Goal: Task Accomplishment & Management: Manage account settings

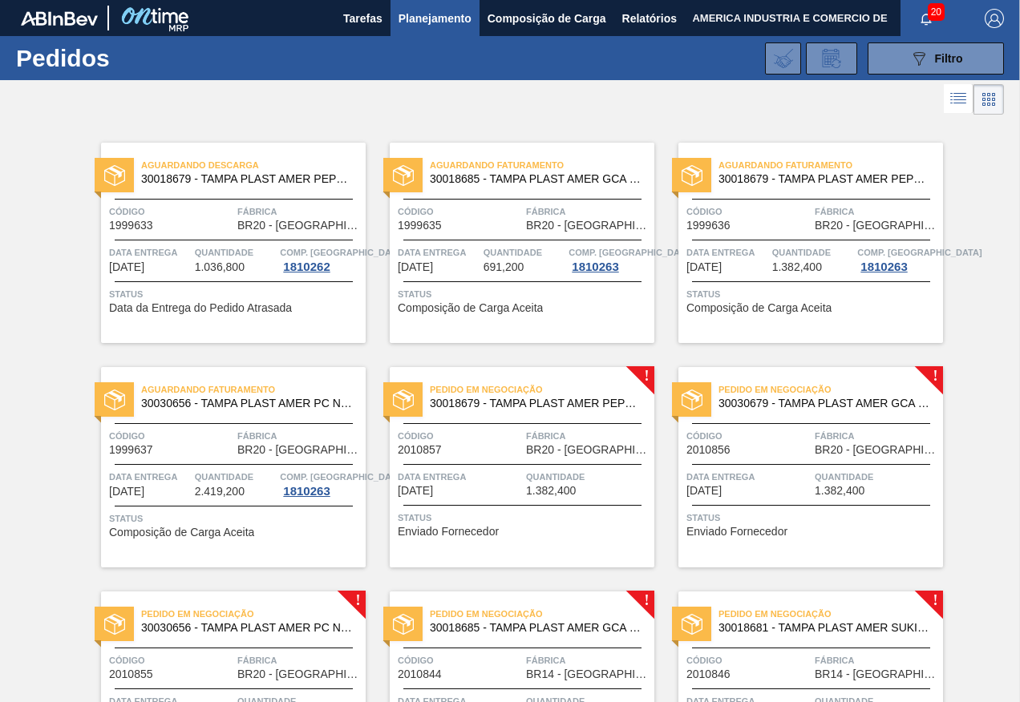
click at [434, 17] on span "Planejamento" at bounding box center [434, 18] width 73 height 19
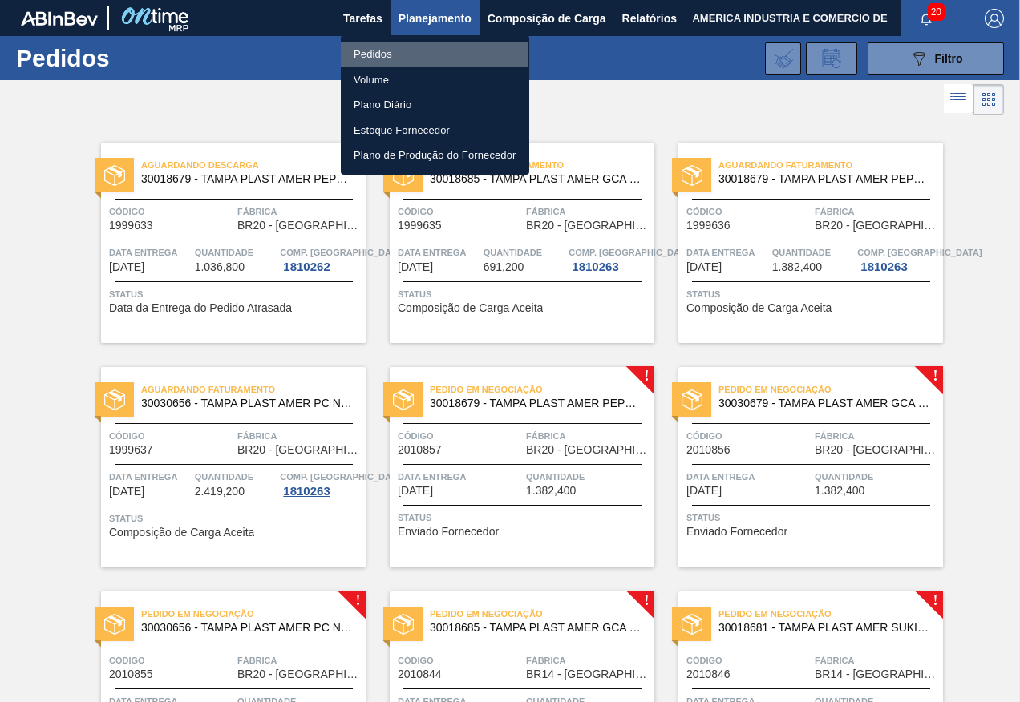
click at [384, 52] on li "Pedidos" at bounding box center [435, 55] width 188 height 26
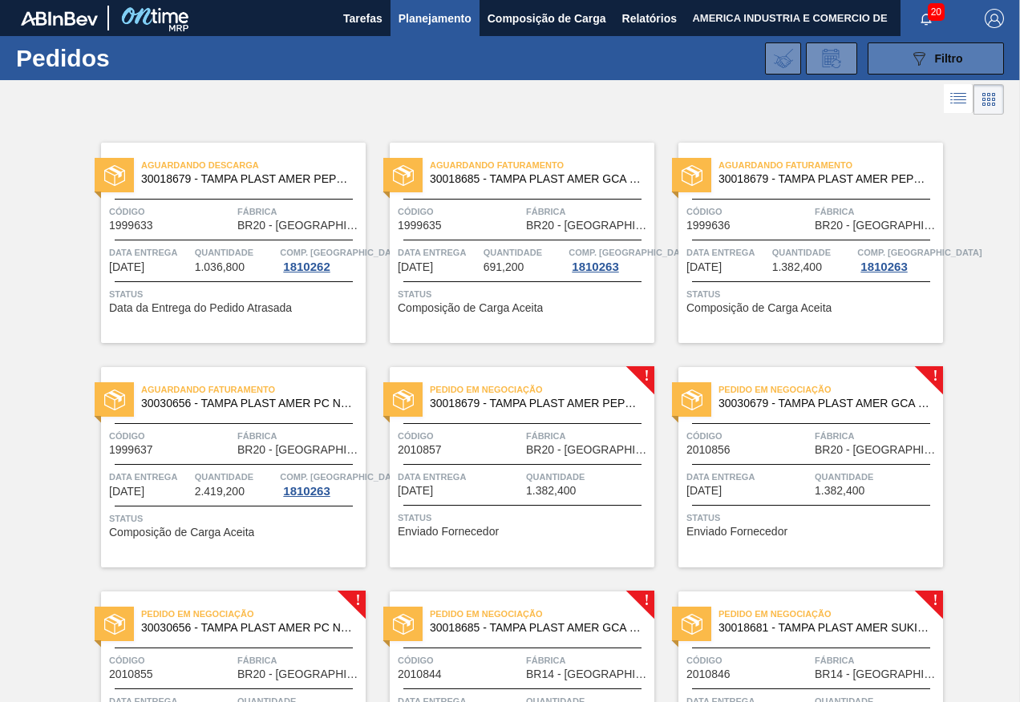
click at [912, 60] on icon "089F7B8B-B2A5-4AFE-B5C0-19BA573D28AC" at bounding box center [918, 58] width 19 height 19
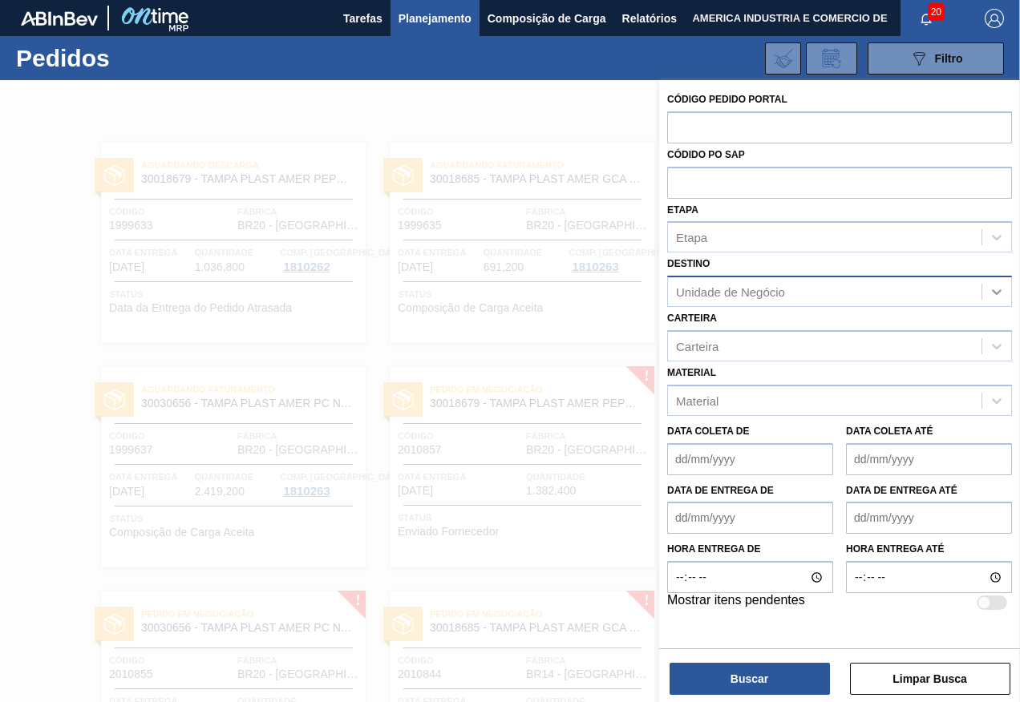
click at [1001, 294] on icon at bounding box center [996, 292] width 16 height 16
click at [772, 269] on div "Destino Use Up and Down to choose options, press Enter to select the currently …" at bounding box center [839, 280] width 345 height 55
click at [764, 293] on div "Unidade de Negócio" at bounding box center [730, 292] width 109 height 14
type input "S"
click at [997, 293] on icon at bounding box center [997, 292] width 10 height 6
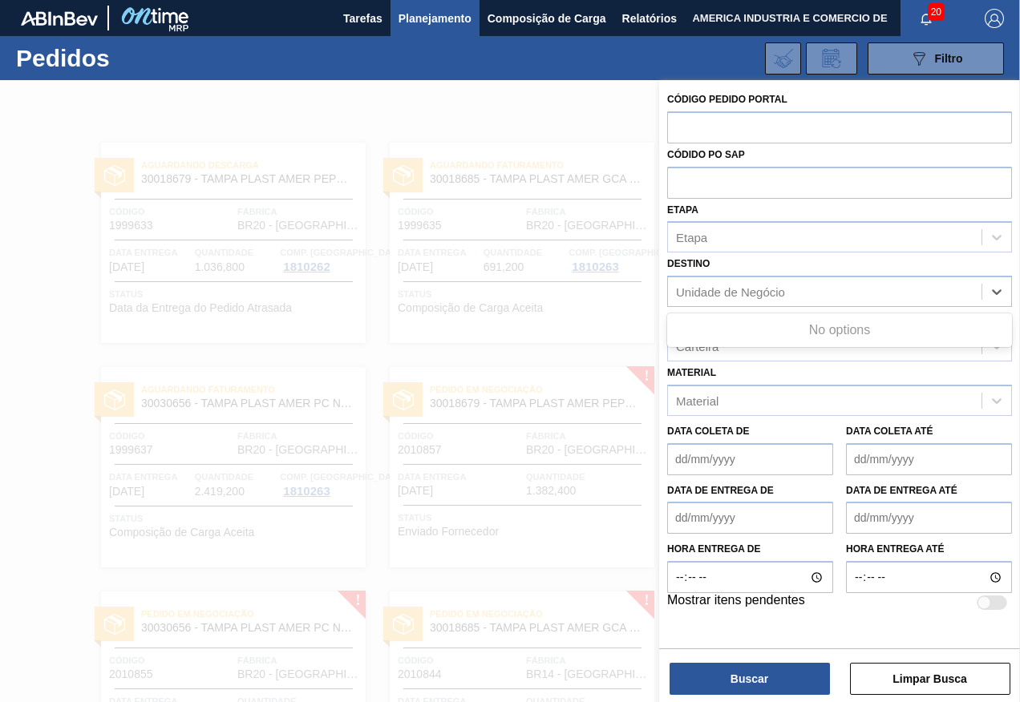
click at [809, 269] on div "Destino Use Up and Down to choose options, press Enter to select the currently …" at bounding box center [839, 280] width 345 height 55
click at [383, 60] on div "089F7B8B-B2A5-4AFE-B5C0-19BA573D28AC Filtro Código Pedido Portal Códido PO SAP …" at bounding box center [624, 58] width 774 height 48
click at [939, 686] on button "Limpar Busca" at bounding box center [930, 679] width 160 height 32
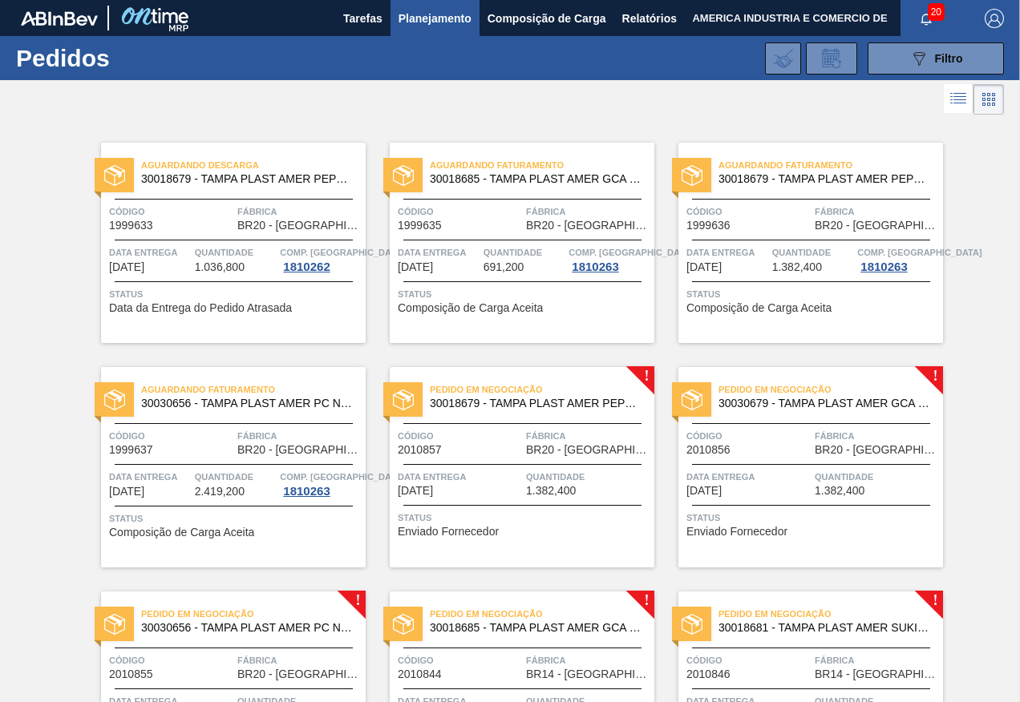
click at [427, 22] on span "Planejamento" at bounding box center [434, 18] width 73 height 19
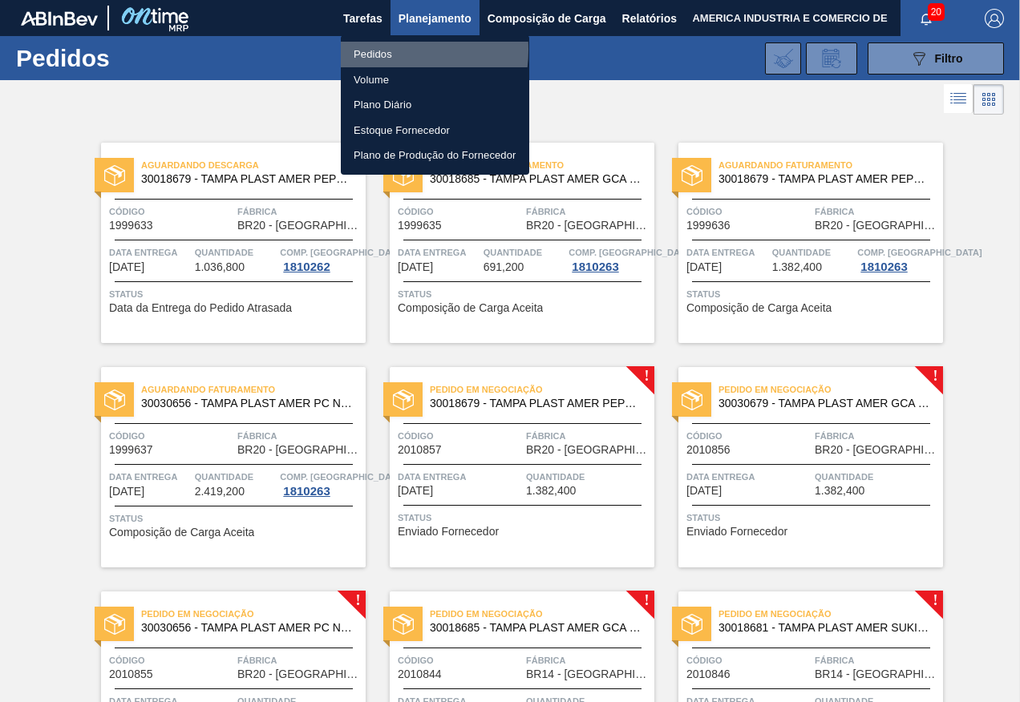
click at [377, 50] on li "Pedidos" at bounding box center [435, 55] width 188 height 26
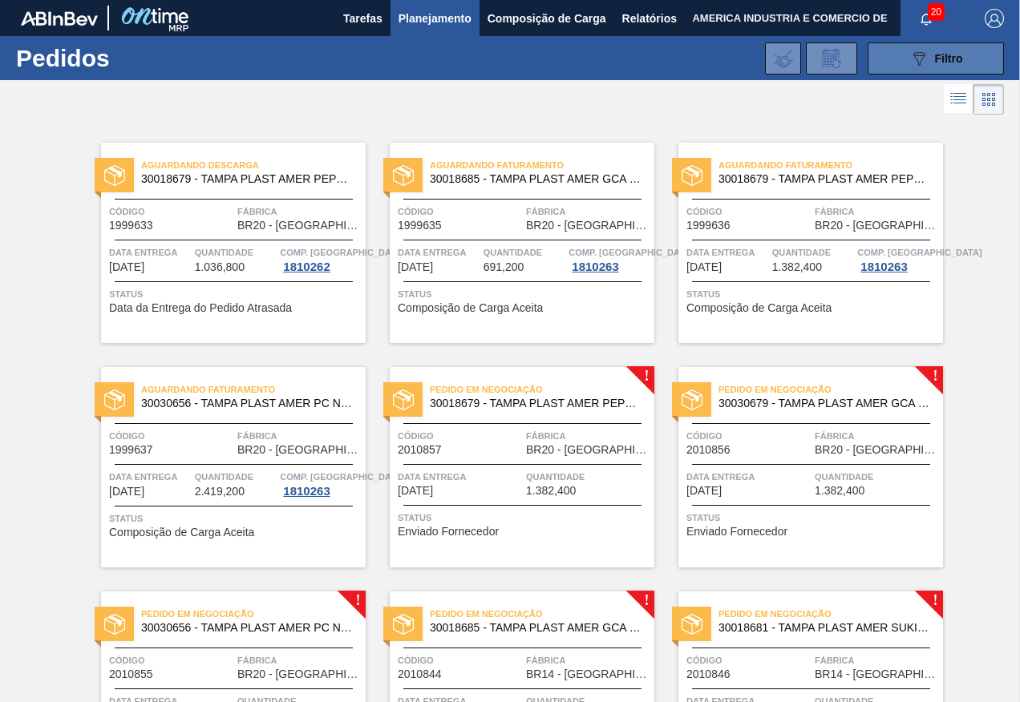
click at [886, 56] on button "089F7B8B-B2A5-4AFE-B5C0-19BA573D28AC Filtro" at bounding box center [935, 58] width 136 height 32
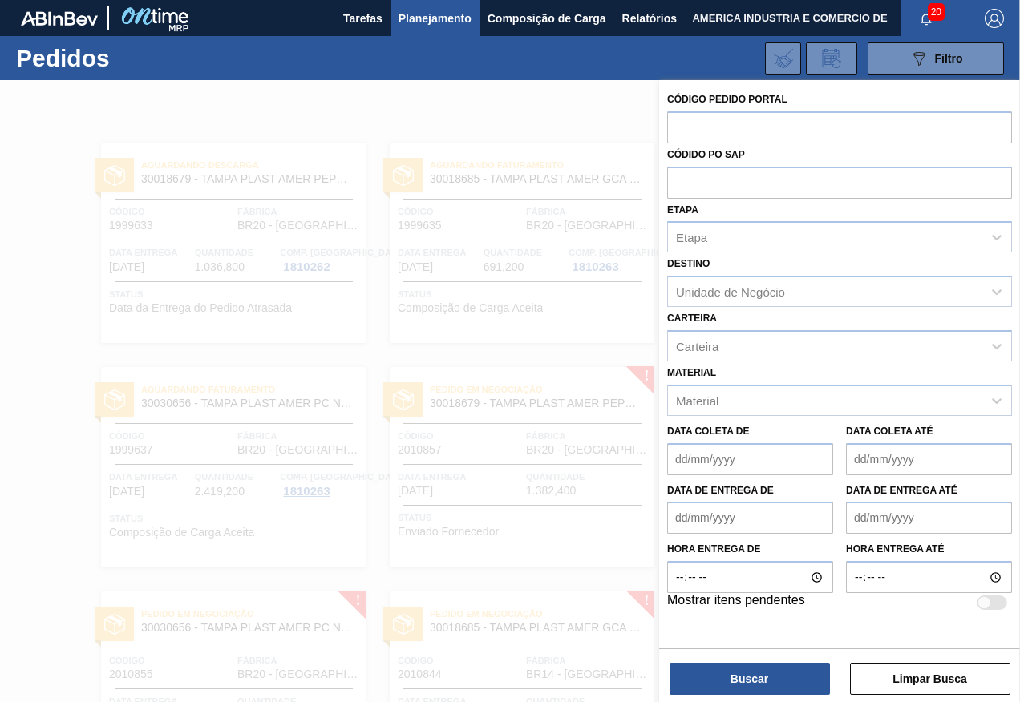
click at [694, 289] on div "Unidade de Negócio" at bounding box center [730, 292] width 109 height 14
click at [828, 327] on div "No options" at bounding box center [839, 330] width 345 height 27
click at [1004, 290] on icon at bounding box center [996, 292] width 16 height 16
click at [924, 296] on div "Unidade de Negócio" at bounding box center [824, 292] width 313 height 23
type input "SAPUCAIA"
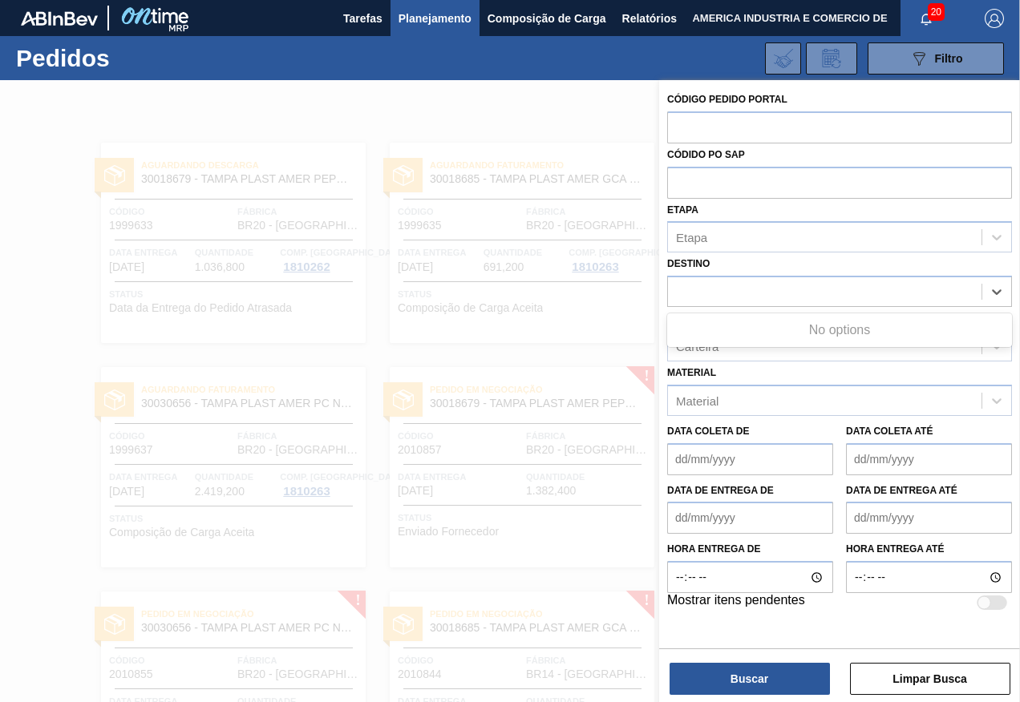
click at [552, 107] on div at bounding box center [510, 431] width 1020 height 702
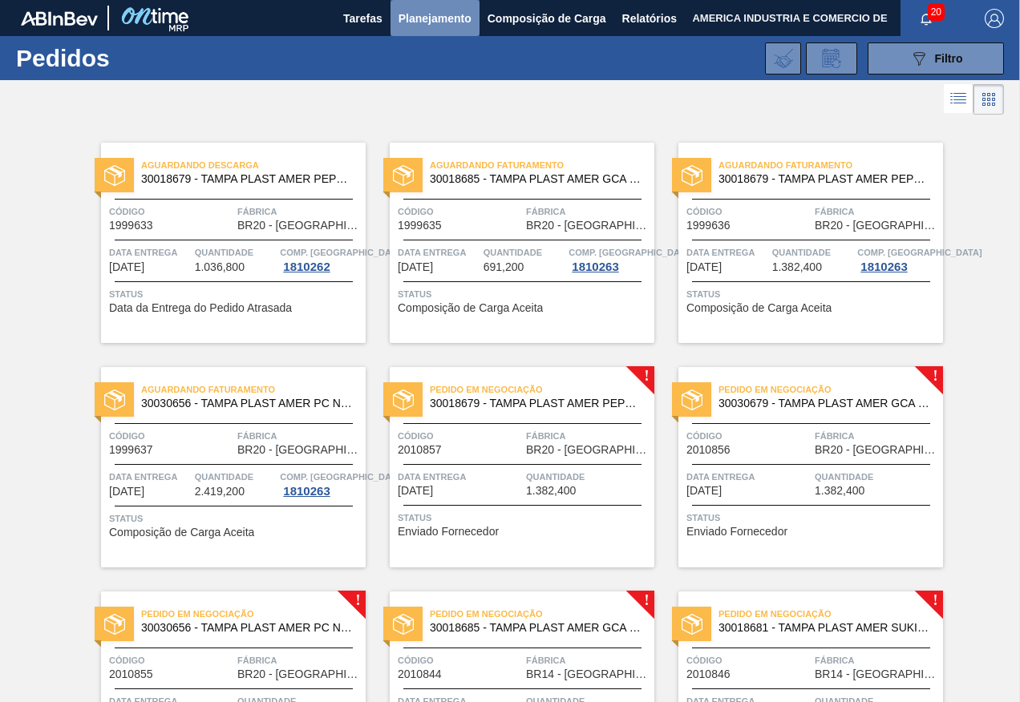
click at [442, 26] on span "Planejamento" at bounding box center [434, 18] width 73 height 19
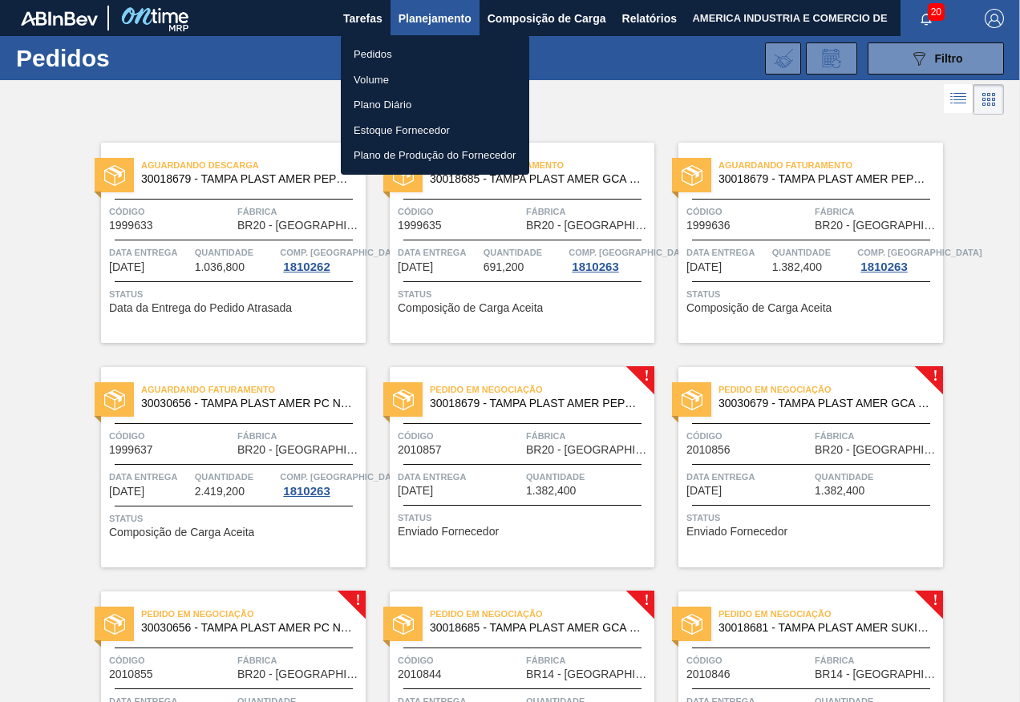
click at [376, 46] on li "Pedidos" at bounding box center [435, 55] width 188 height 26
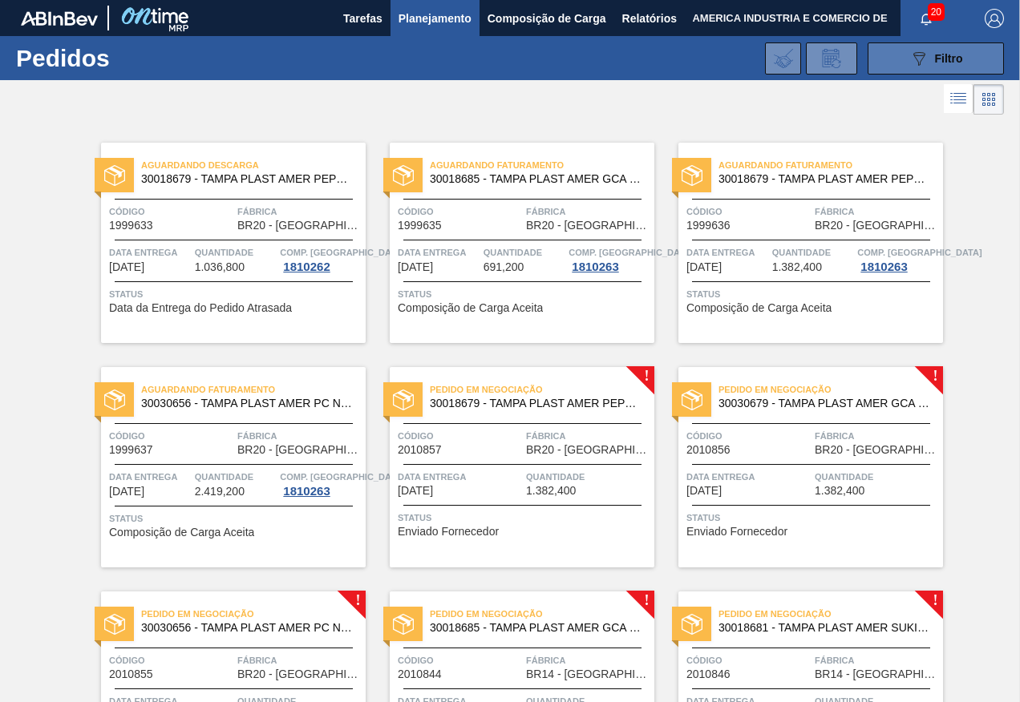
click at [928, 56] on div "089F7B8B-B2A5-4AFE-B5C0-19BA573D28AC Filtro" at bounding box center [936, 58] width 54 height 19
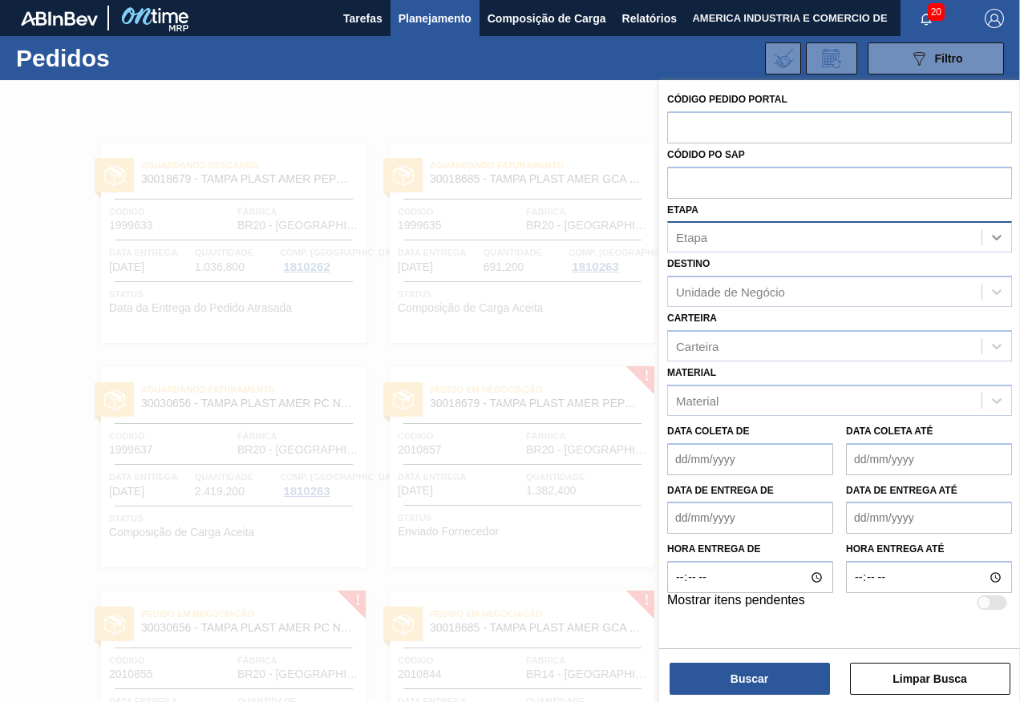
click at [984, 240] on div at bounding box center [996, 237] width 29 height 29
click at [760, 234] on div "Etapa" at bounding box center [824, 237] width 313 height 23
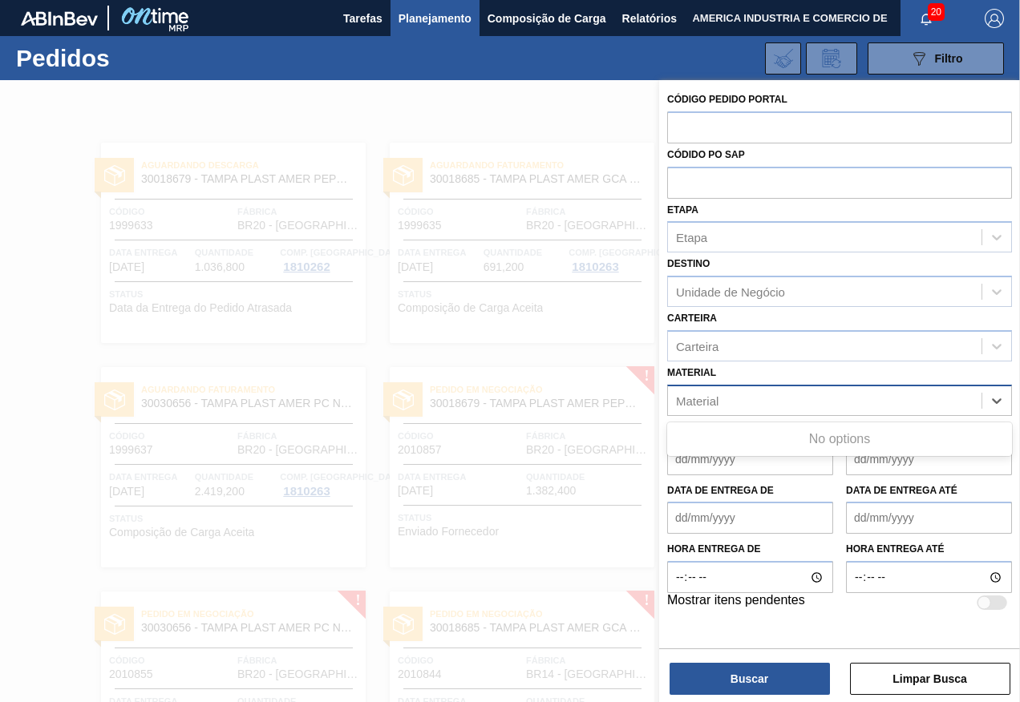
click at [704, 400] on div "Material" at bounding box center [697, 401] width 42 height 14
click at [729, 397] on div "Material" at bounding box center [824, 400] width 313 height 23
click at [386, 100] on div at bounding box center [510, 431] width 1020 height 702
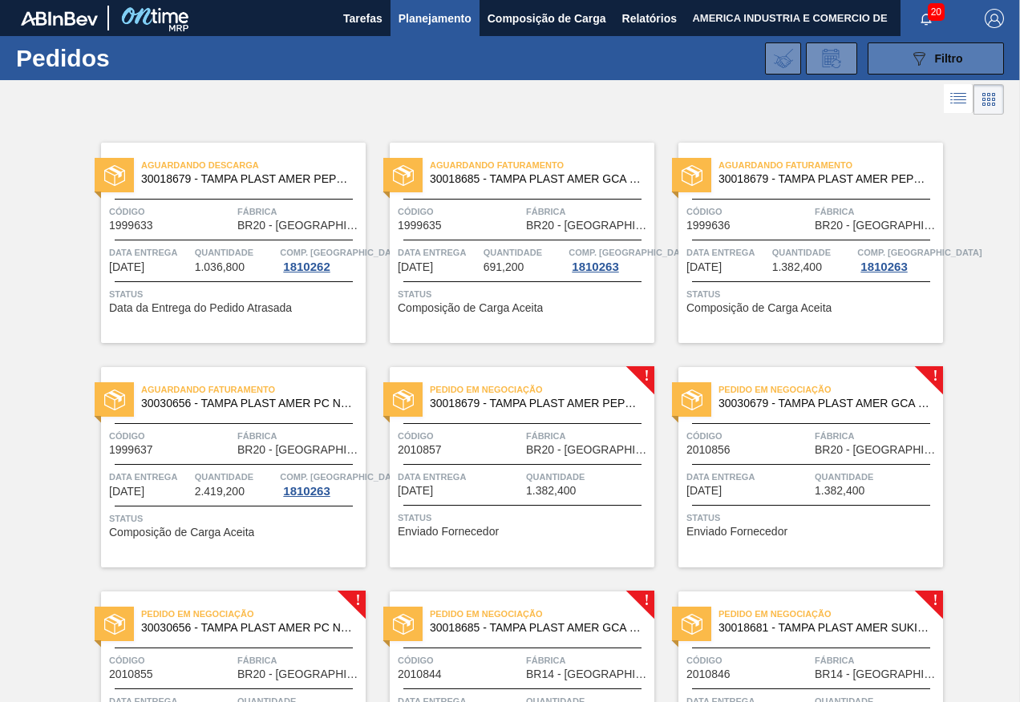
click at [932, 65] on div "089F7B8B-B2A5-4AFE-B5C0-19BA573D28AC Filtro" at bounding box center [936, 58] width 54 height 19
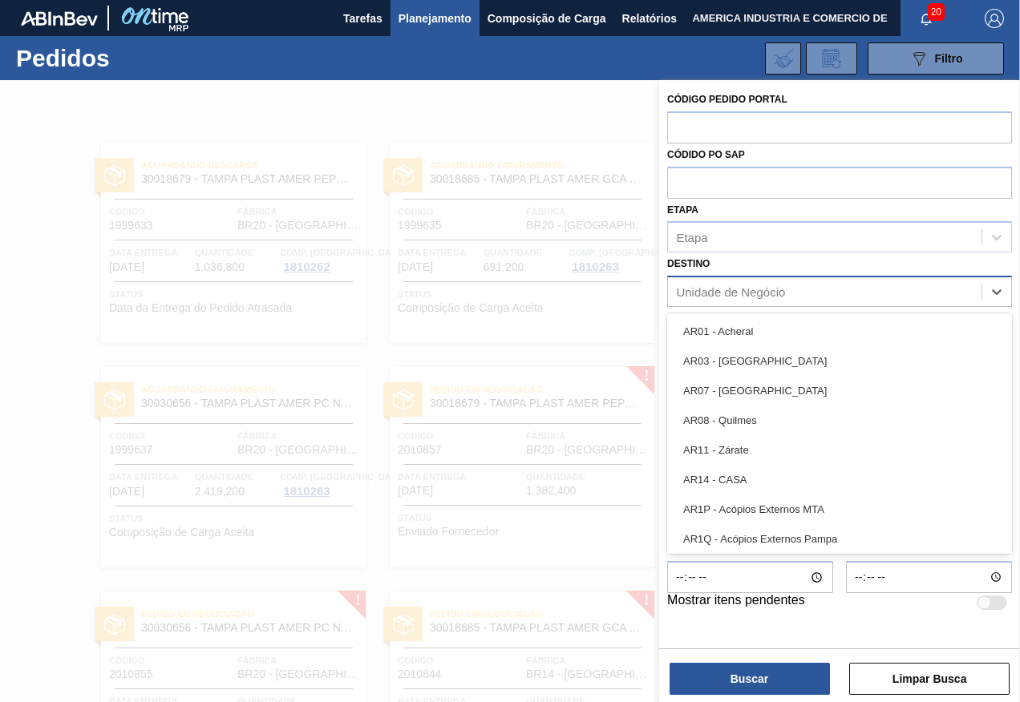
click at [835, 299] on div "Unidade de Negócio" at bounding box center [824, 292] width 313 height 23
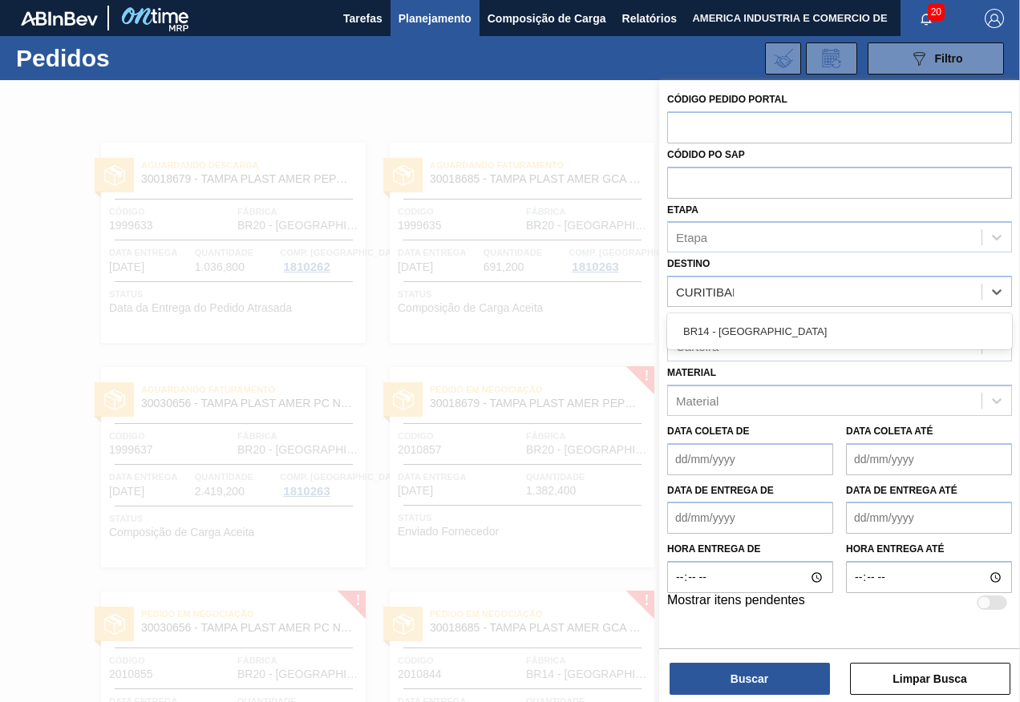
type input "CURITIBANA"
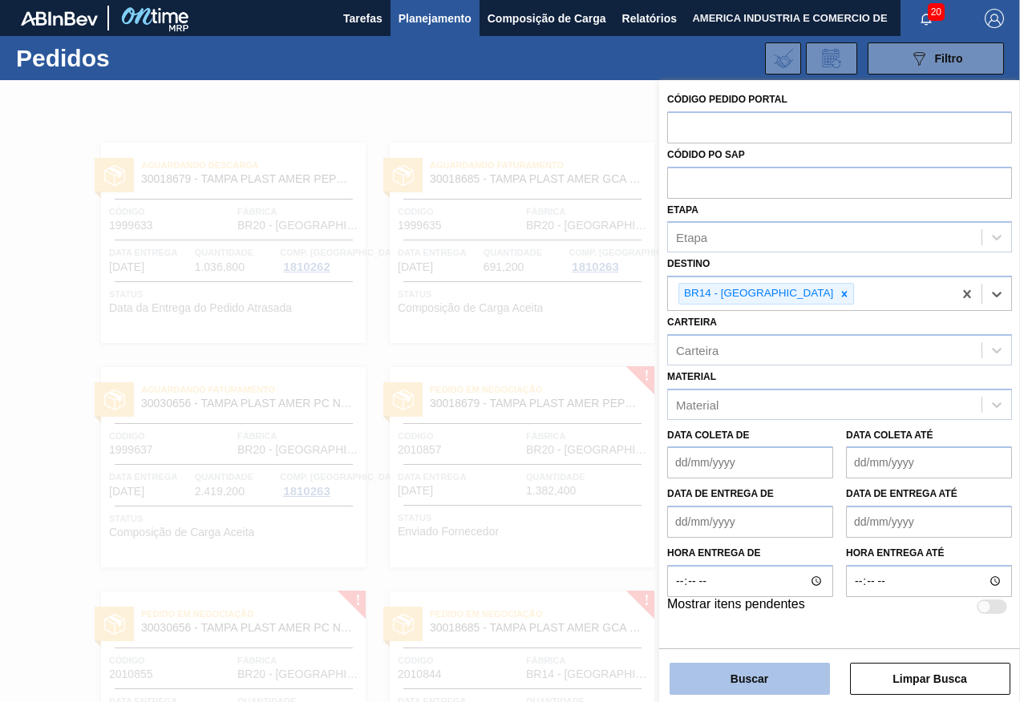
click at [742, 673] on button "Buscar" at bounding box center [749, 679] width 160 height 32
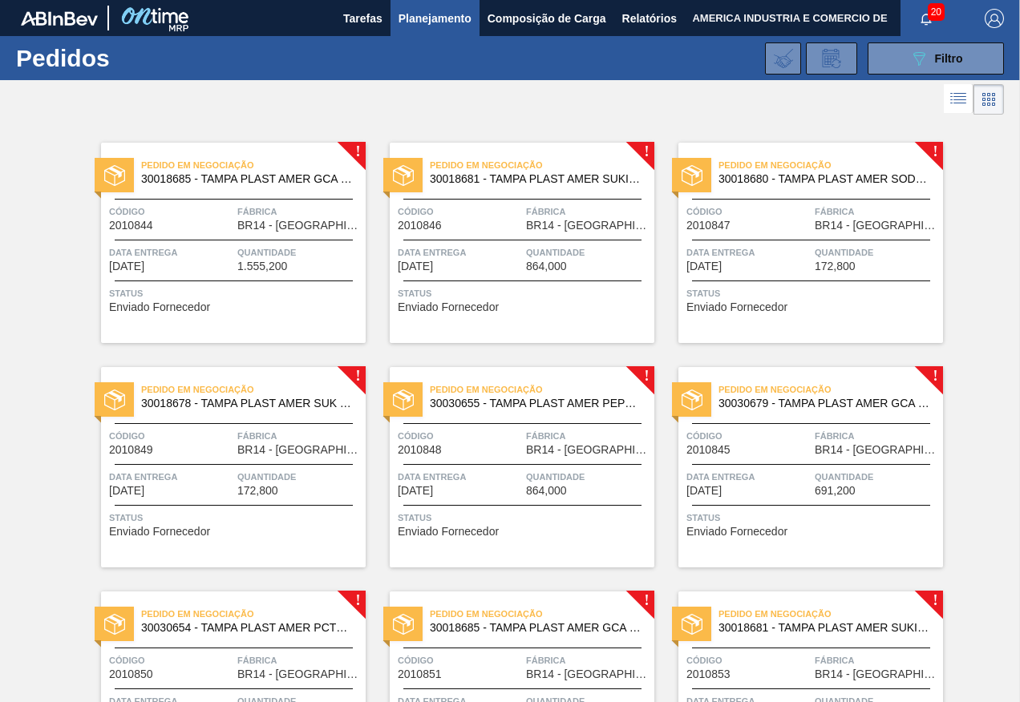
scroll to position [80, 0]
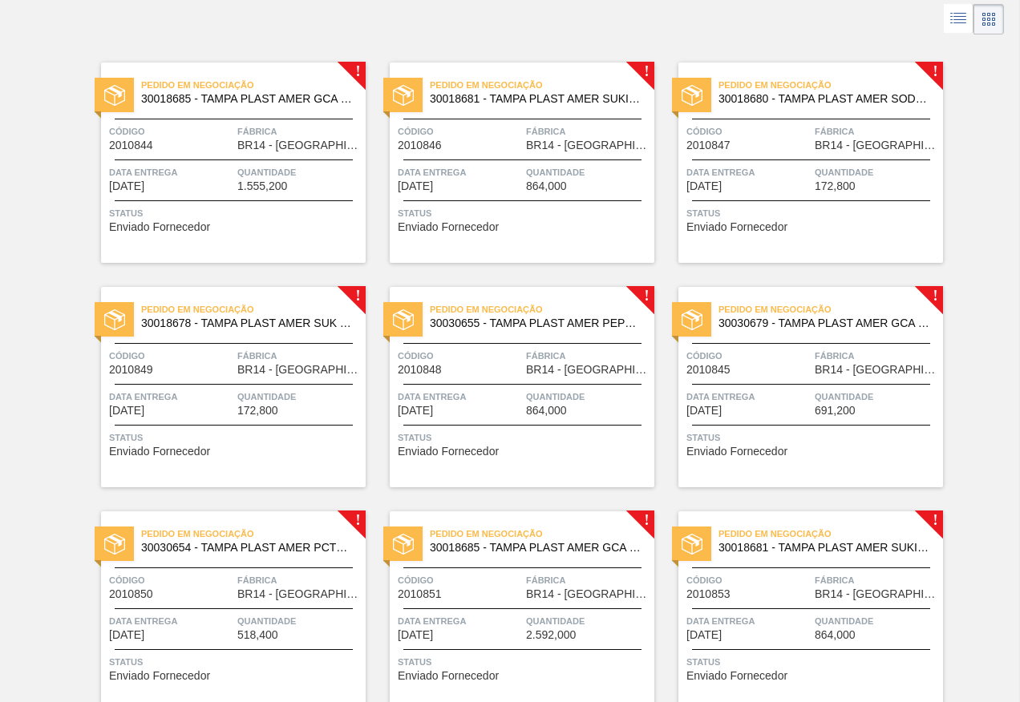
click at [210, 210] on span "Status" at bounding box center [235, 213] width 253 height 16
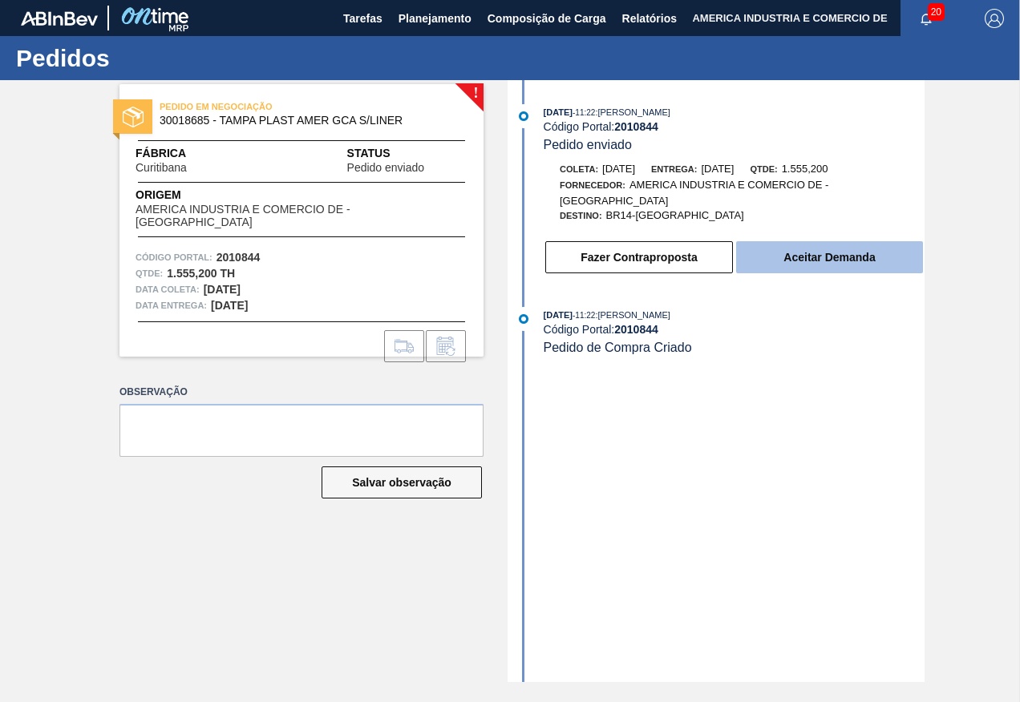
click at [815, 257] on button "Aceitar Demanda" at bounding box center [829, 257] width 187 height 32
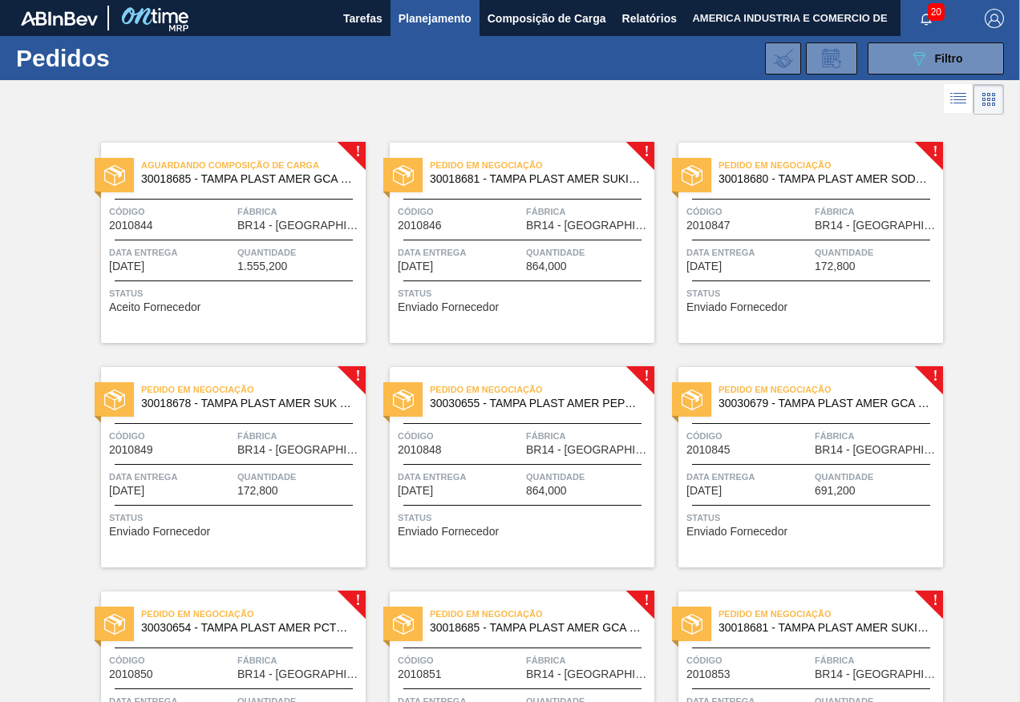
click at [534, 311] on div "Pedido em Negociação 30018681 - TAMPA PLAST AMER SUKITA S/LINER Código 2010846 …" at bounding box center [522, 243] width 265 height 200
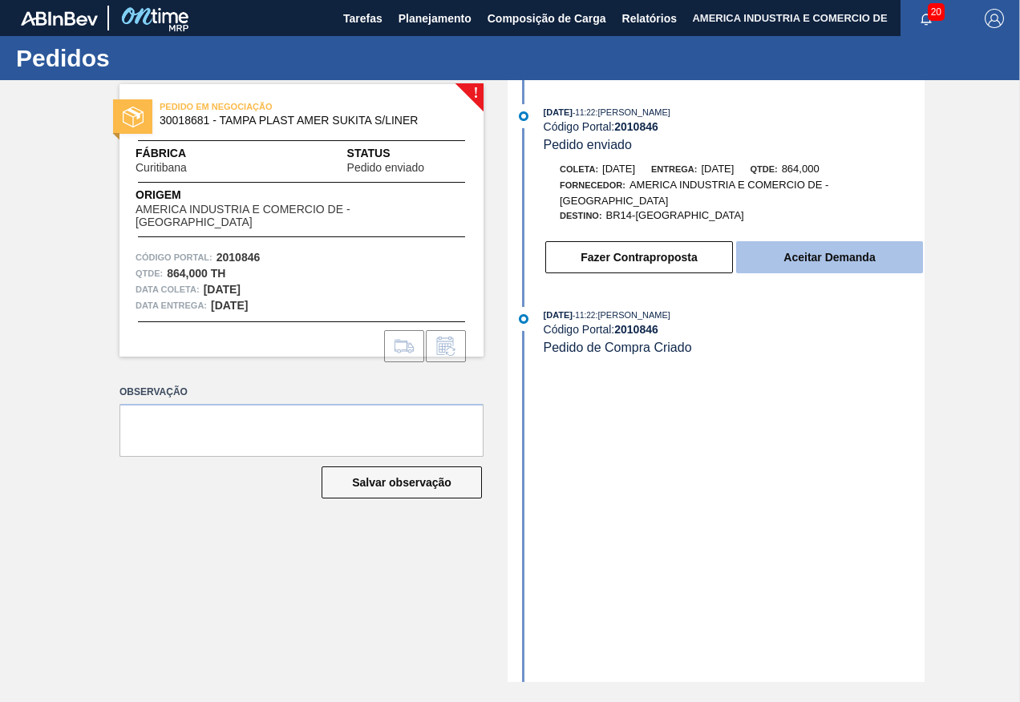
click at [796, 257] on button "Aceitar Demanda" at bounding box center [829, 257] width 187 height 32
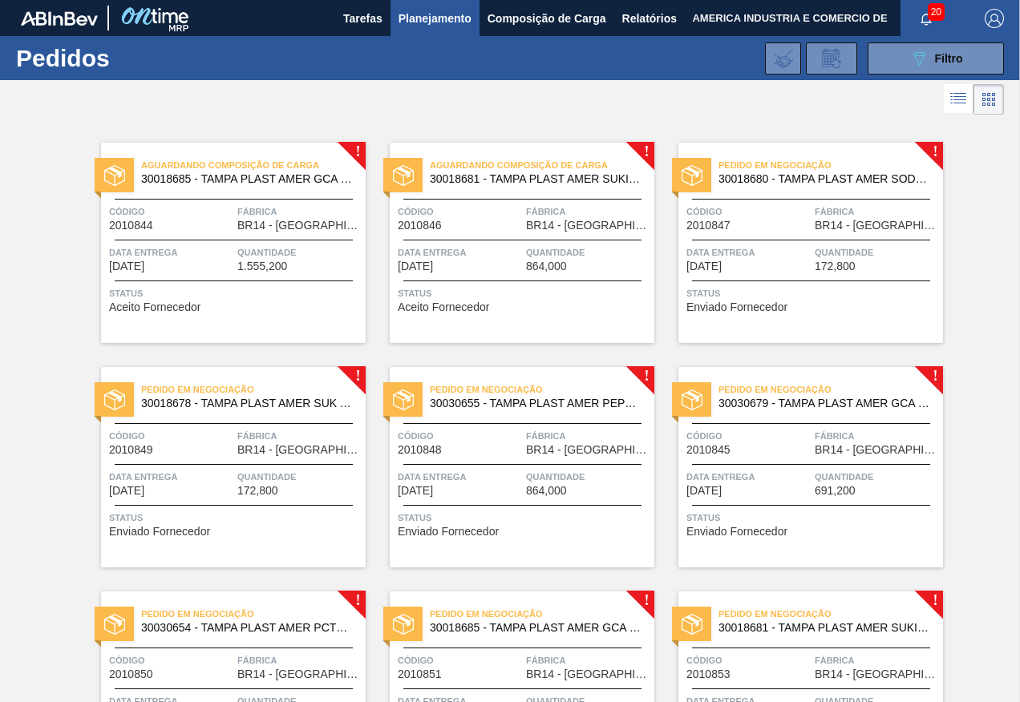
click at [826, 264] on span "172,800" at bounding box center [834, 267] width 41 height 12
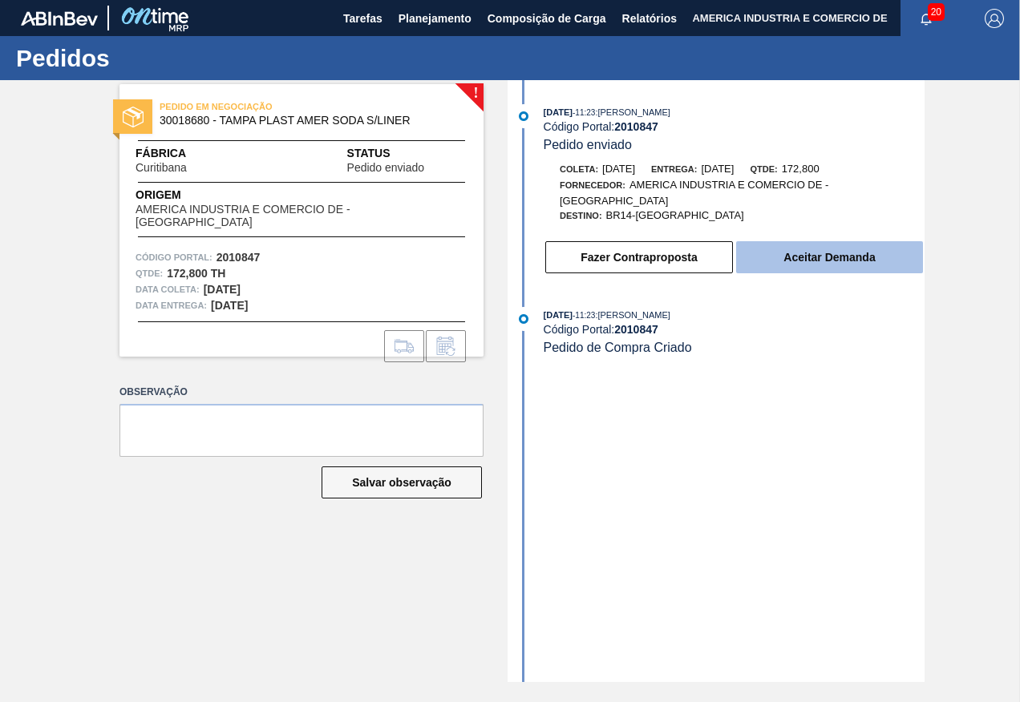
click at [832, 257] on button "Aceitar Demanda" at bounding box center [829, 257] width 187 height 32
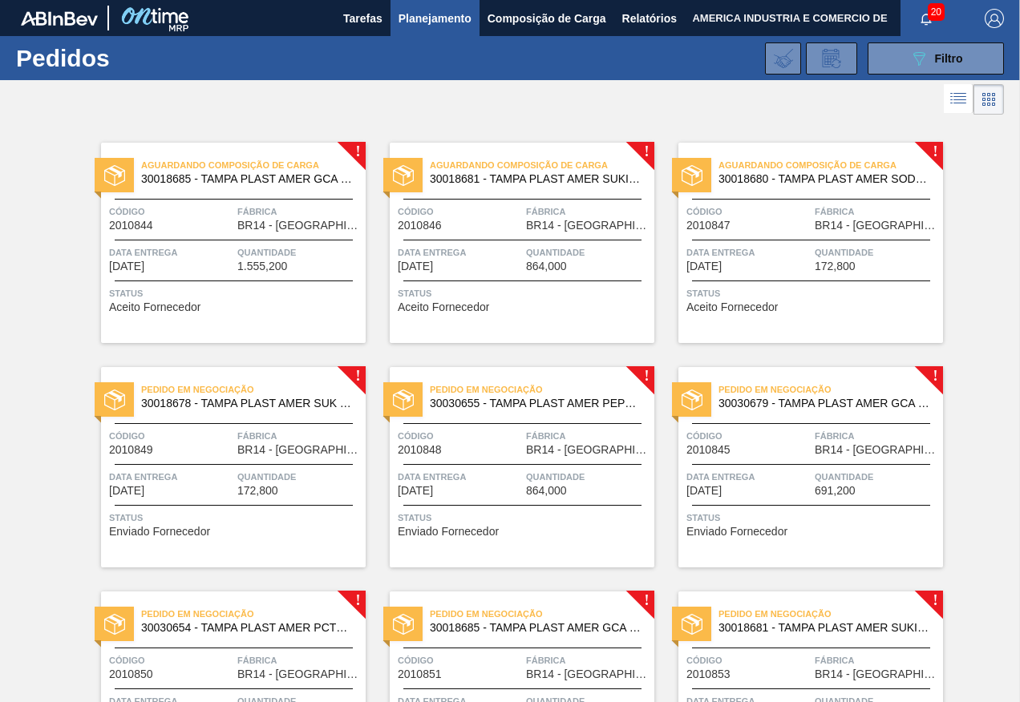
click at [245, 483] on span "Quantidade" at bounding box center [299, 477] width 124 height 16
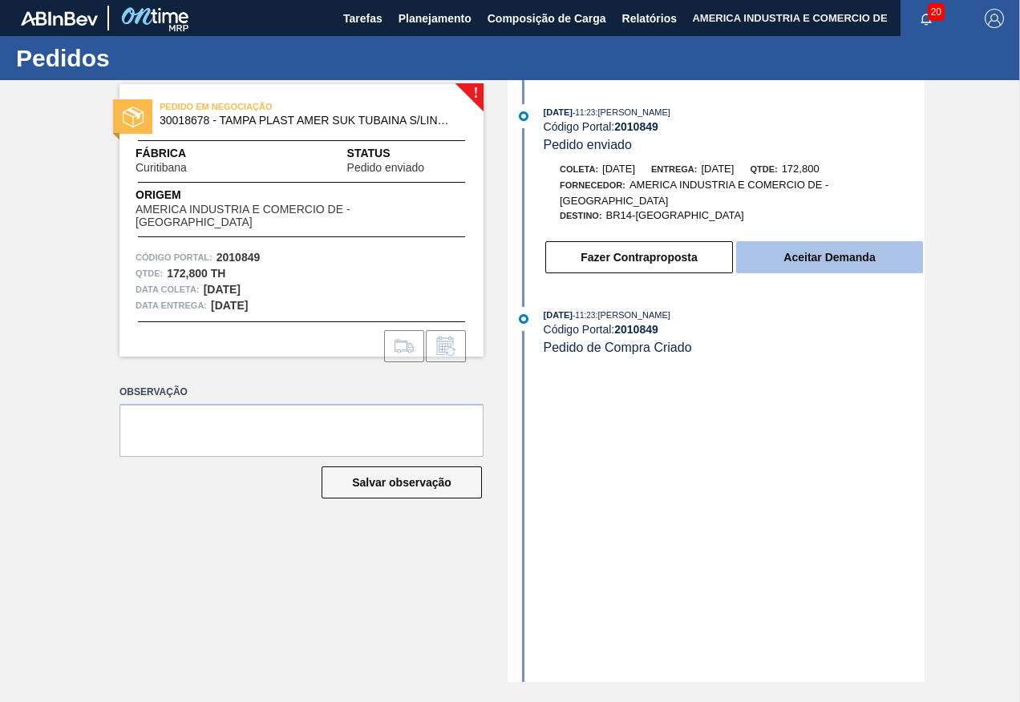
click at [836, 254] on button "Aceitar Demanda" at bounding box center [829, 257] width 187 height 32
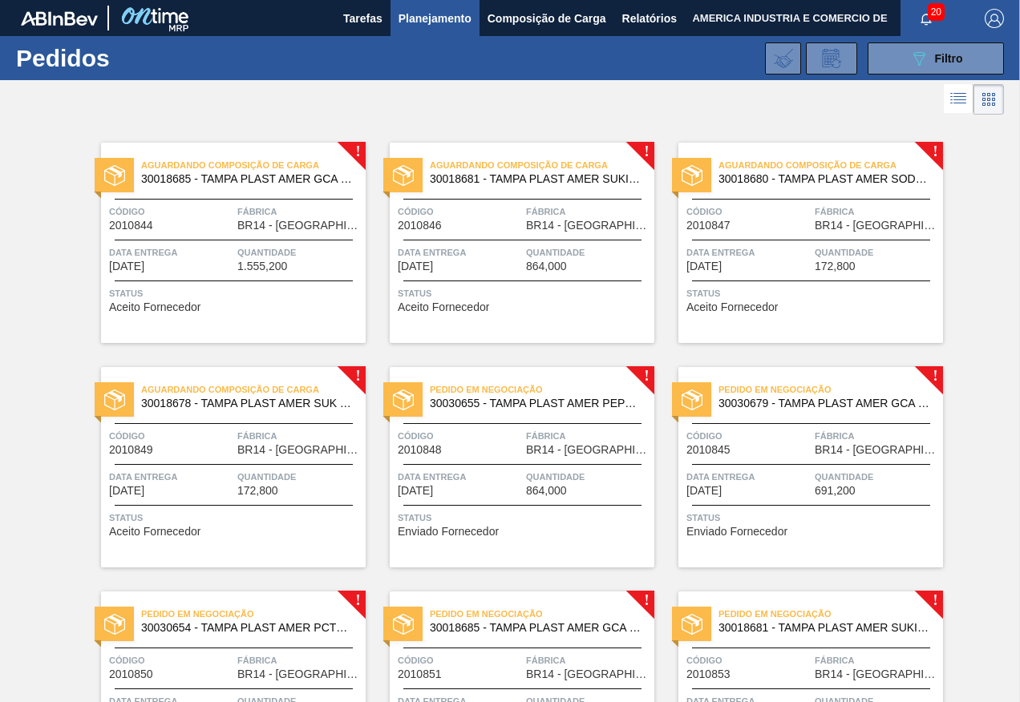
click at [535, 493] on span "864,000" at bounding box center [546, 491] width 41 height 12
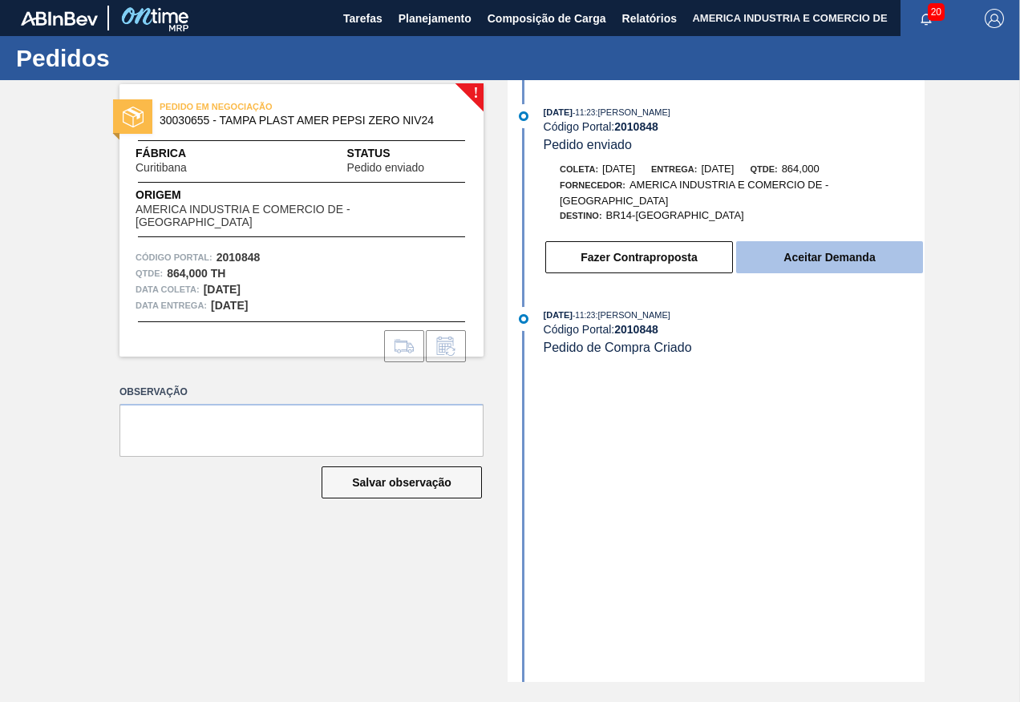
click at [803, 258] on button "Aceitar Demanda" at bounding box center [829, 257] width 187 height 32
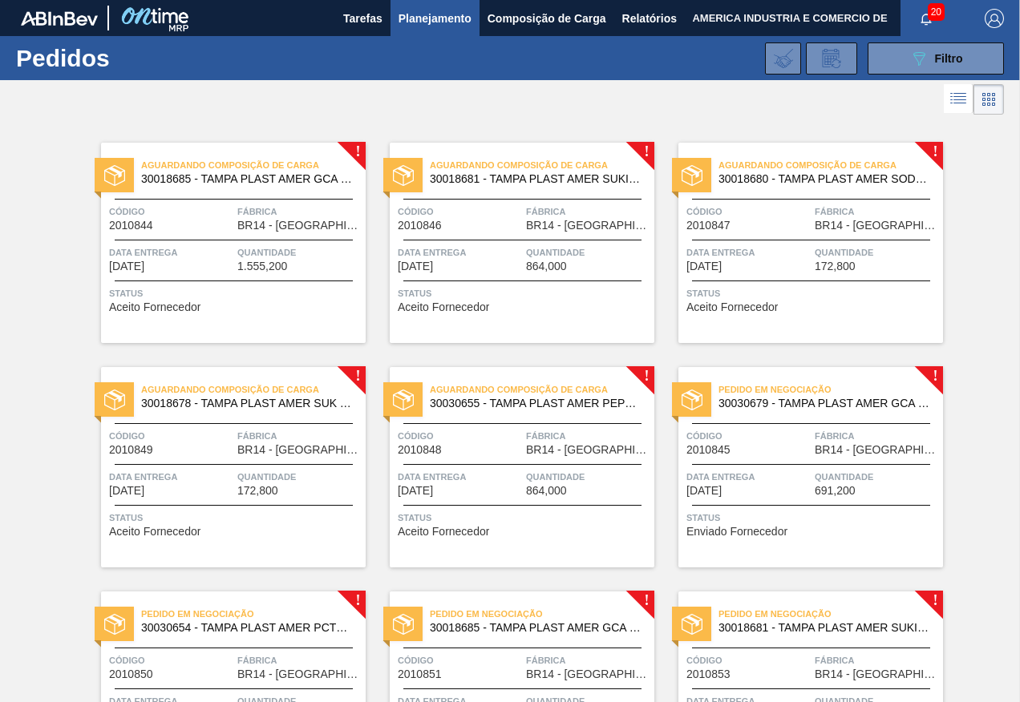
click at [781, 422] on div "Pedido em Negociação 30030679 - TAMPA PLAST AMER GCA ZERO NIV24 Código 2010845 …" at bounding box center [810, 467] width 265 height 200
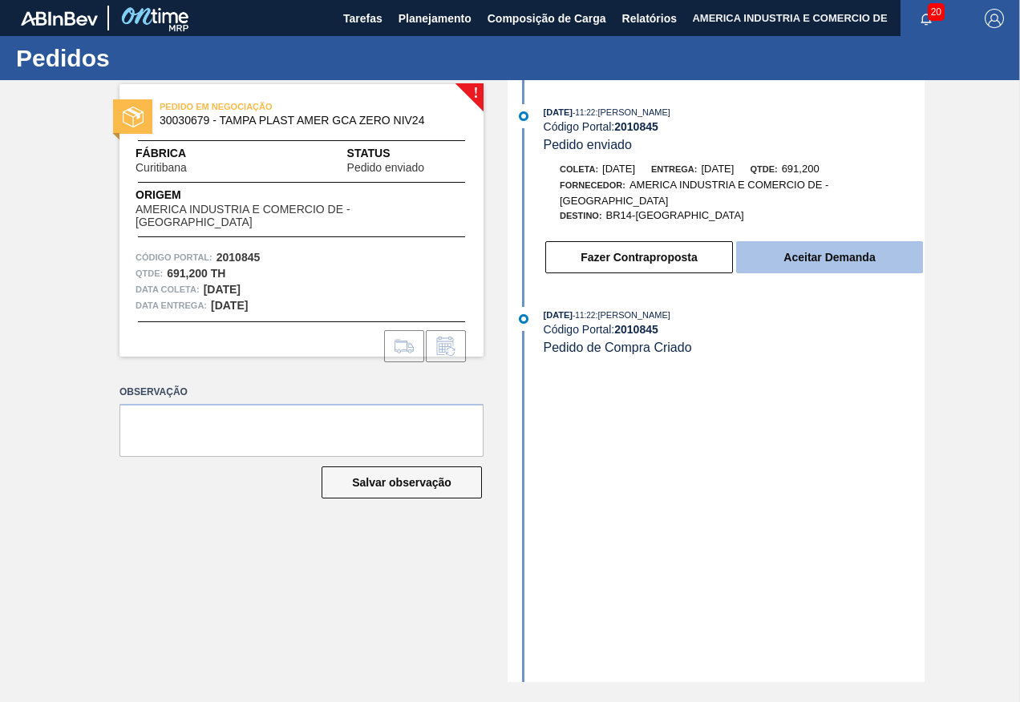
click at [797, 253] on button "Aceitar Demanda" at bounding box center [829, 257] width 187 height 32
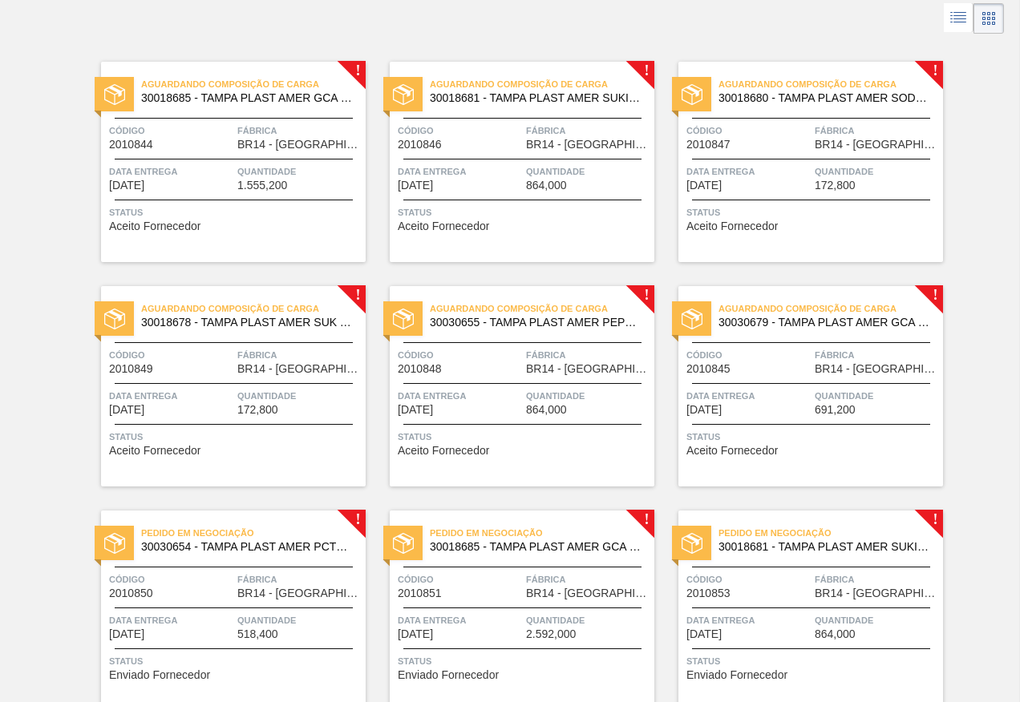
scroll to position [160, 0]
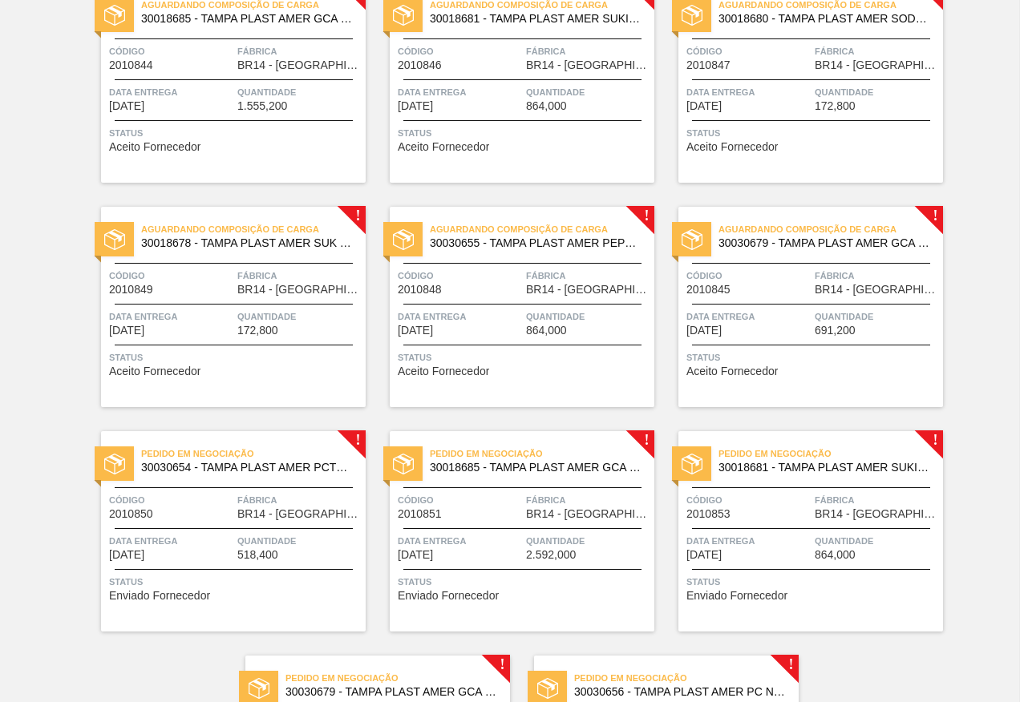
click at [179, 549] on div "Data entrega [DATE]" at bounding box center [171, 547] width 124 height 28
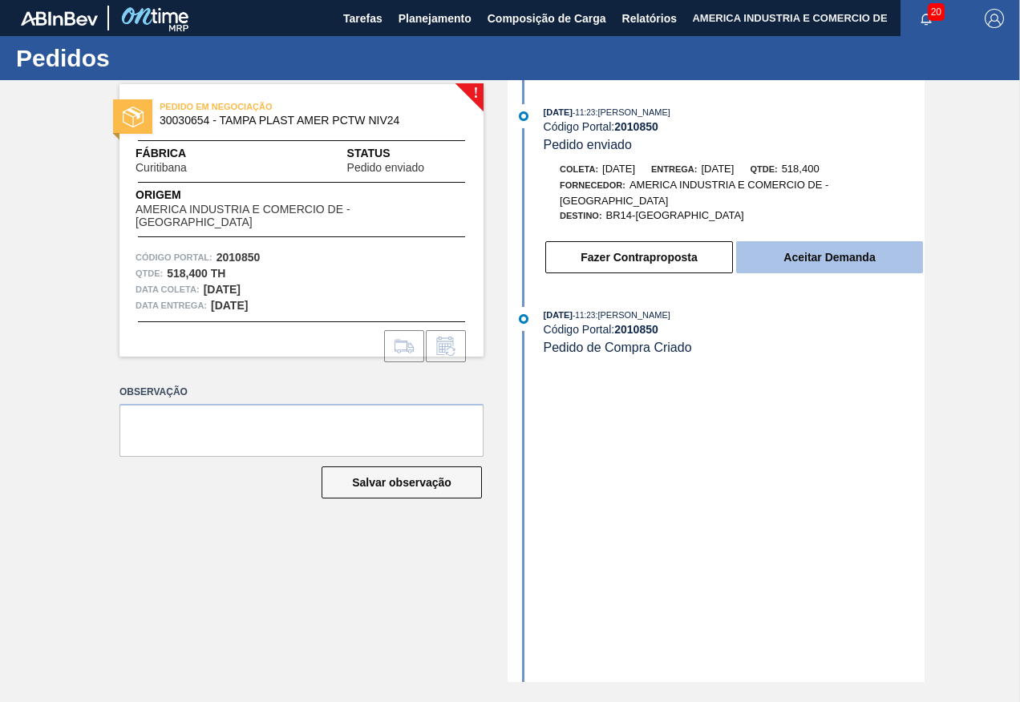
click at [861, 258] on button "Aceitar Demanda" at bounding box center [829, 257] width 187 height 32
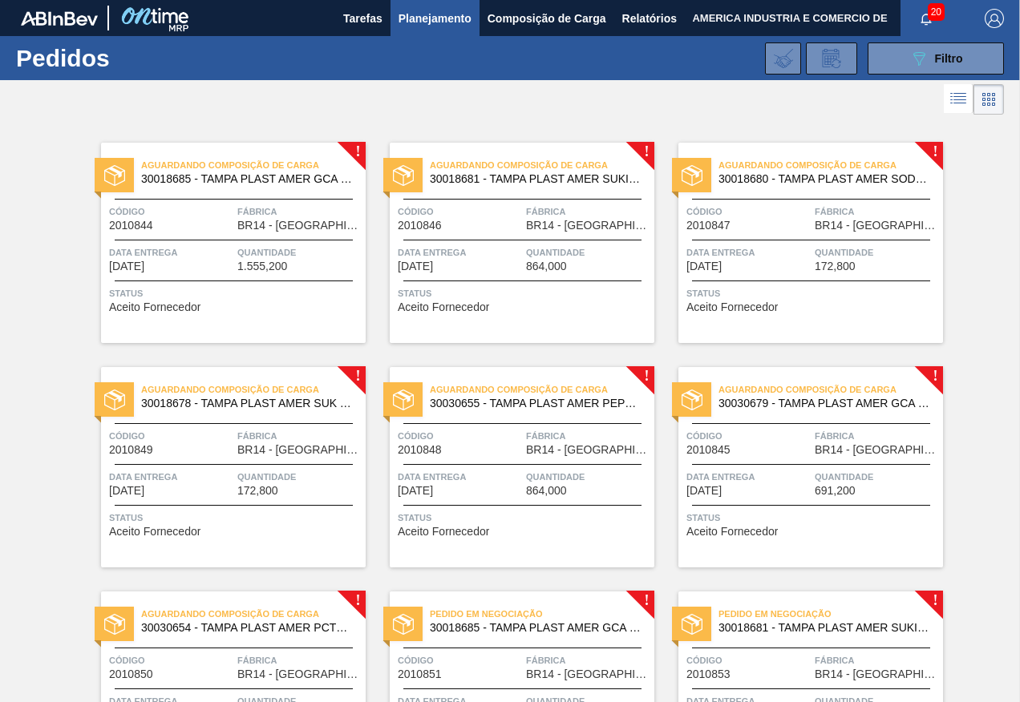
scroll to position [80, 0]
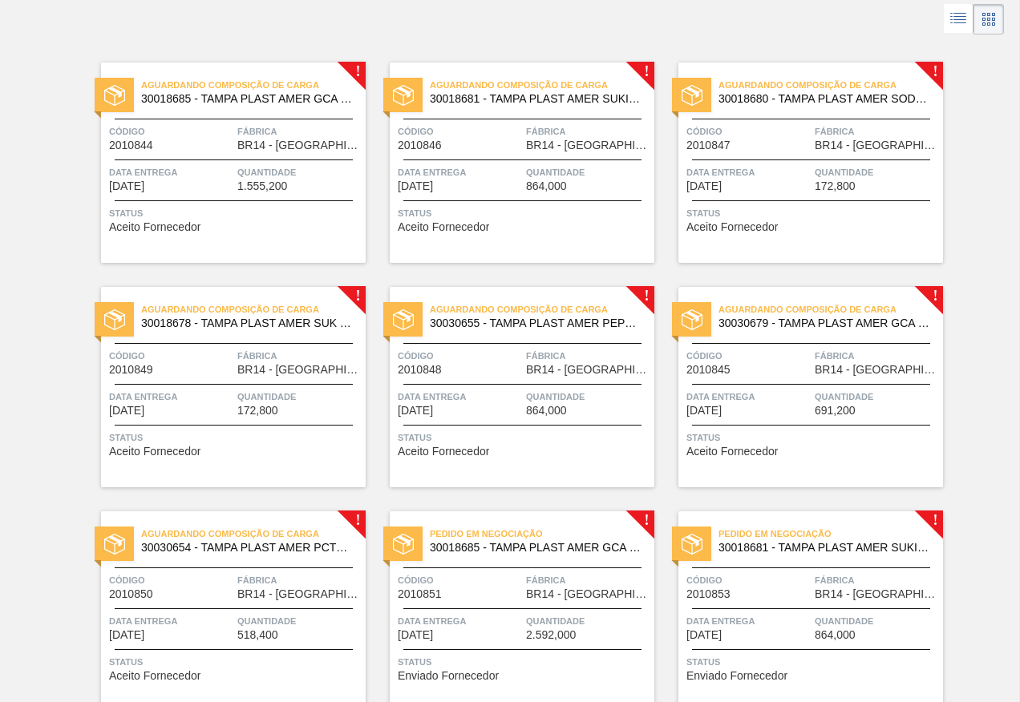
click at [483, 387] on div "Aguardando Composição de Carga 30030655 - TAMPA PLAST AMER PEPSI ZERO NIV24 Cód…" at bounding box center [522, 387] width 265 height 200
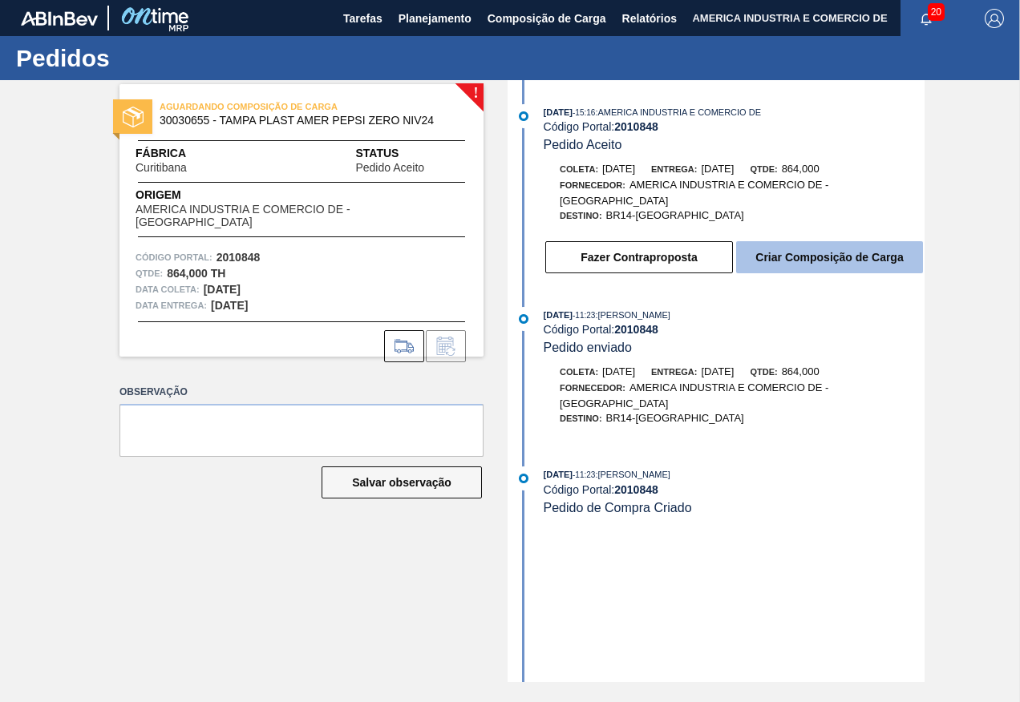
click at [845, 262] on button "Criar Composição de Carga" at bounding box center [829, 257] width 187 height 32
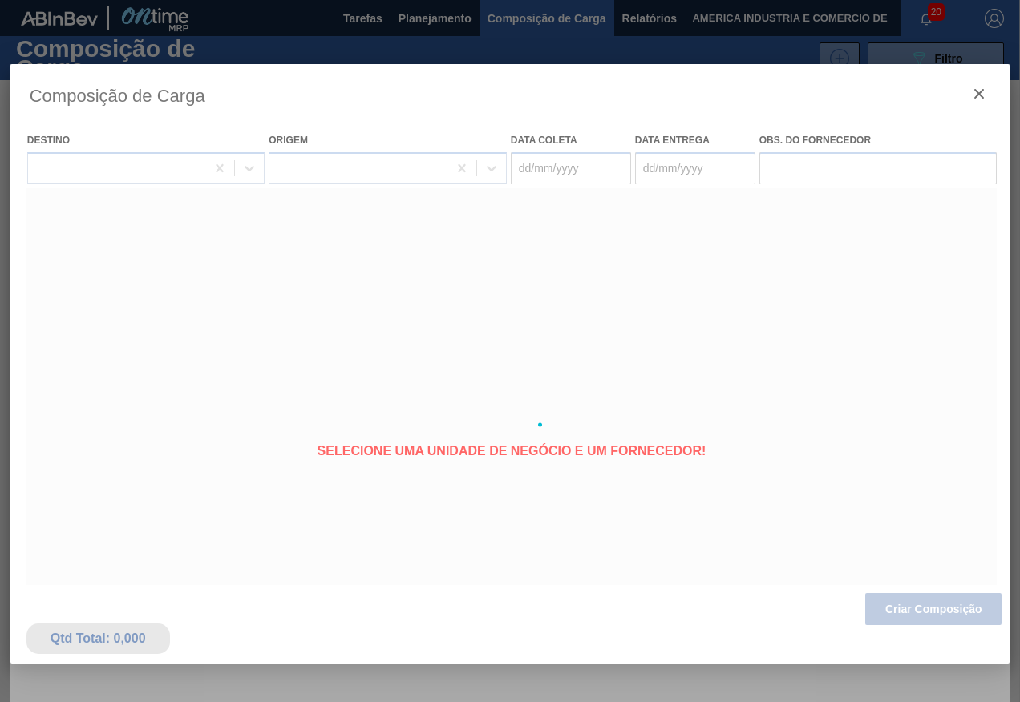
type coleta "[DATE]"
type entrega "[DATE]"
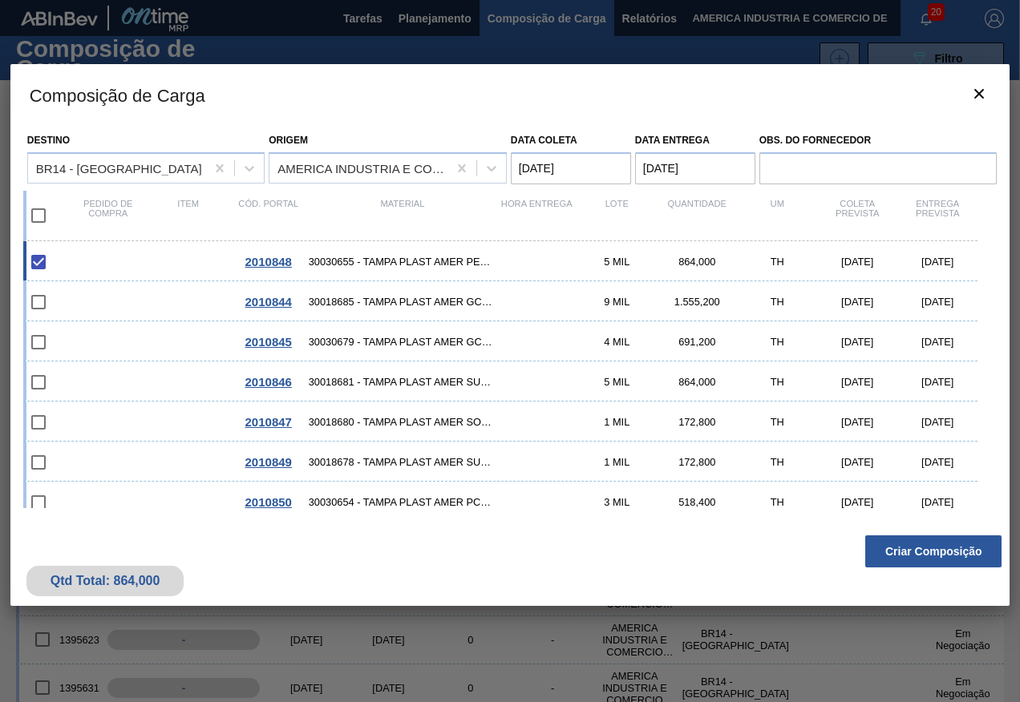
drag, startPoint x: 987, startPoint y: 354, endPoint x: 1000, endPoint y: 417, distance: 64.0
click at [1000, 417] on div "Destino BR14 - [GEOGRAPHIC_DATA] Origem AMERICA INDUSTRIA E COMERCIO DE - VENAN…" at bounding box center [510, 326] width 1000 height 402
drag, startPoint x: 1000, startPoint y: 417, endPoint x: 997, endPoint y: 473, distance: 56.2
click at [997, 473] on div "Destino BR14 - [GEOGRAPHIC_DATA] Origem AMERICA INDUSTRIA E COMERCIO DE - VENAN…" at bounding box center [510, 326] width 1000 height 402
drag, startPoint x: 987, startPoint y: 388, endPoint x: 1002, endPoint y: 442, distance: 55.8
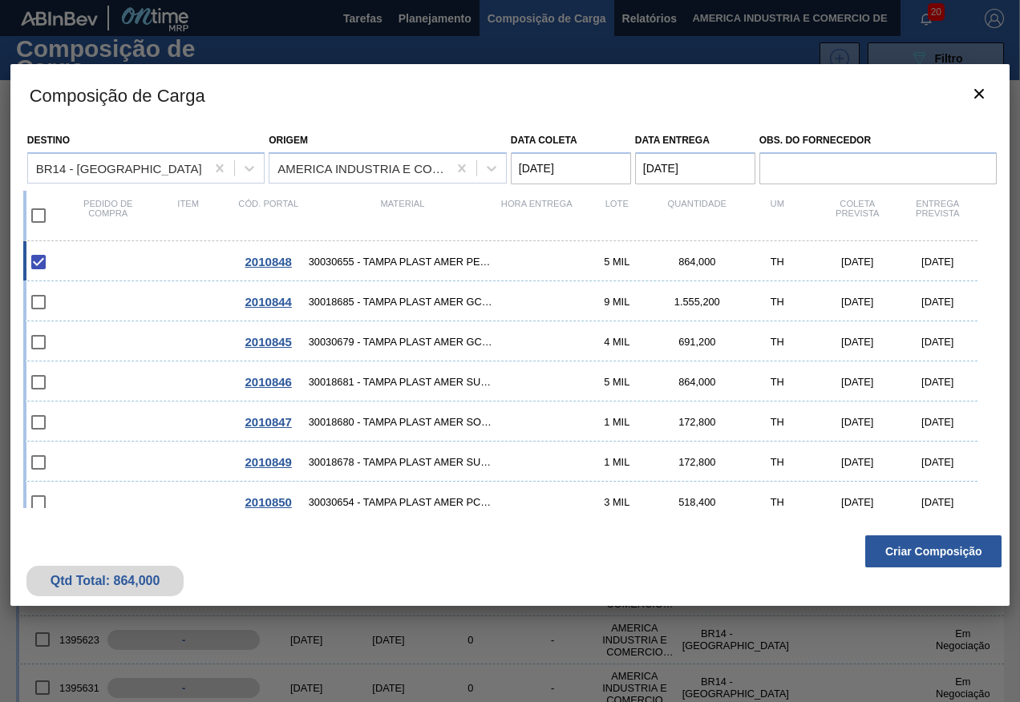
click at [1002, 442] on div "Destino BR14 - [GEOGRAPHIC_DATA] Origem AMERICA INDUSTRIA E COMERCIO DE - VENAN…" at bounding box center [510, 326] width 1000 height 402
drag, startPoint x: 1002, startPoint y: 442, endPoint x: 973, endPoint y: 403, distance: 48.1
click at [975, 406] on div "2010847 30018680 - TAMPA PLAST AMER SODA S/LINER 1 MIL 172,800 TH [DATE] [DATE]" at bounding box center [500, 422] width 955 height 40
checkbox input "true"
click at [38, 306] on input "checkbox" at bounding box center [39, 302] width 34 height 34
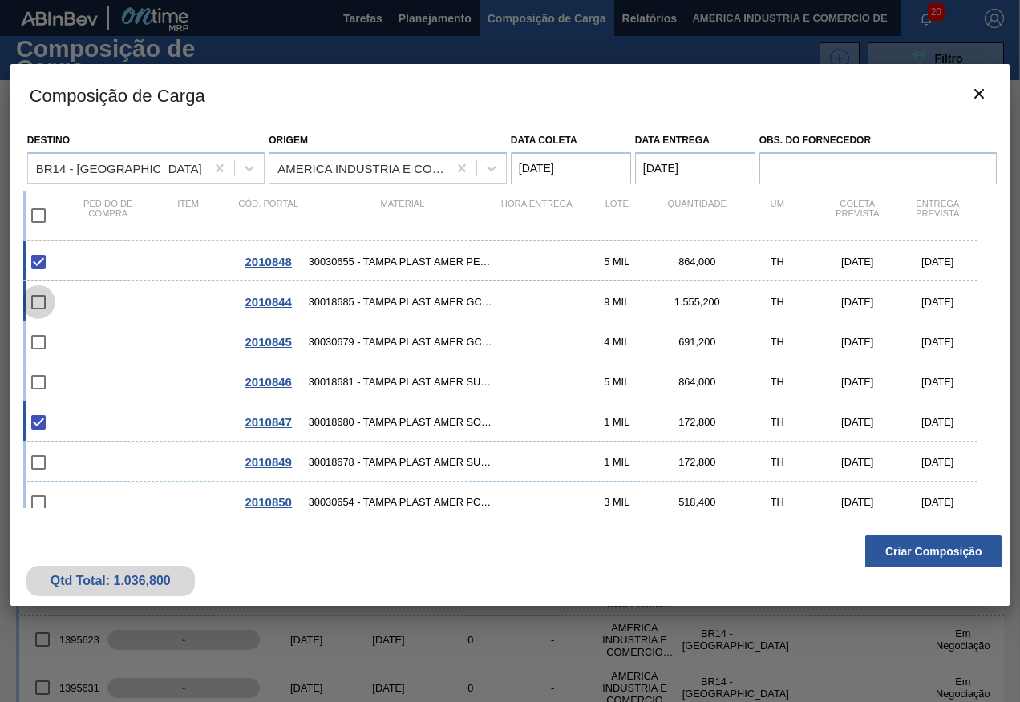
click at [36, 299] on input "checkbox" at bounding box center [39, 302] width 34 height 34
click at [336, 306] on span "30018685 - TAMPA PLAST AMER GCA S/LINER" at bounding box center [403, 302] width 188 height 12
checkbox input "true"
click at [391, 339] on span "30030679 - TAMPA PLAST AMER GCA ZERO NIV24" at bounding box center [403, 342] width 188 height 12
checkbox input "true"
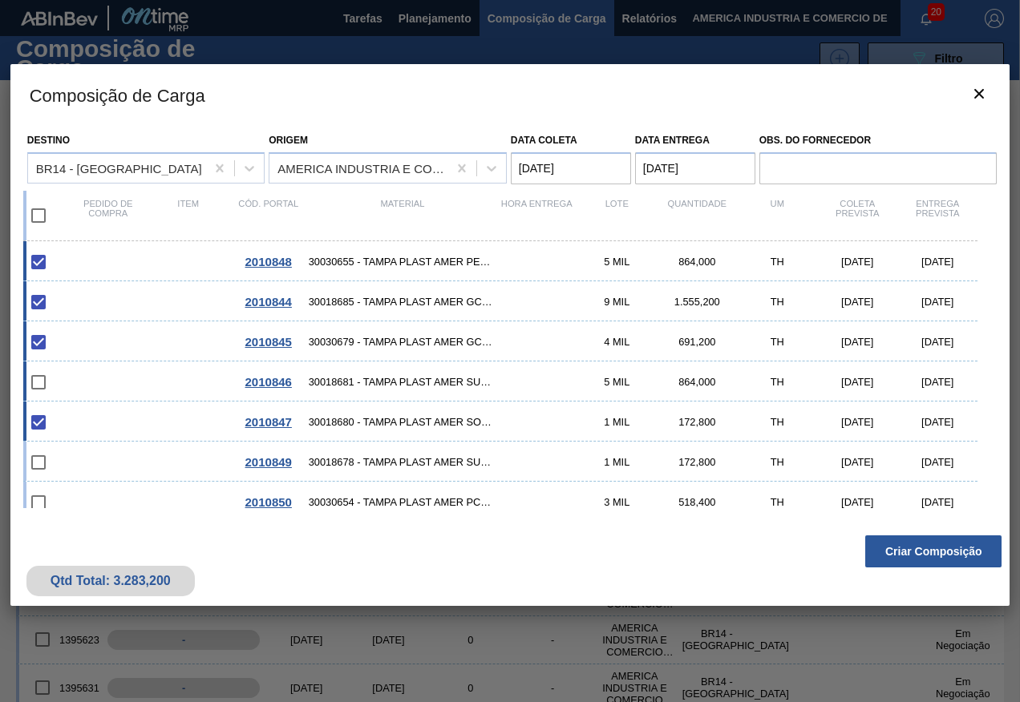
click at [401, 382] on span "30018681 - TAMPA PLAST AMER SUKITA S/LINER" at bounding box center [403, 382] width 188 height 12
checkbox input "true"
click at [386, 454] on div "2010849 30018678 - TAMPA PLAST AMER SUK TUBAINA S/LINER 1 MIL 172,800 TH [DATE]…" at bounding box center [500, 462] width 955 height 40
checkbox input "true"
click at [336, 498] on span "30030654 - TAMPA PLAST AMER PCTW NIV24" at bounding box center [403, 502] width 188 height 12
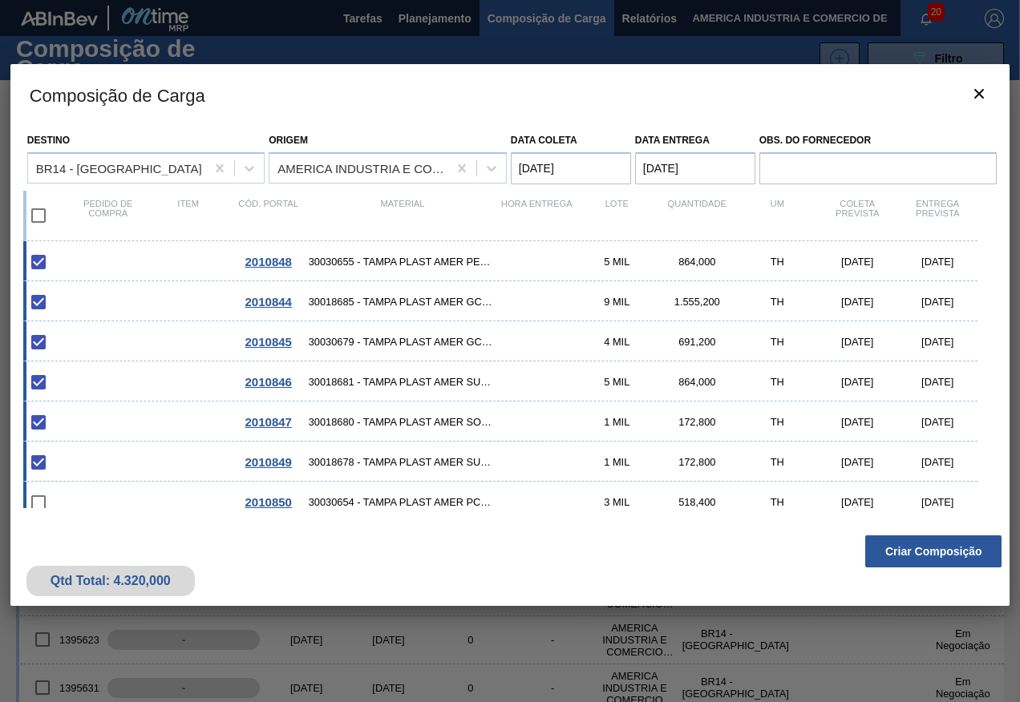
checkbox input "true"
click at [888, 556] on button "Criar Composição" at bounding box center [933, 551] width 136 height 32
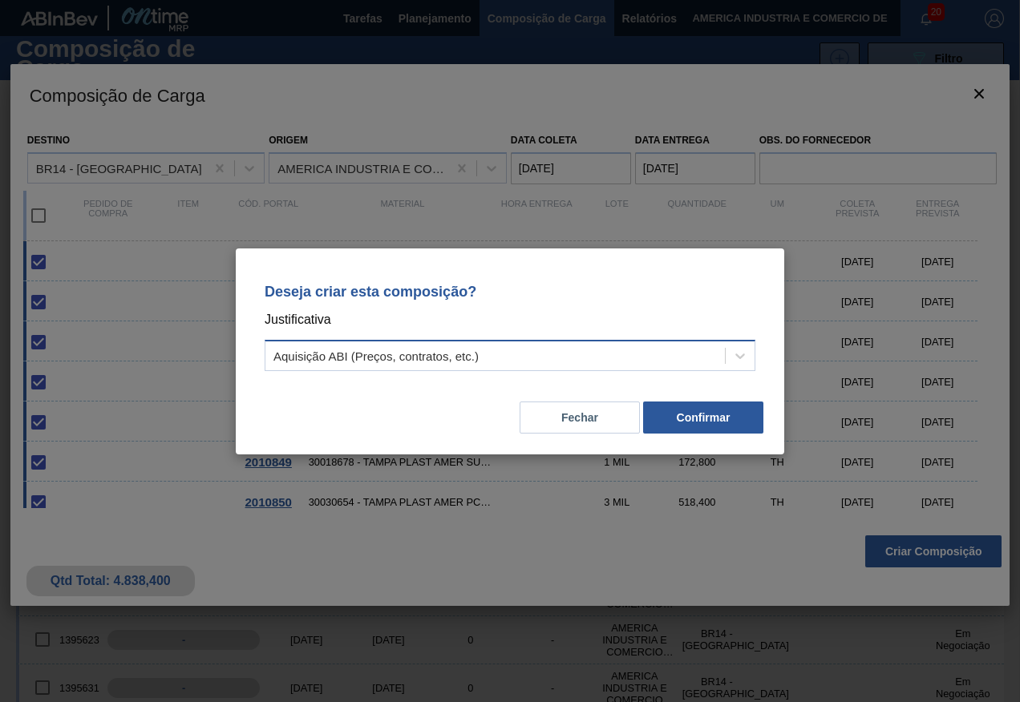
click at [376, 357] on div "Aquisição ABI (Preços, contratos, etc.)" at bounding box center [375, 356] width 205 height 14
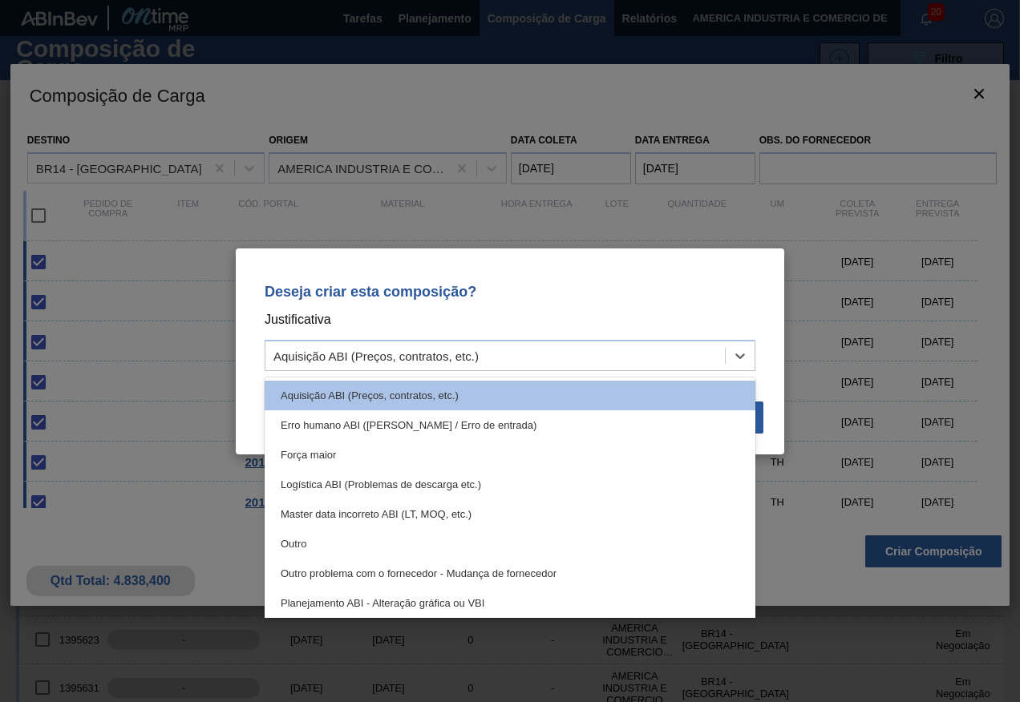
click at [501, 540] on div "Outro" at bounding box center [510, 544] width 491 height 30
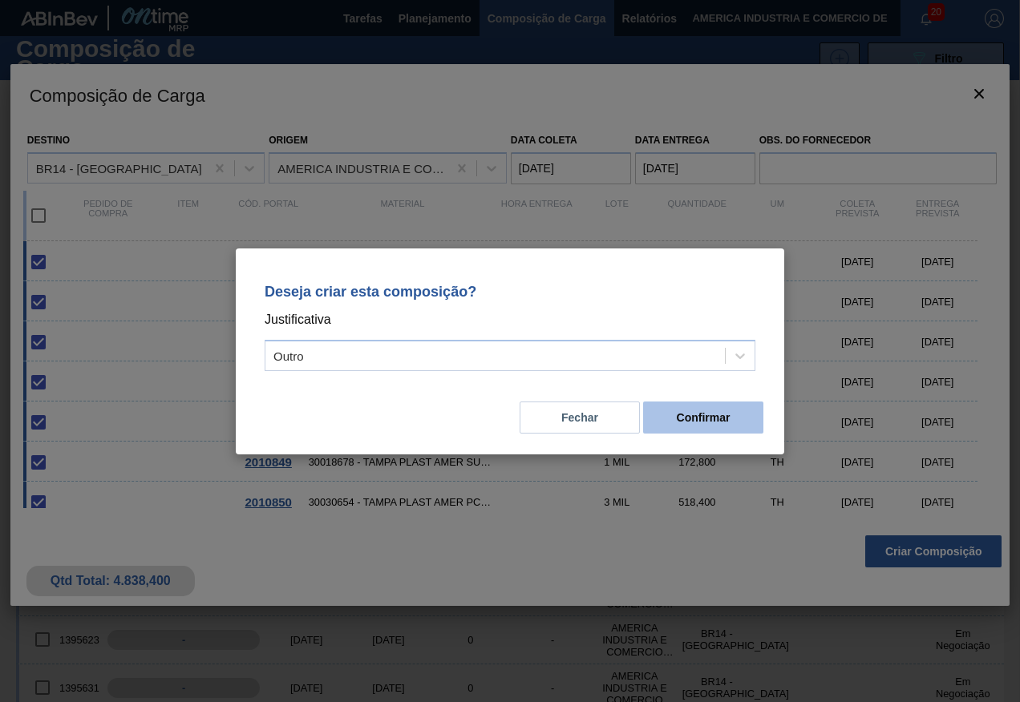
click at [694, 420] on button "Confirmar" at bounding box center [703, 418] width 120 height 32
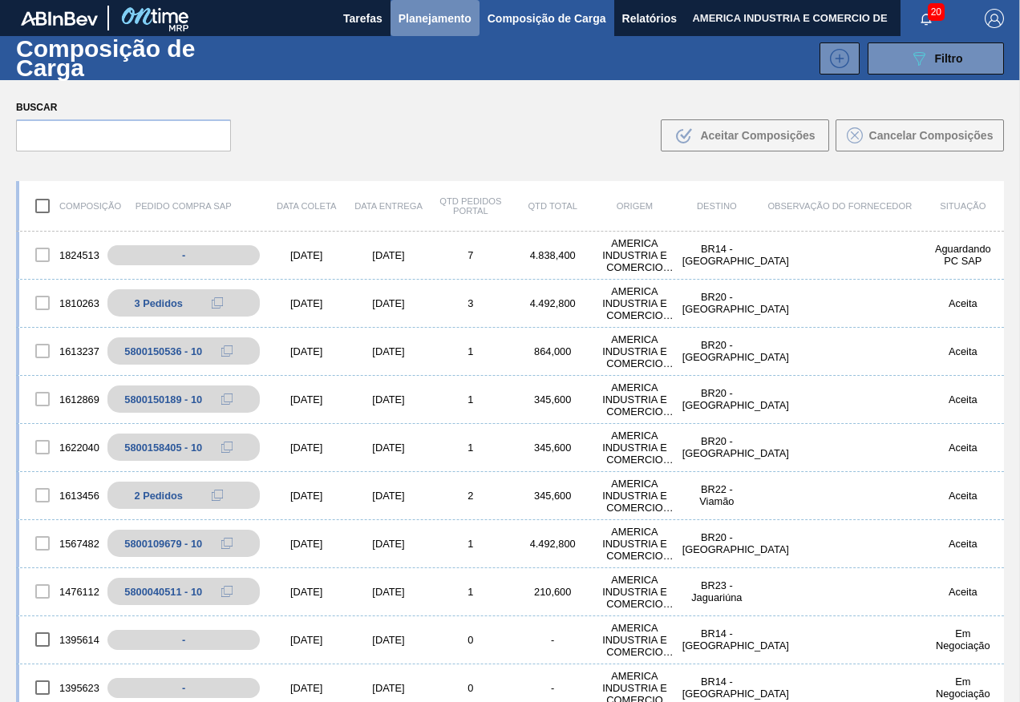
click at [426, 22] on span "Planejamento" at bounding box center [434, 18] width 73 height 19
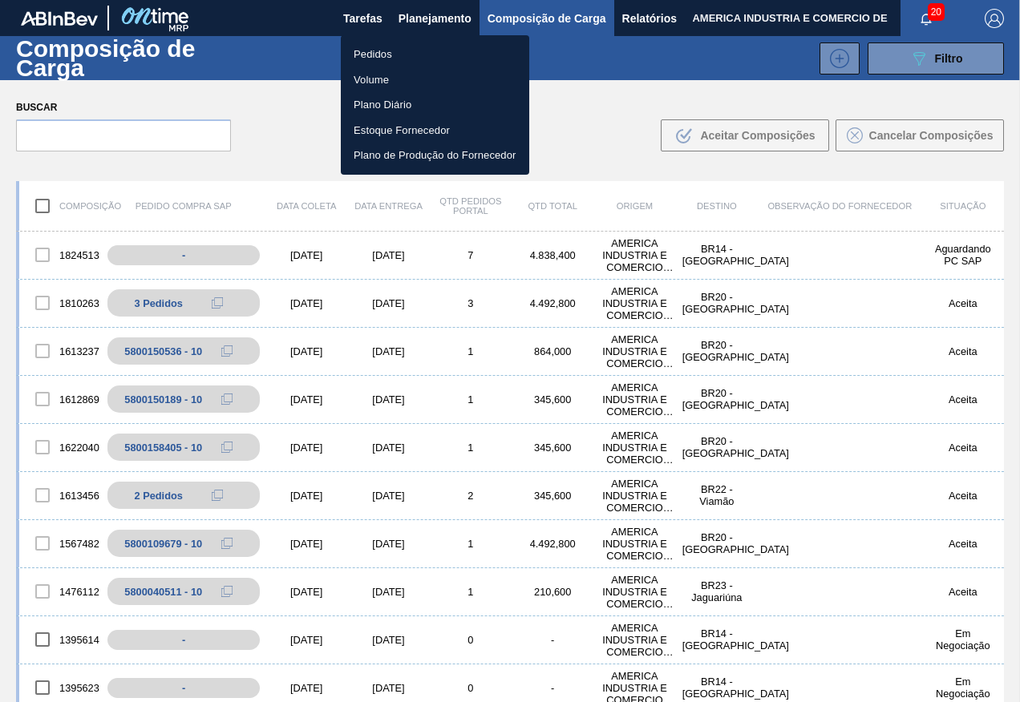
click at [377, 55] on li "Pedidos" at bounding box center [435, 55] width 188 height 26
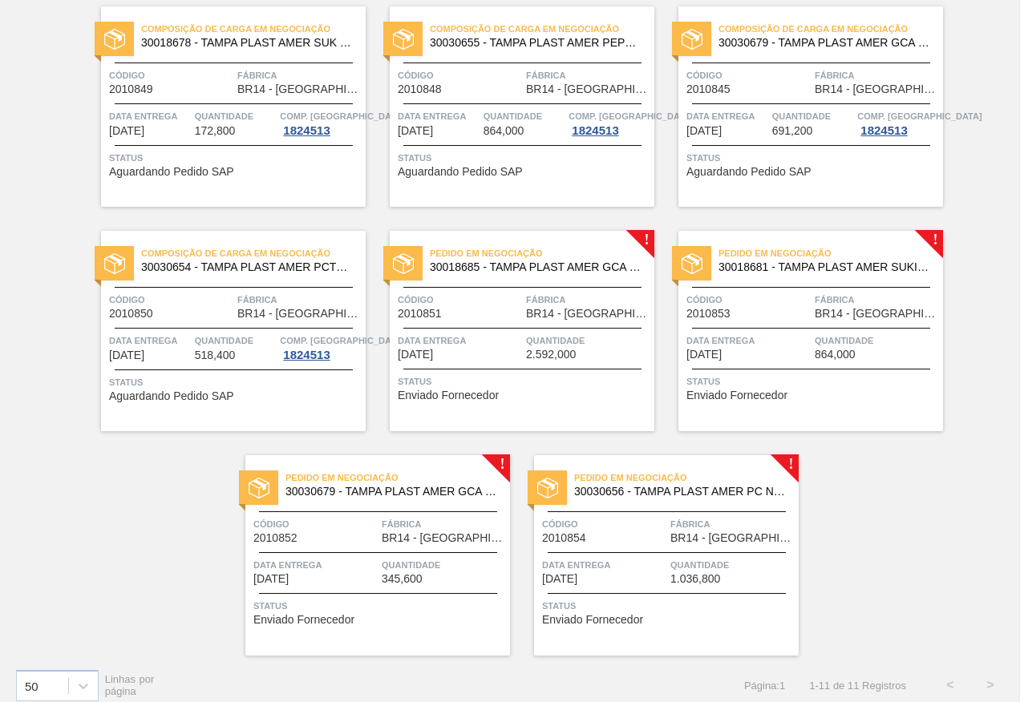
scroll to position [374, 0]
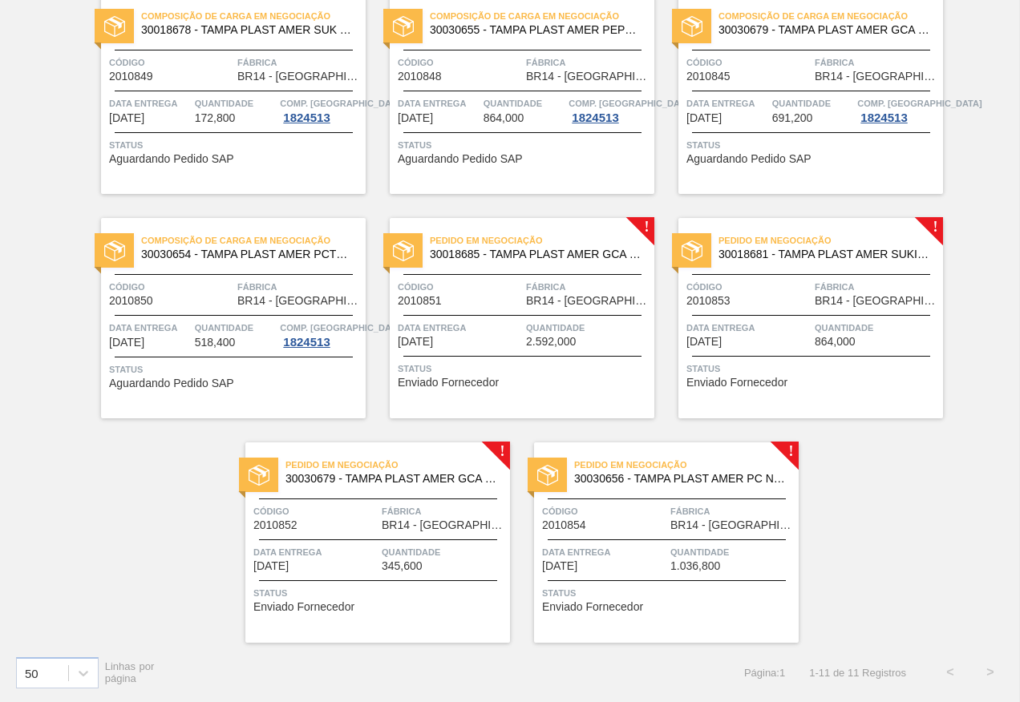
click at [500, 305] on div "Código 2010851" at bounding box center [460, 293] width 124 height 28
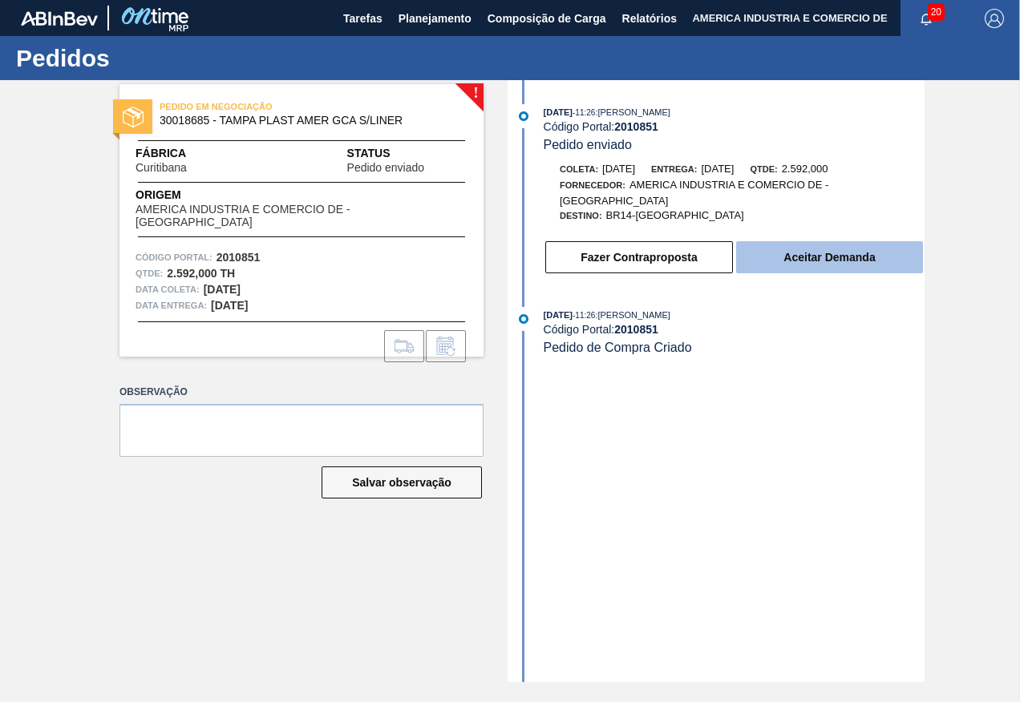
click at [854, 257] on button "Aceitar Demanda" at bounding box center [829, 257] width 187 height 32
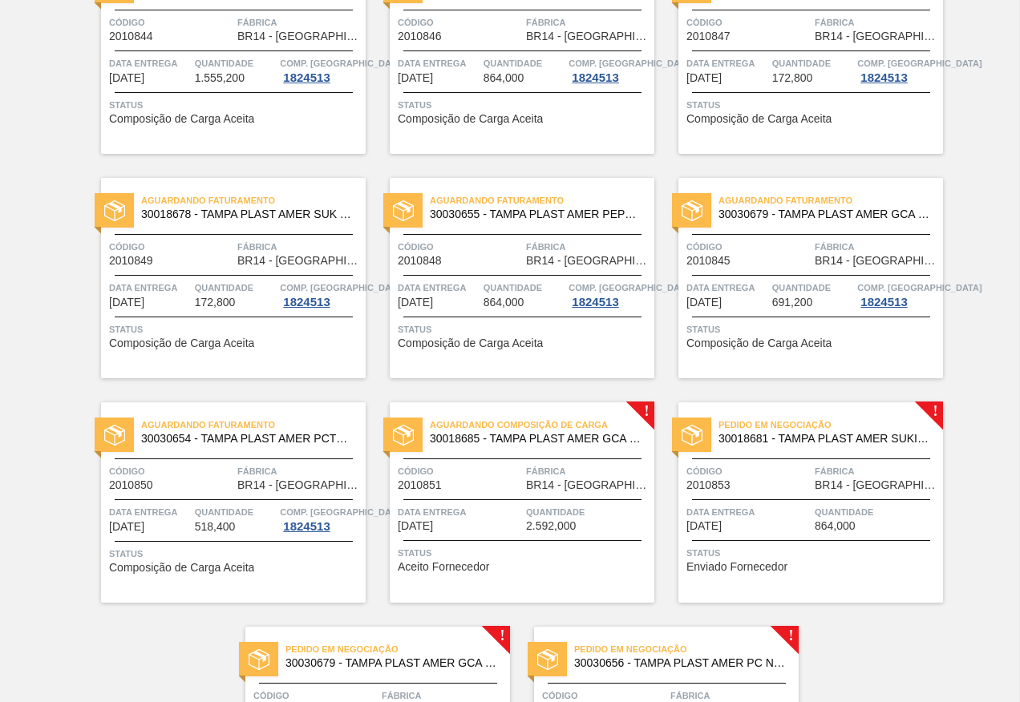
scroll to position [240, 0]
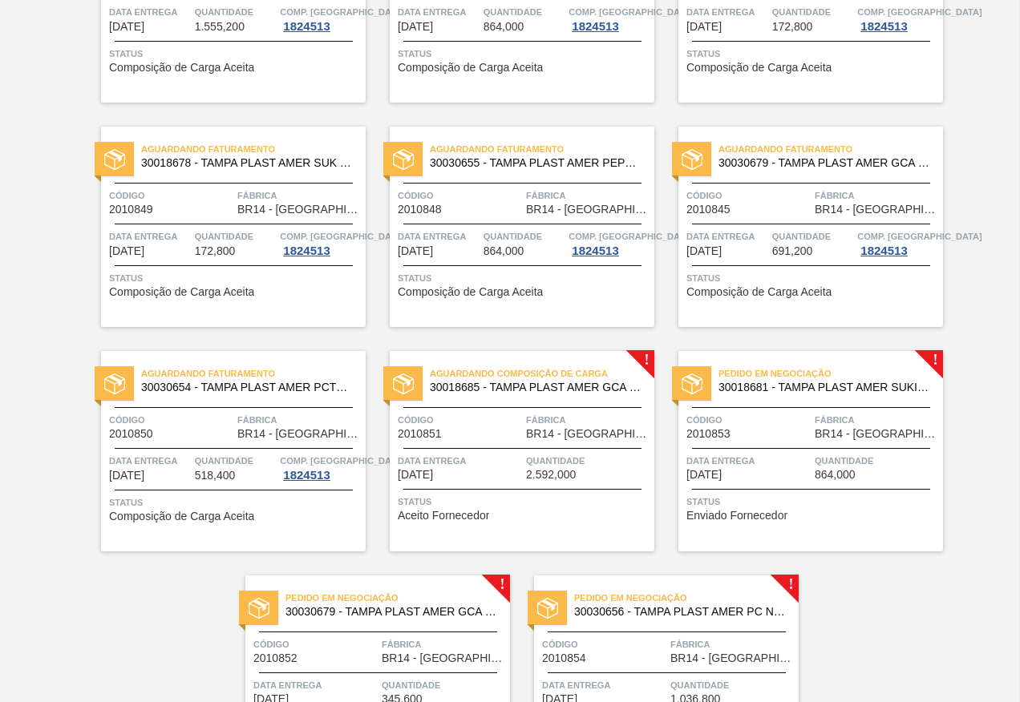
click at [765, 487] on div "Pedido em Negociação 30018681 - TAMPA PLAST AMER SUKITA S/LINER Código 2010853 …" at bounding box center [810, 451] width 265 height 200
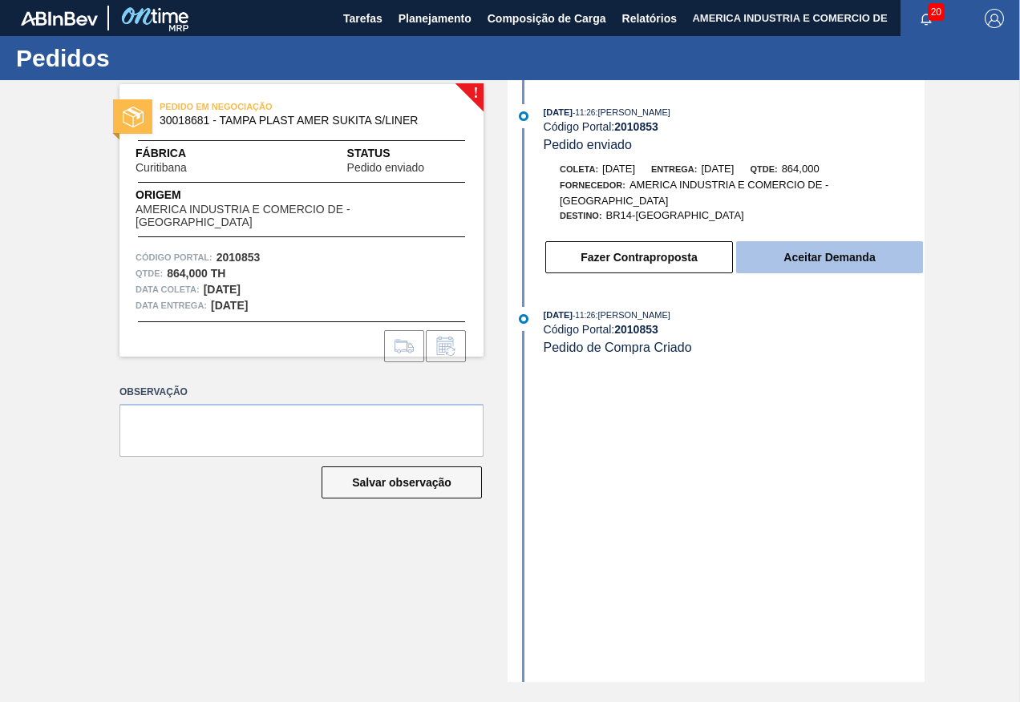
click at [816, 264] on button "Aceitar Demanda" at bounding box center [829, 257] width 187 height 32
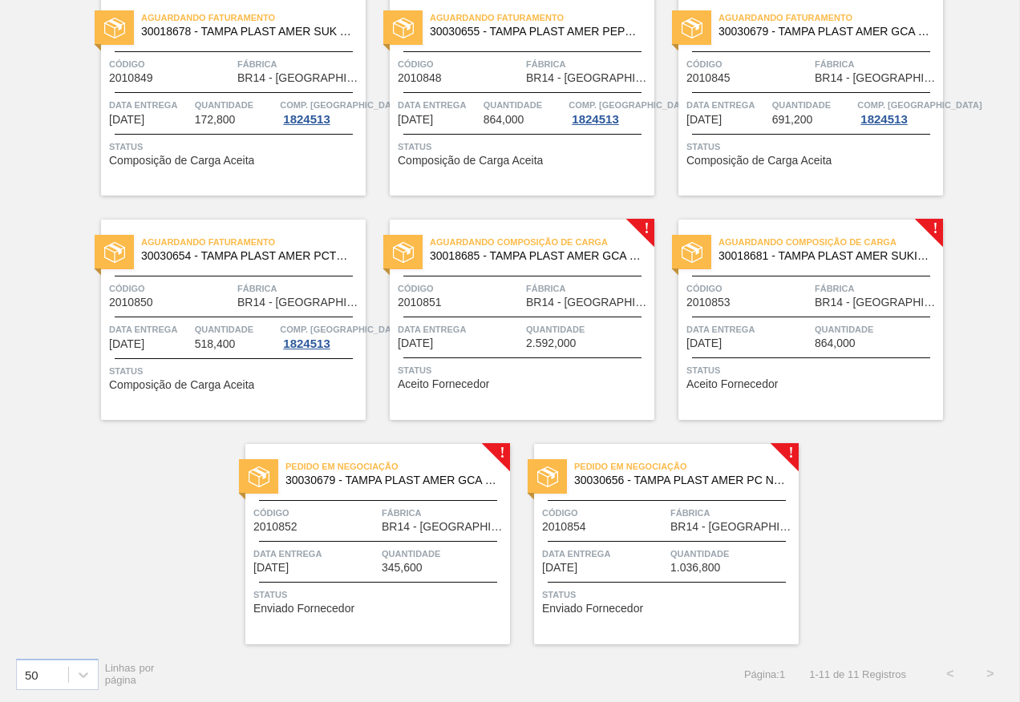
scroll to position [374, 0]
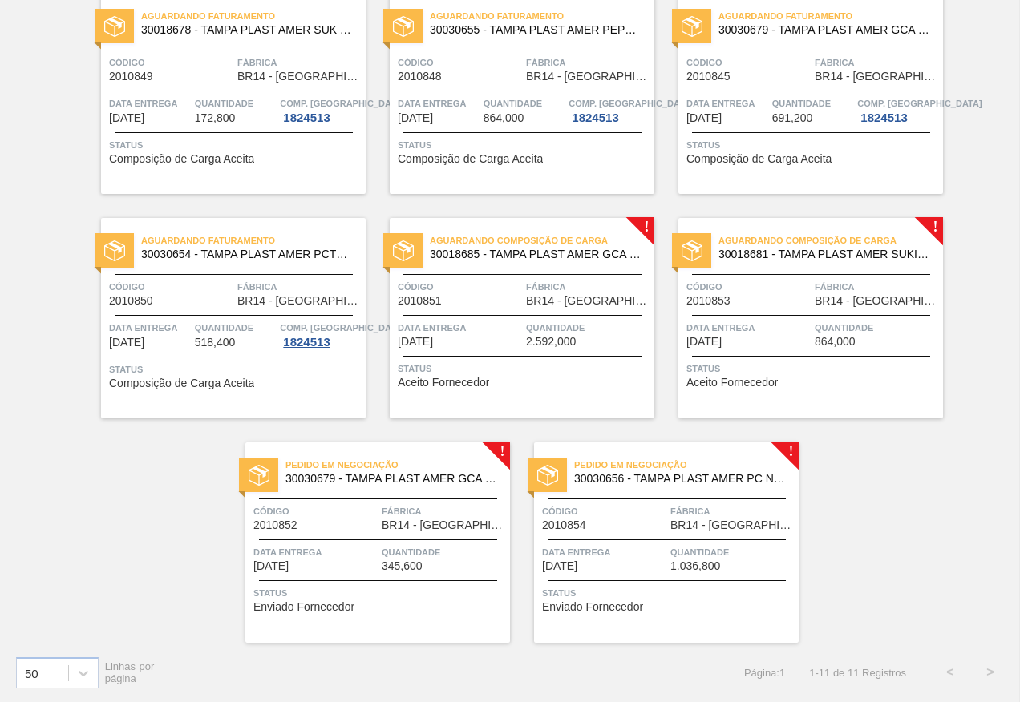
click at [316, 548] on span "Data entrega" at bounding box center [315, 552] width 124 height 16
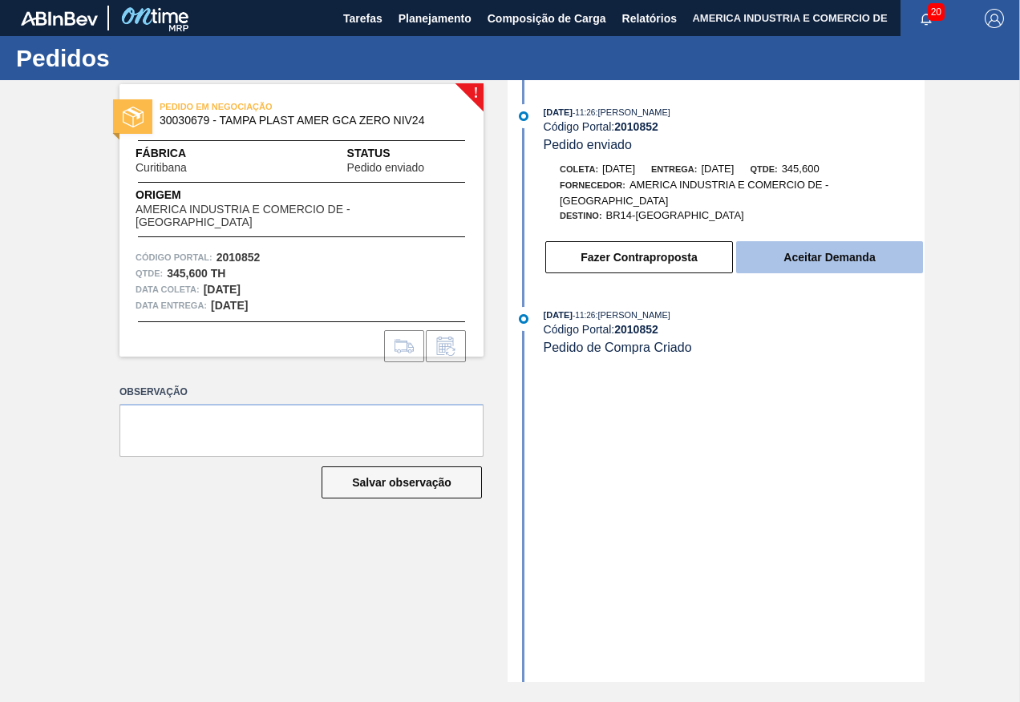
click at [897, 264] on button "Aceitar Demanda" at bounding box center [829, 257] width 187 height 32
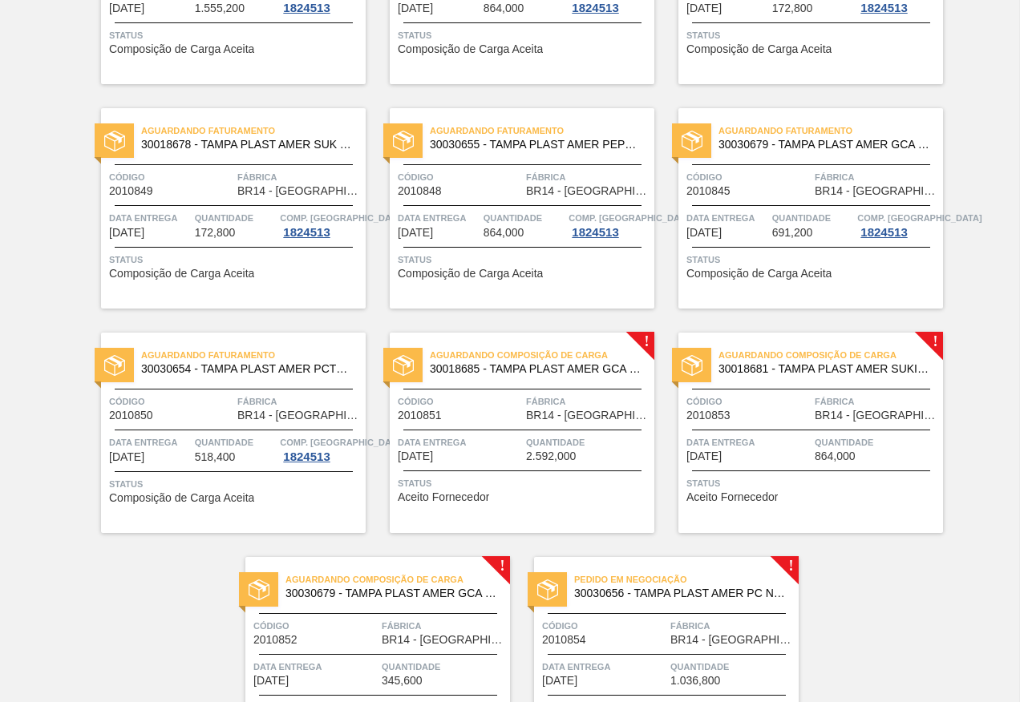
scroll to position [374, 0]
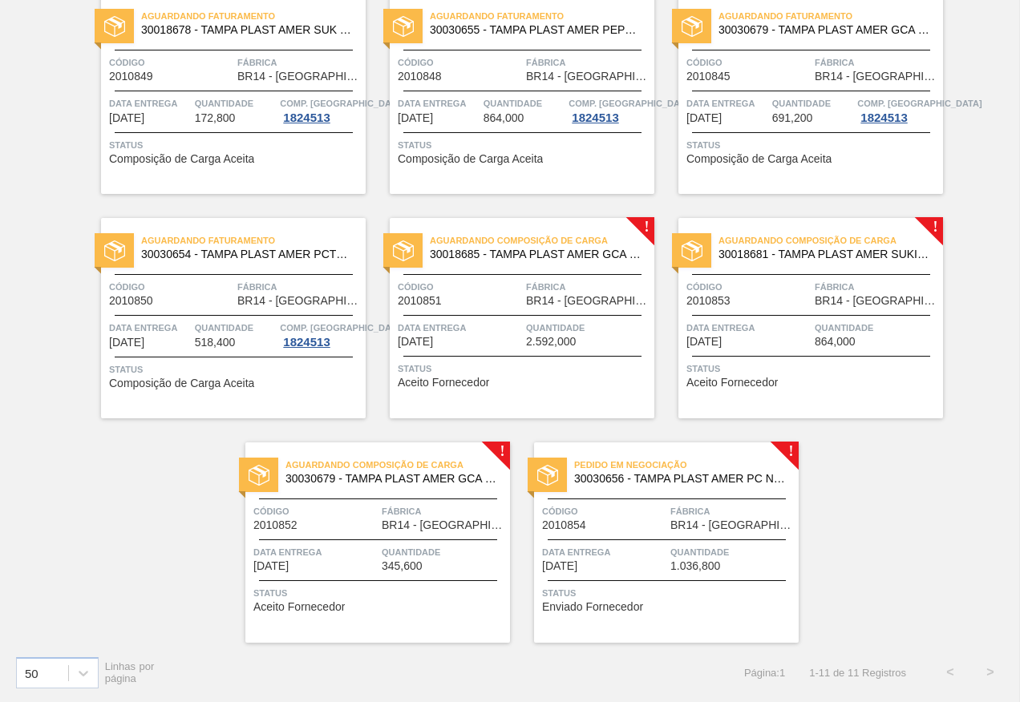
click at [666, 555] on div "Data entrega [DATE] Quantidade 1.036,800" at bounding box center [666, 558] width 265 height 28
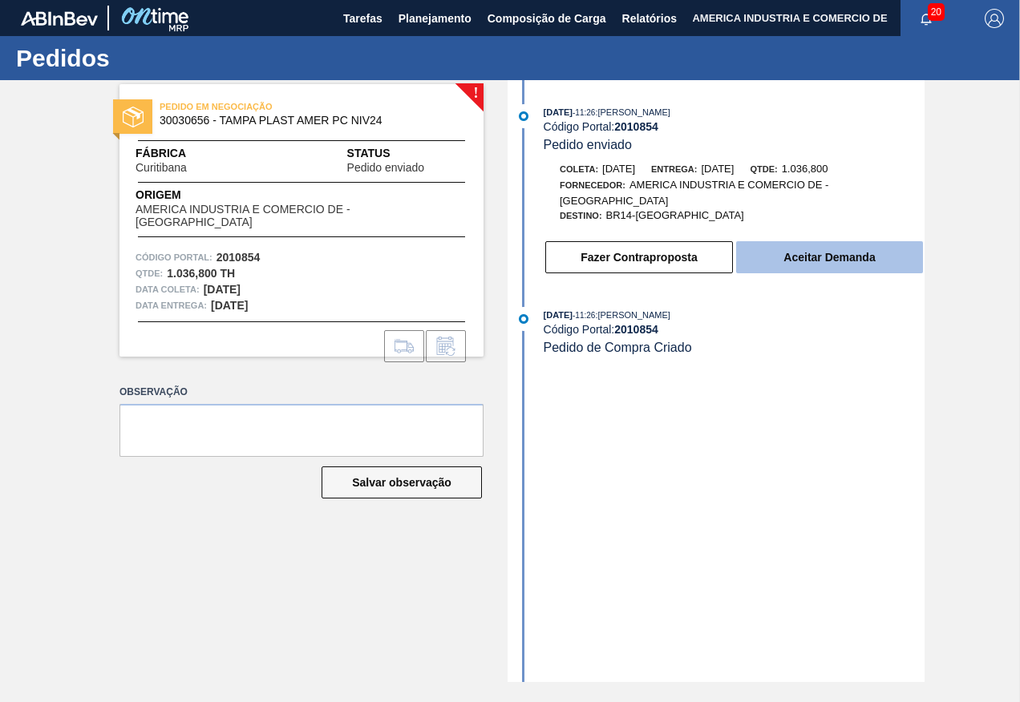
click at [899, 261] on button "Aceitar Demanda" at bounding box center [829, 257] width 187 height 32
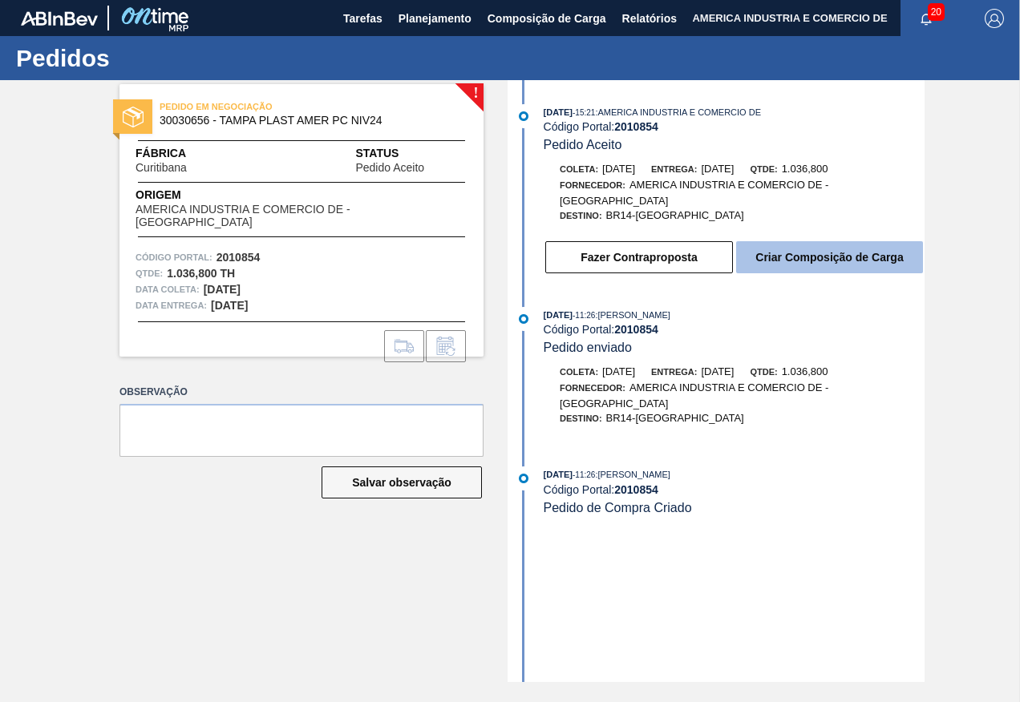
click at [815, 264] on button "Criar Composição de Carga" at bounding box center [829, 257] width 187 height 32
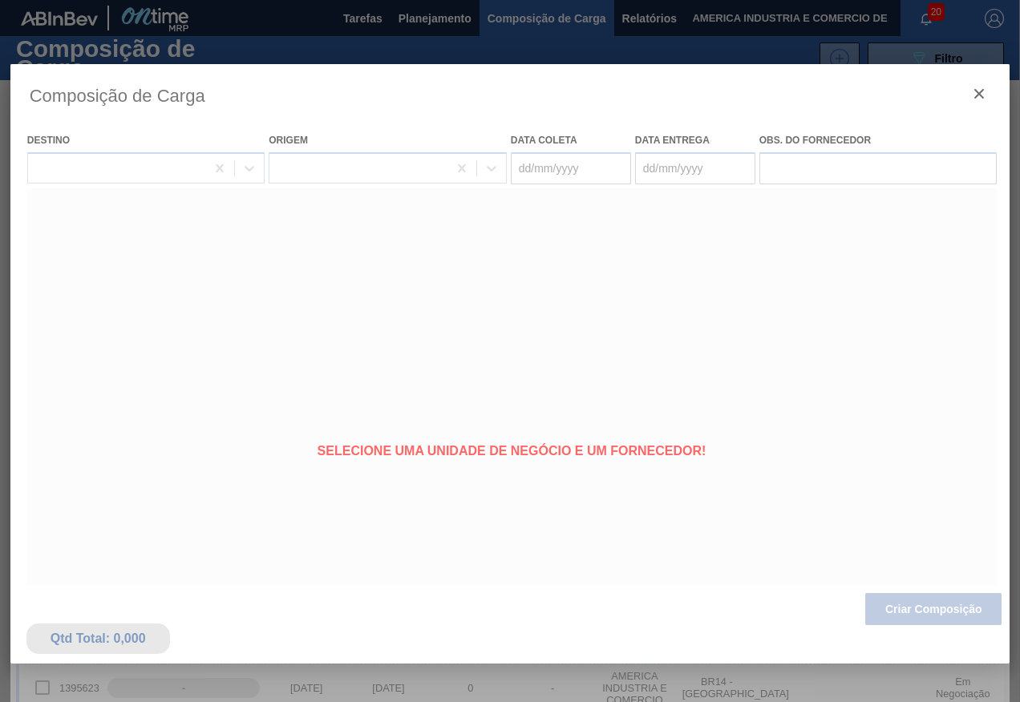
type coleta "[DATE]"
type entrega "[DATE]"
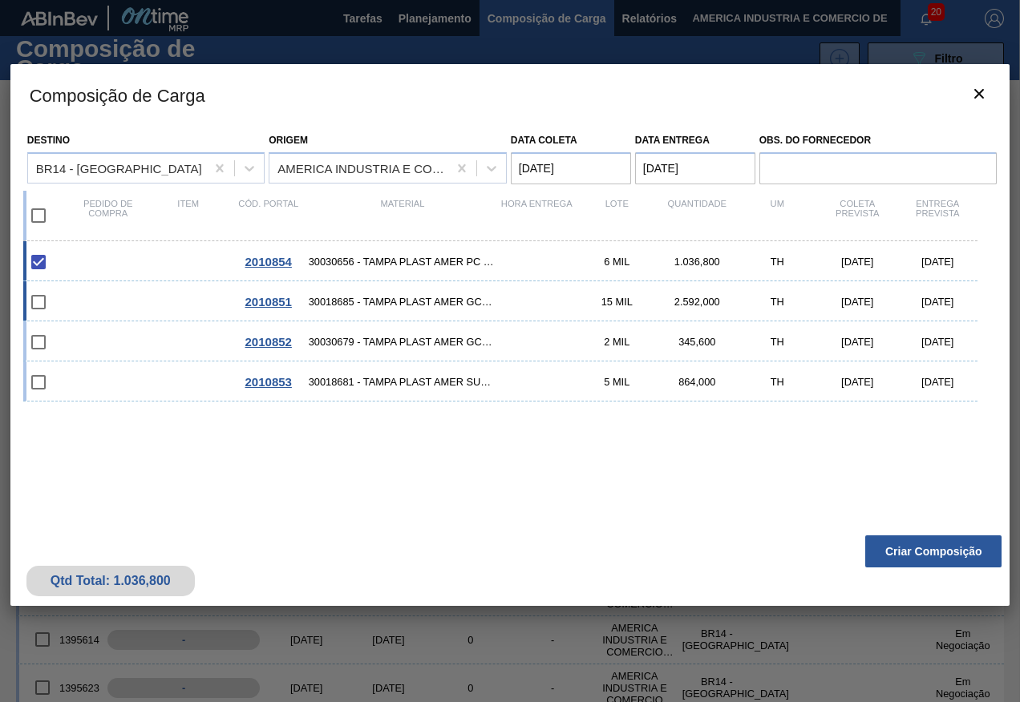
click at [47, 306] on input "checkbox" at bounding box center [39, 302] width 34 height 34
click at [349, 299] on span "30018685 - TAMPA PLAST AMER GCA S/LINER" at bounding box center [403, 302] width 188 height 12
checkbox input "true"
click at [354, 339] on span "30030679 - TAMPA PLAST AMER GCA ZERO NIV24" at bounding box center [403, 342] width 188 height 12
checkbox input "true"
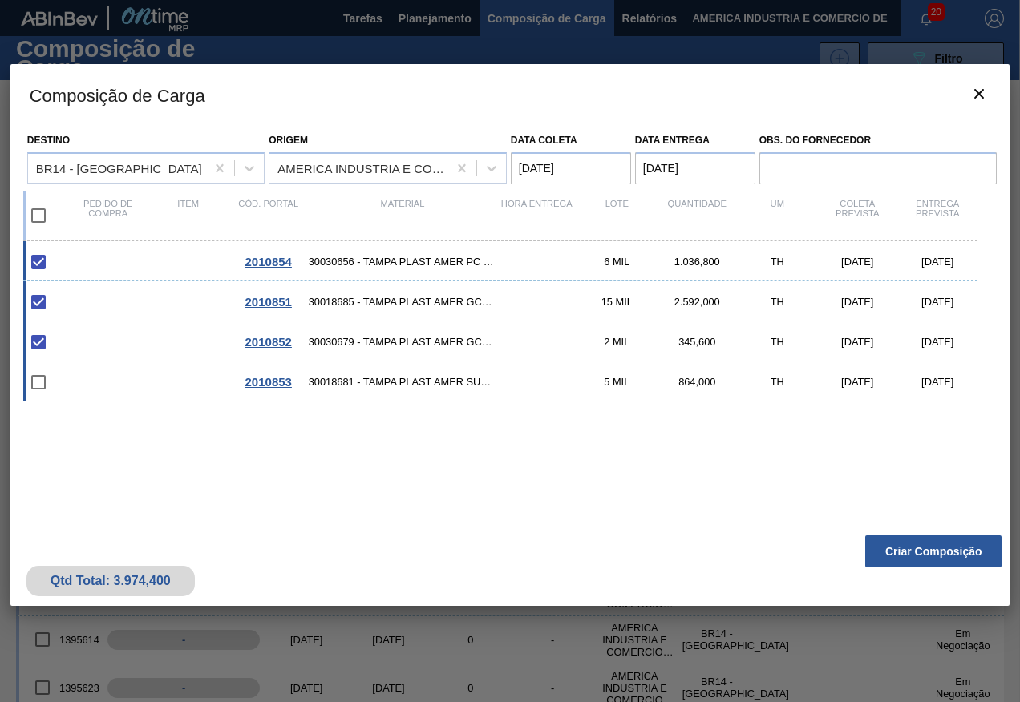
click at [362, 378] on span "30018681 - TAMPA PLAST AMER SUKITA S/LINER" at bounding box center [403, 382] width 188 height 12
checkbox input "true"
click at [901, 550] on button "Criar Composição" at bounding box center [933, 551] width 136 height 32
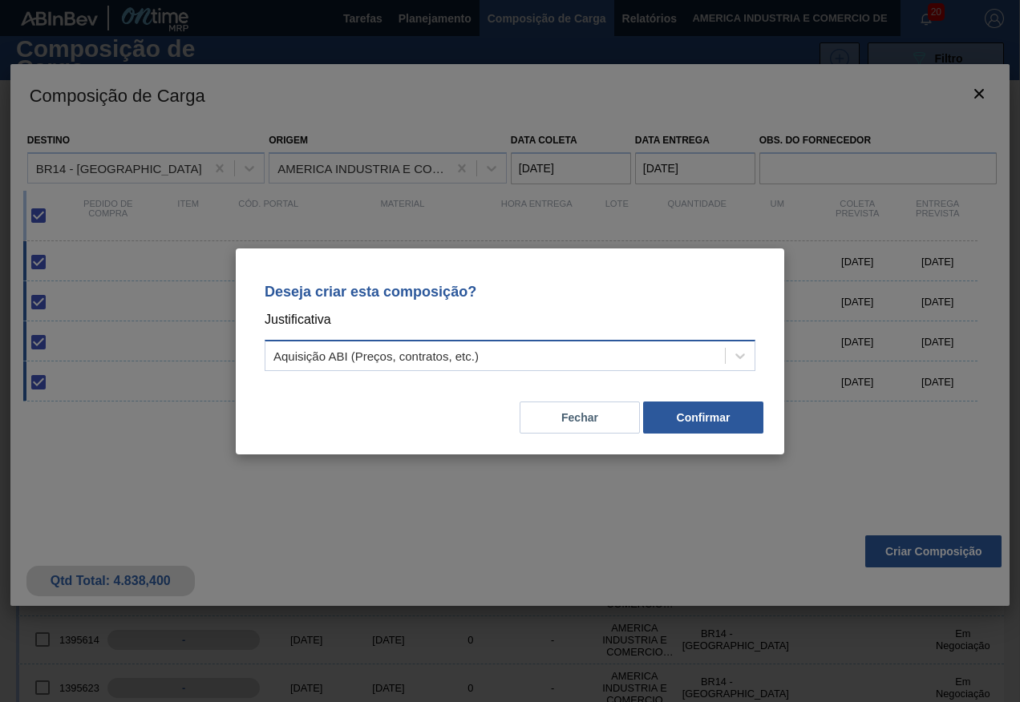
click at [487, 361] on div "Aquisição ABI (Preços, contratos, etc.)" at bounding box center [494, 355] width 459 height 23
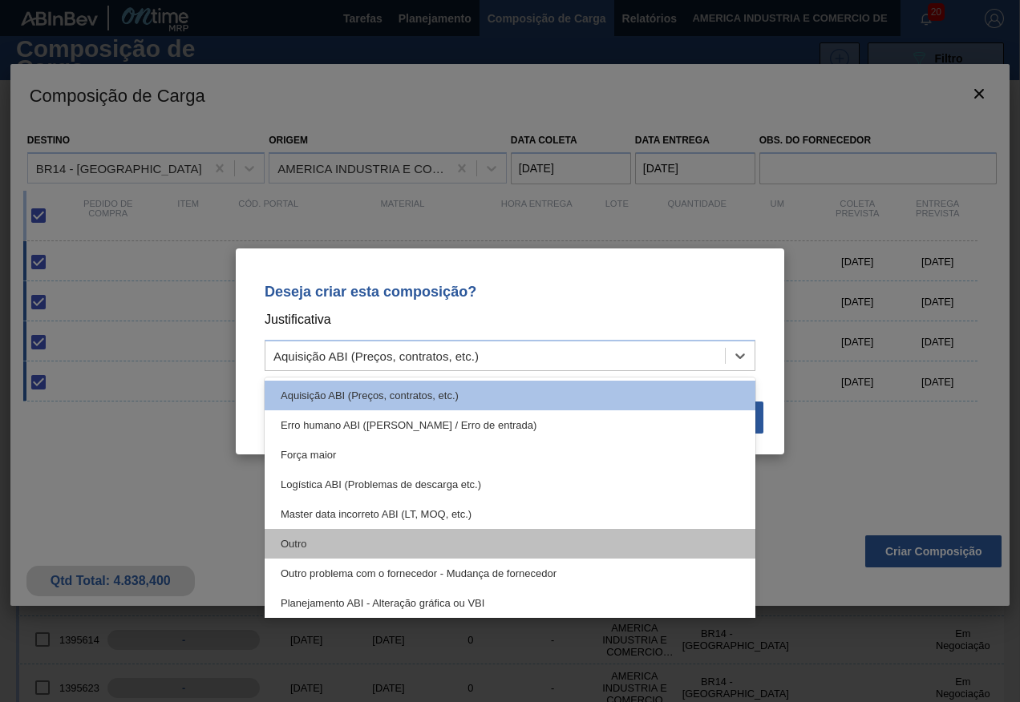
click at [321, 547] on div "Outro" at bounding box center [510, 544] width 491 height 30
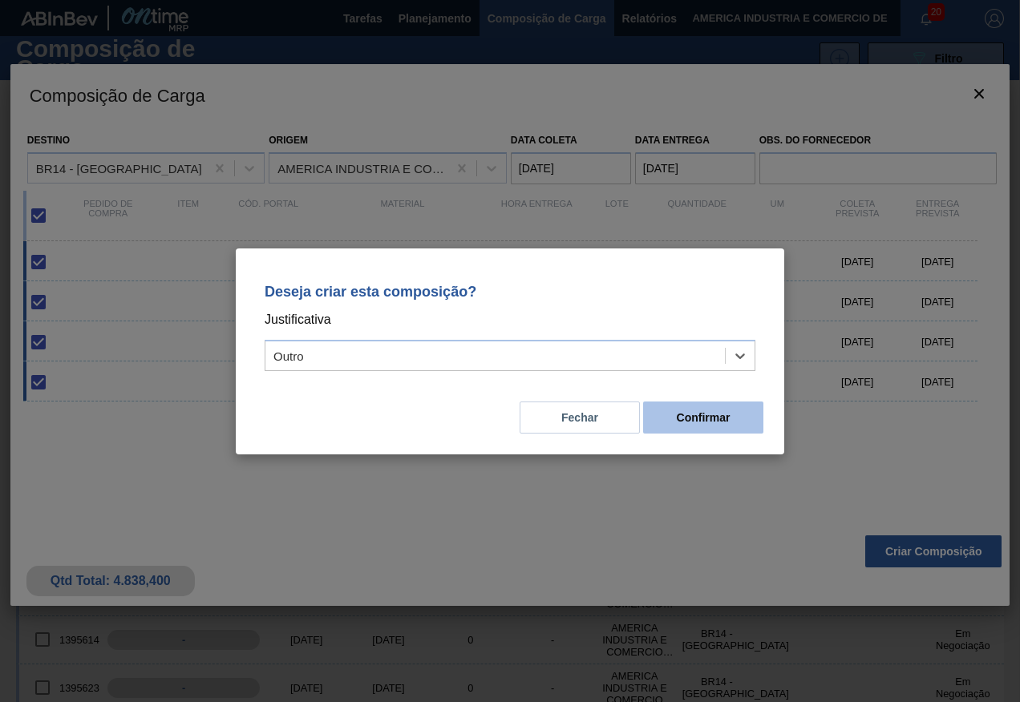
click at [748, 425] on button "Confirmar" at bounding box center [703, 418] width 120 height 32
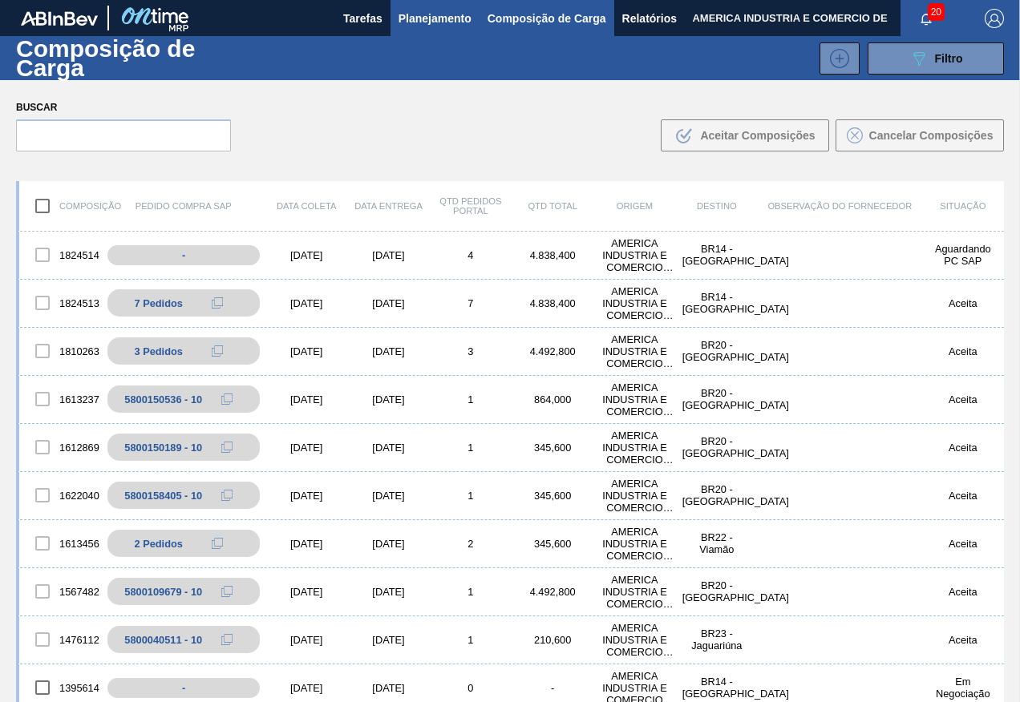
click at [449, 23] on span "Planejamento" at bounding box center [434, 18] width 73 height 19
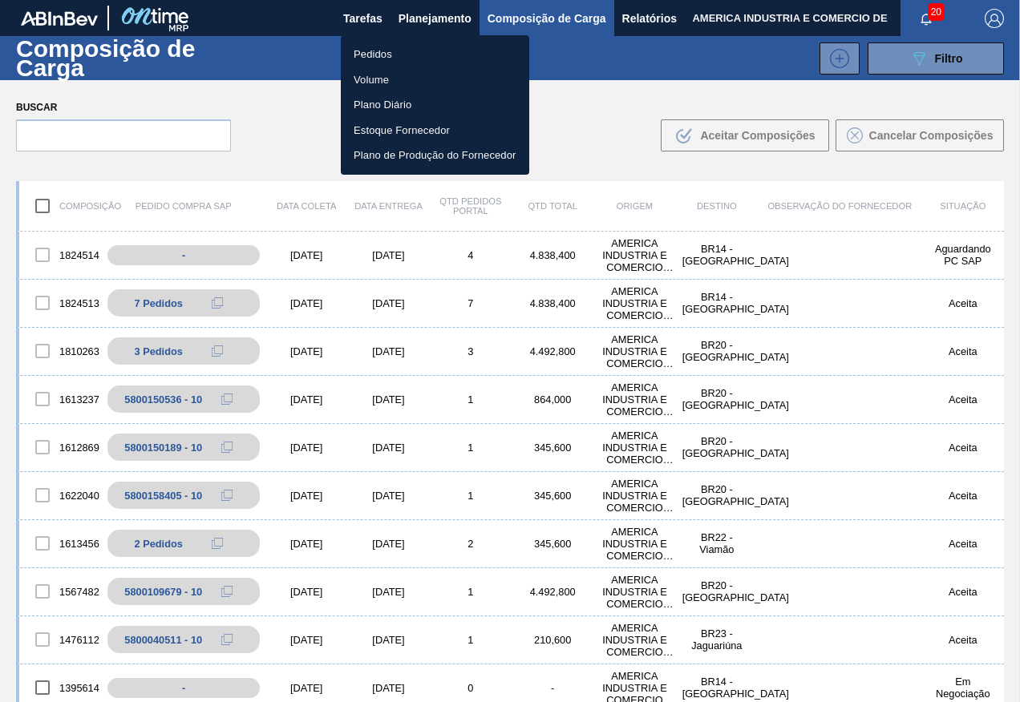
click at [390, 53] on li "Pedidos" at bounding box center [435, 55] width 188 height 26
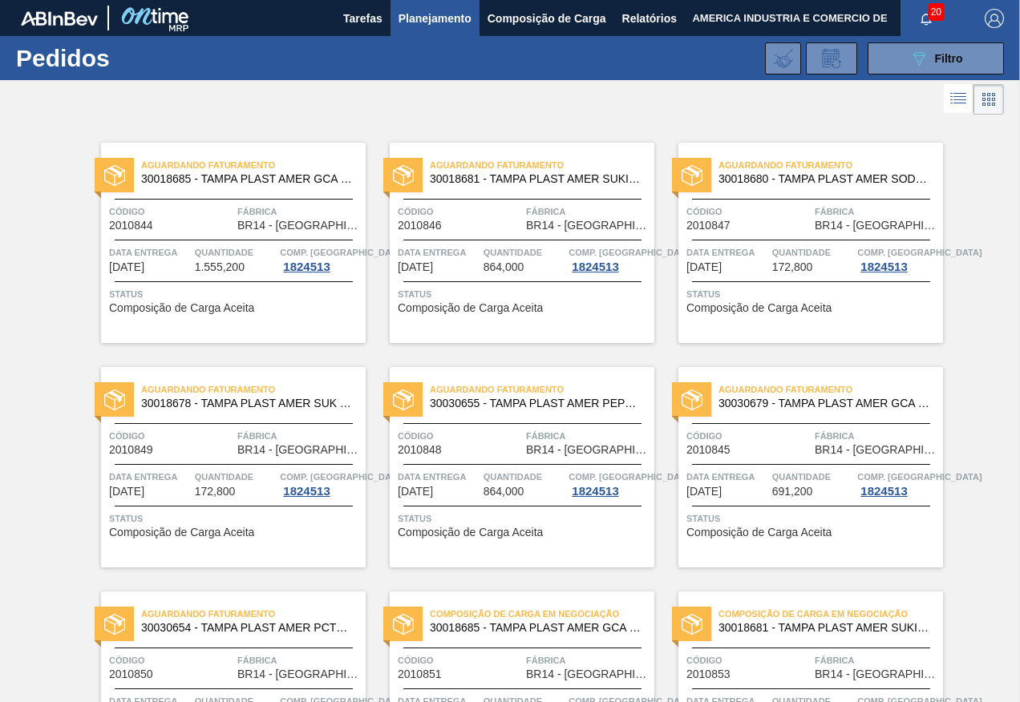
click at [221, 299] on span "Status" at bounding box center [235, 294] width 253 height 16
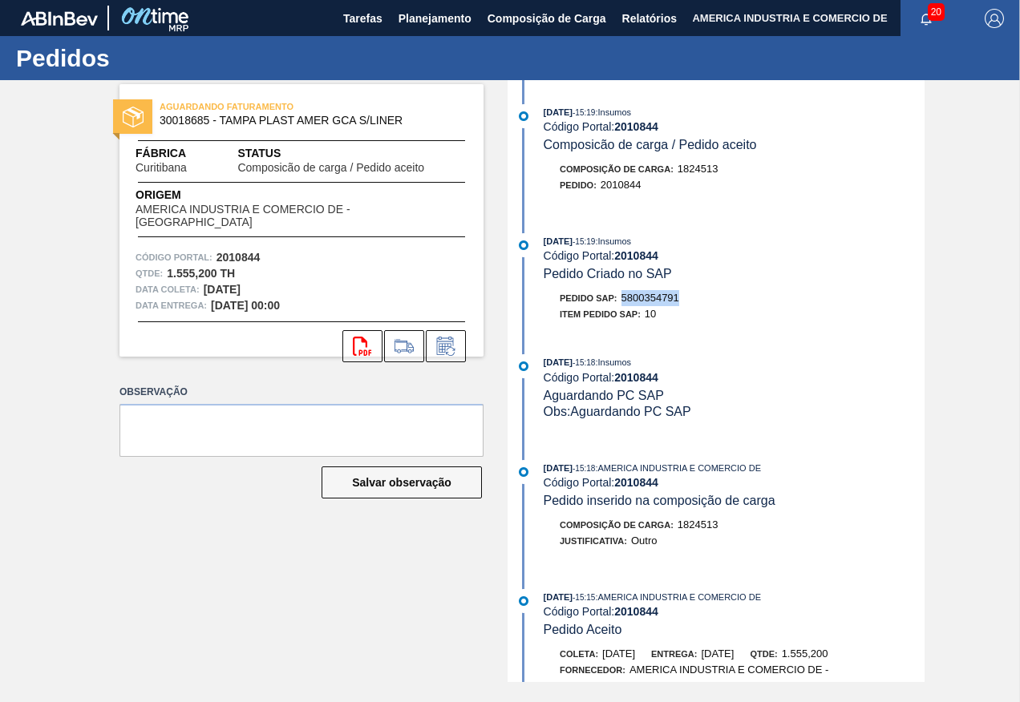
drag, startPoint x: 625, startPoint y: 294, endPoint x: 683, endPoint y: 297, distance: 57.8
click at [683, 297] on div "Pedido SAP: 5800354791" at bounding box center [733, 298] width 381 height 16
copy span "5800354791"
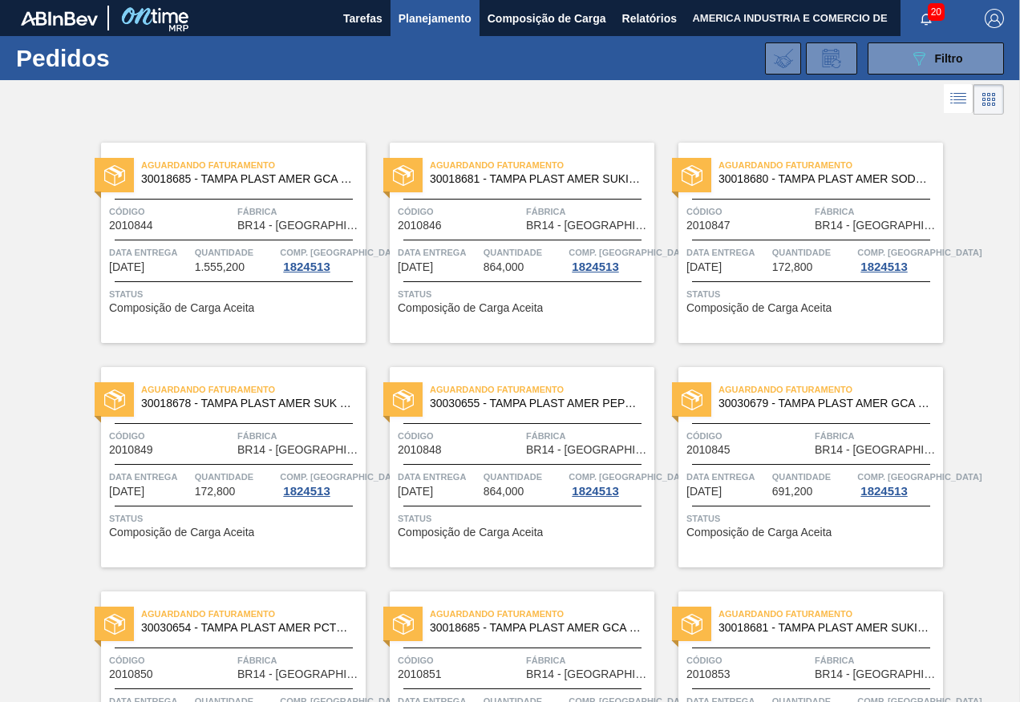
click at [524, 286] on div "Aguardando Faturamento 30018681 - TAMPA PLAST AMER SUKITA S/LINER Código 201084…" at bounding box center [522, 243] width 265 height 200
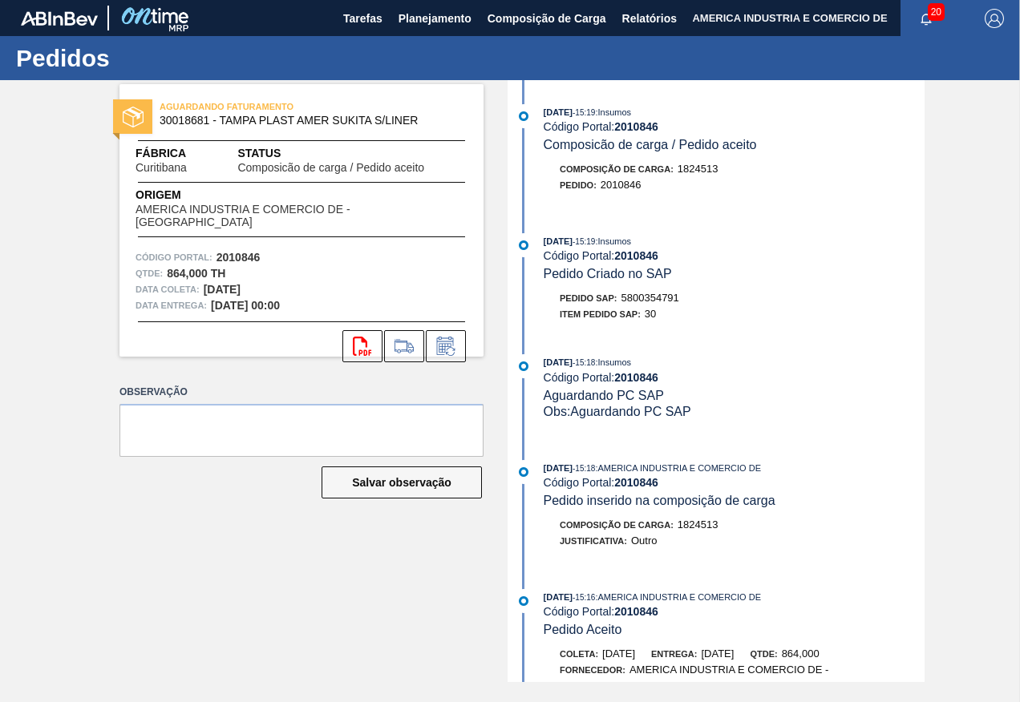
drag, startPoint x: 0, startPoint y: 4, endPoint x: -3, endPoint y: 307, distance: 303.0
click at [0, 0] on html "Tarefas Planejamento Composição de Carga Relatórios AMERICA INDUSTRIA E COMERCI…" at bounding box center [510, 0] width 1020 height 0
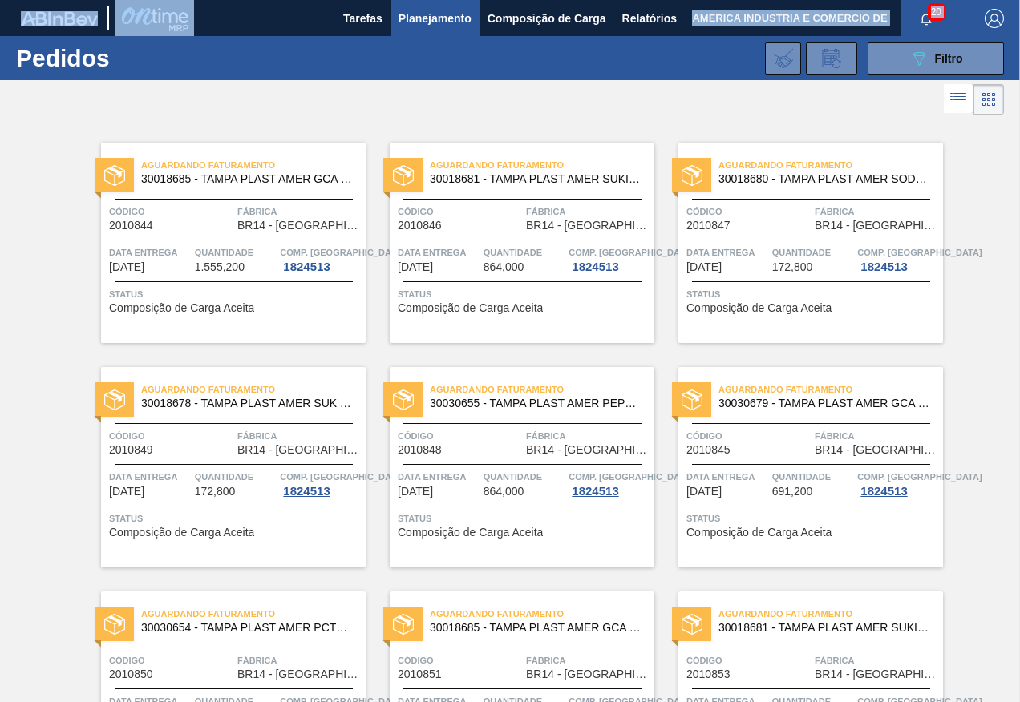
click at [797, 282] on div at bounding box center [811, 281] width 238 height 1
click at [260, 456] on div "Aguardando Faturamento 30018678 - TAMPA PLAST AMER SUK TUBAINA S/LINER Código 2…" at bounding box center [233, 467] width 265 height 200
click at [475, 479] on span "Data entrega" at bounding box center [439, 477] width 82 height 16
click at [728, 454] on span "2010845" at bounding box center [708, 450] width 44 height 12
click at [205, 637] on div "Aguardando Faturamento 30030654 - TAMPA PLAST AMER PCTW NIV24" at bounding box center [233, 622] width 265 height 36
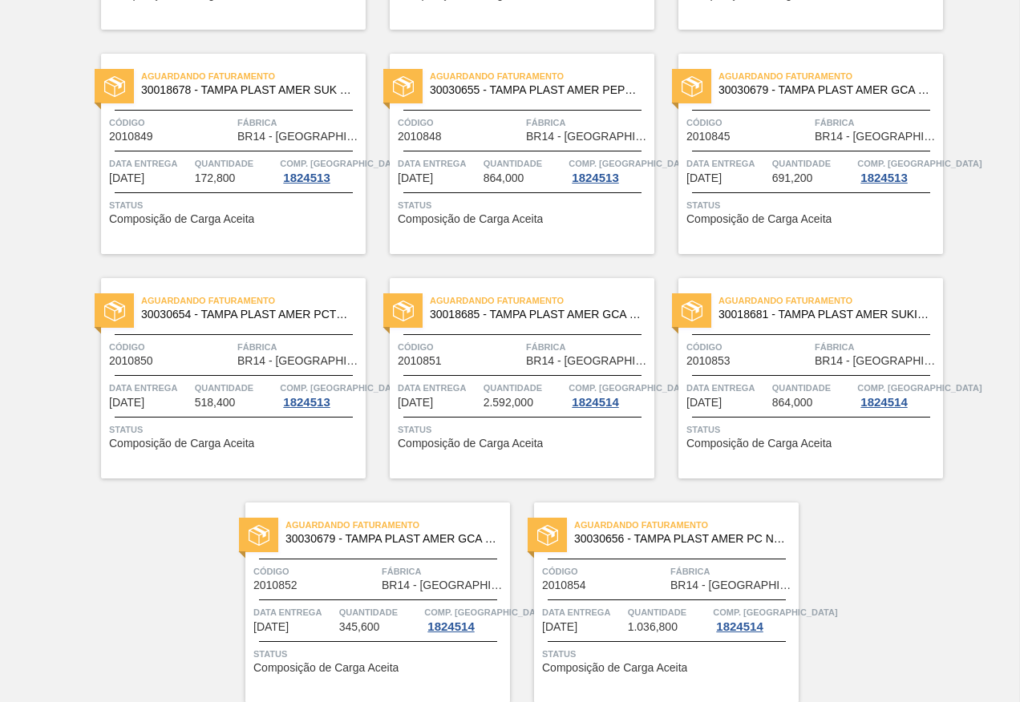
scroll to position [374, 0]
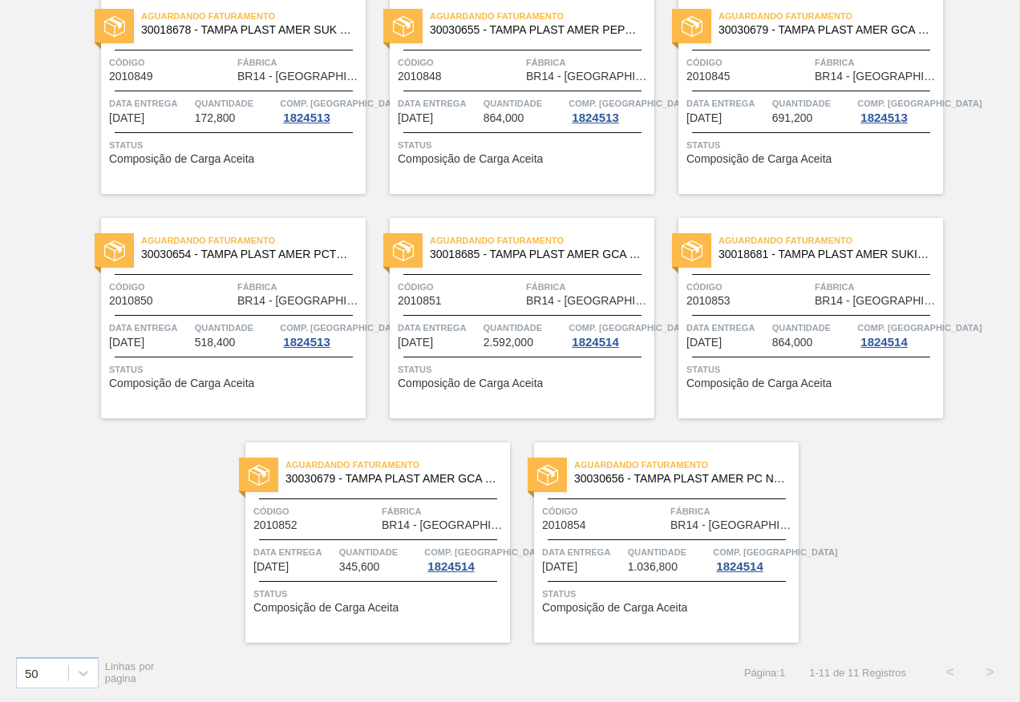
click at [502, 323] on span "Quantidade" at bounding box center [524, 328] width 82 height 16
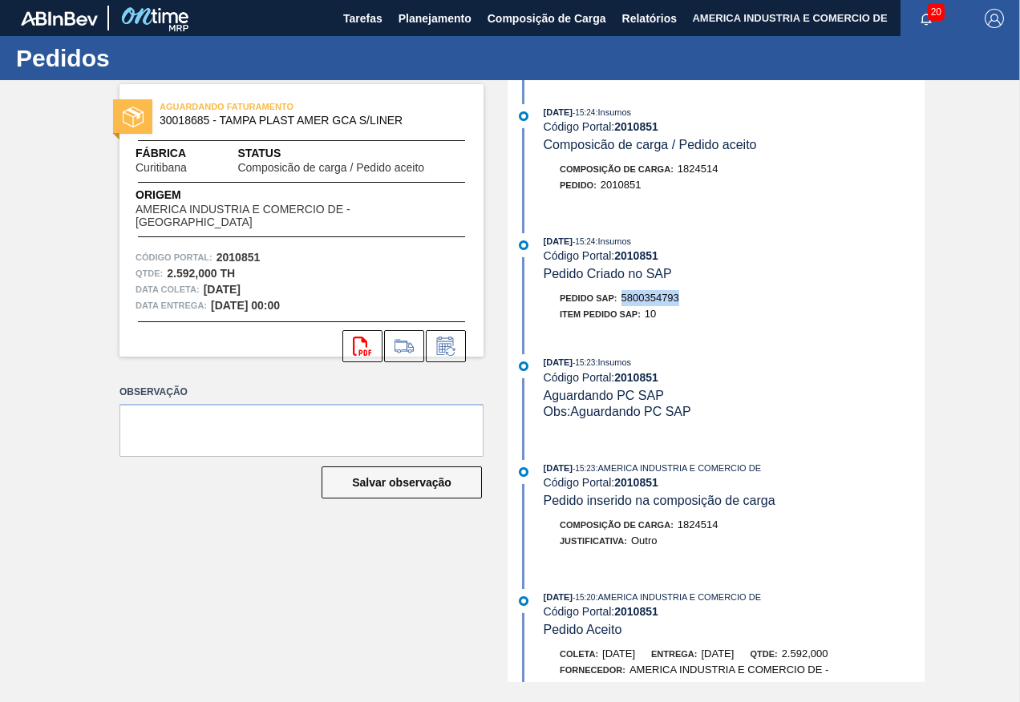
drag, startPoint x: 625, startPoint y: 294, endPoint x: 681, endPoint y: 302, distance: 55.9
click at [679, 302] on span "5800354793" at bounding box center [650, 298] width 58 height 12
copy span "5800354793"
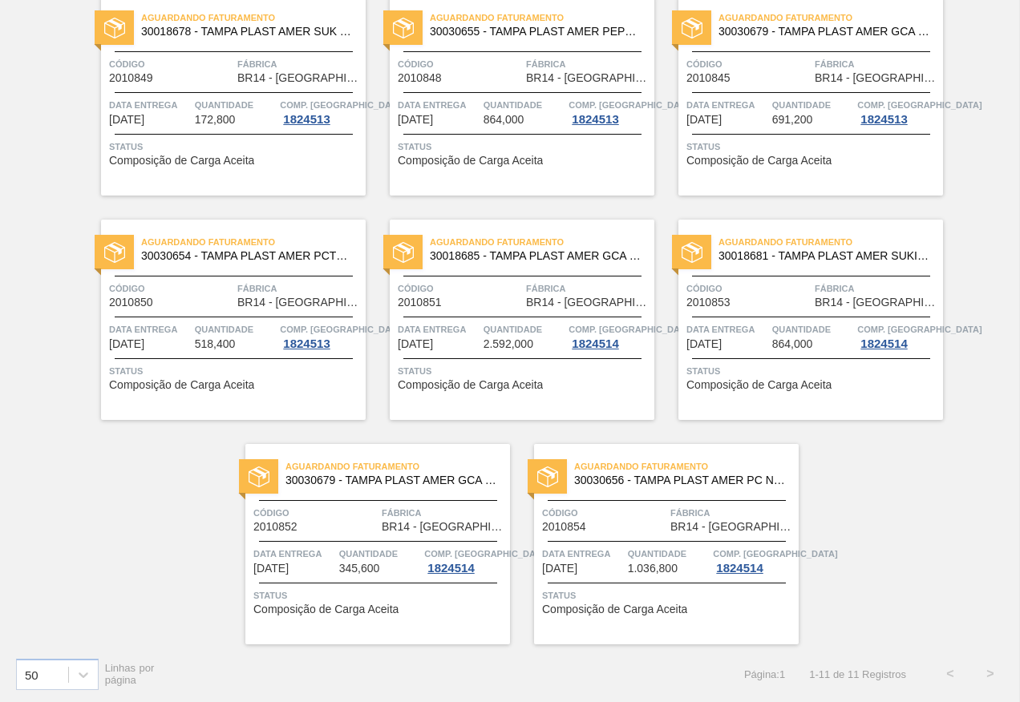
scroll to position [374, 0]
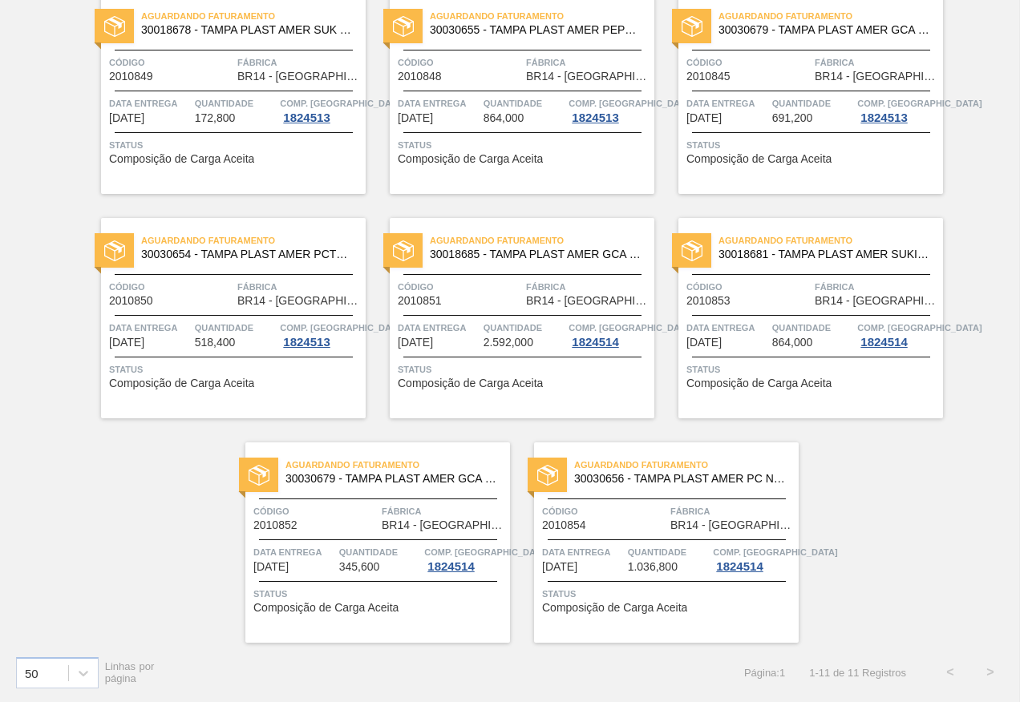
click at [750, 315] on div at bounding box center [811, 315] width 238 height 1
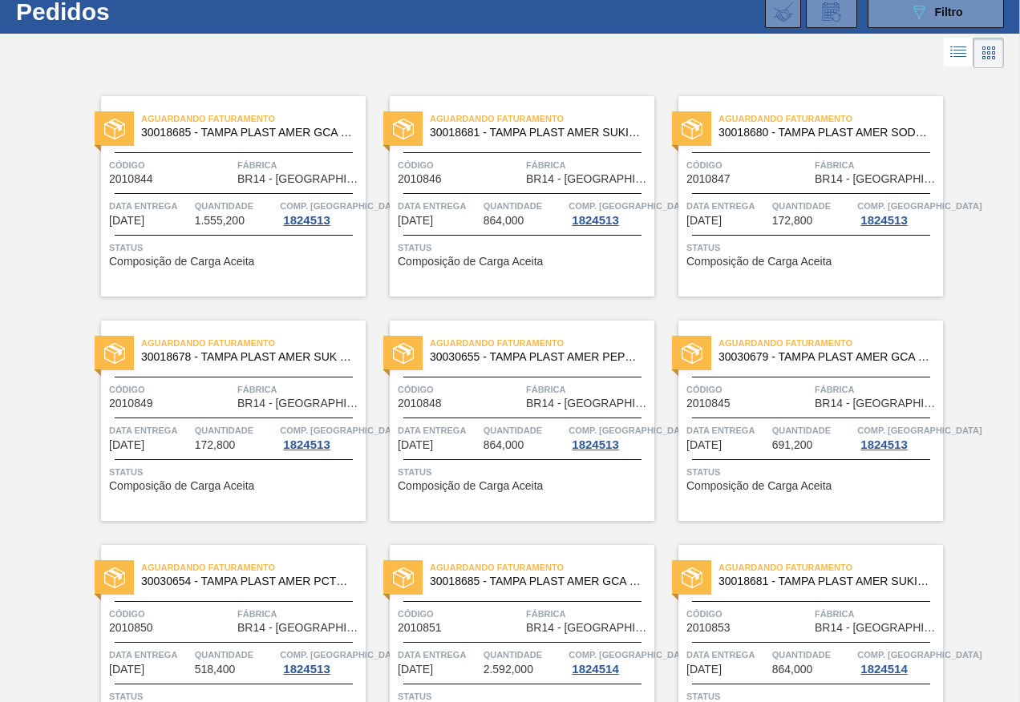
scroll to position [374, 0]
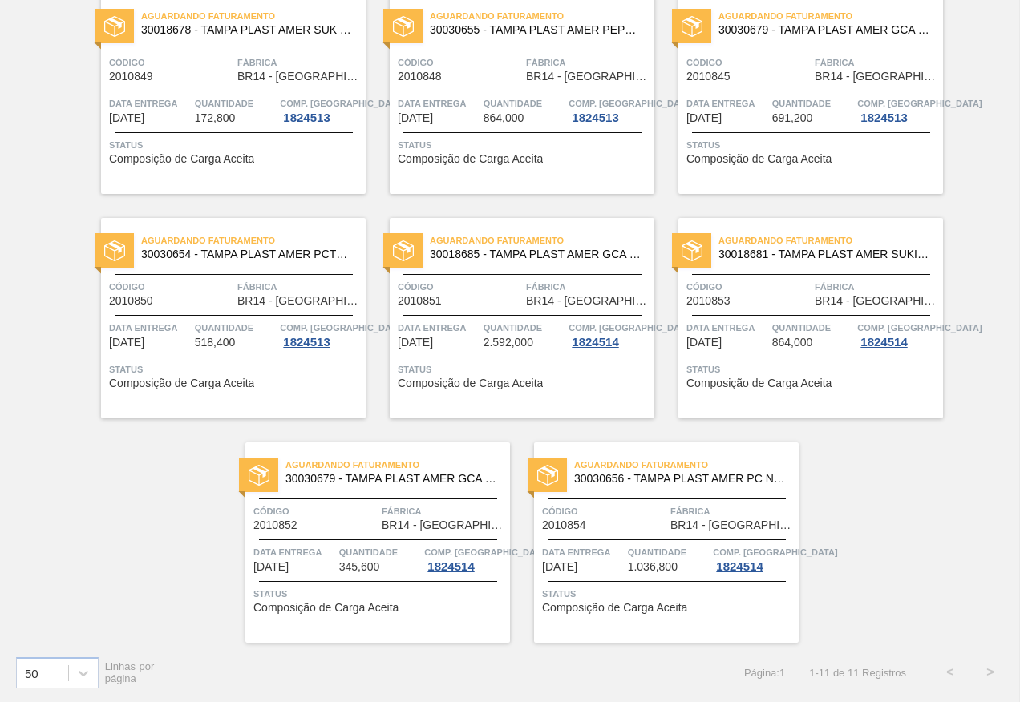
click at [336, 568] on div "Data entrega [DATE] Quantidade 345,600 Comp. Carga 1824514" at bounding box center [377, 558] width 265 height 29
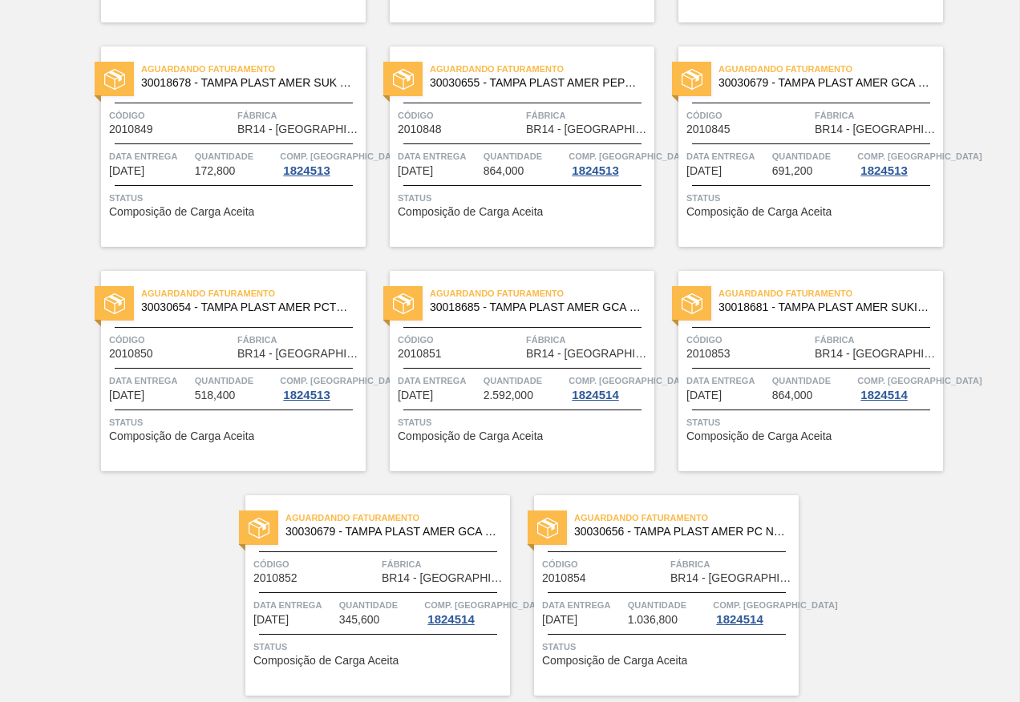
scroll to position [374, 0]
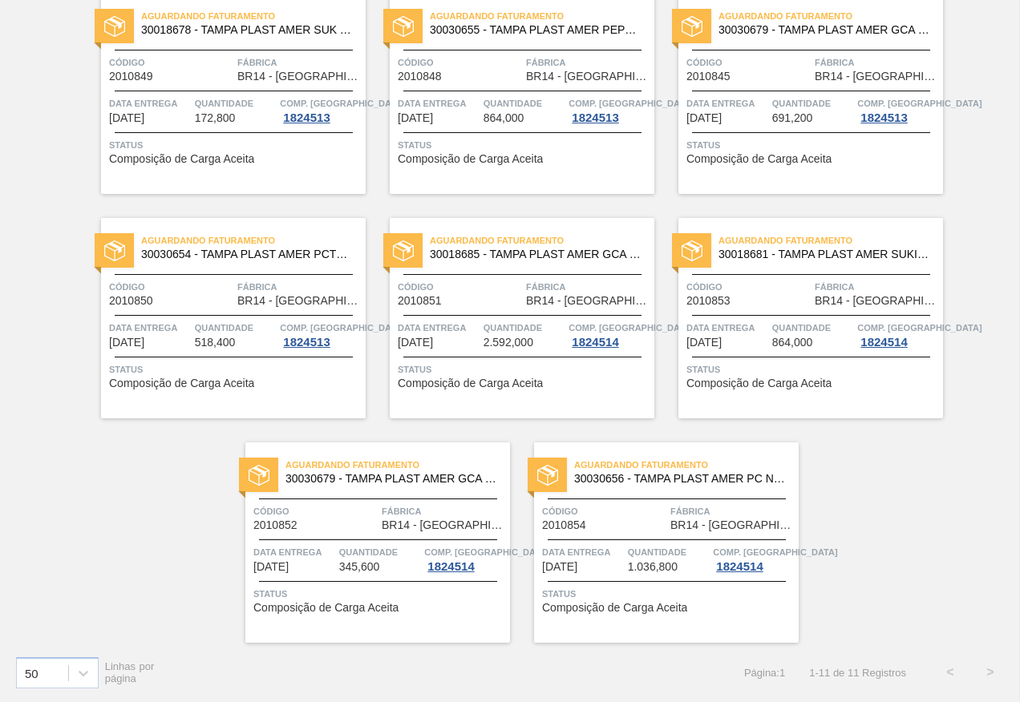
click at [604, 511] on span "Código" at bounding box center [604, 511] width 124 height 16
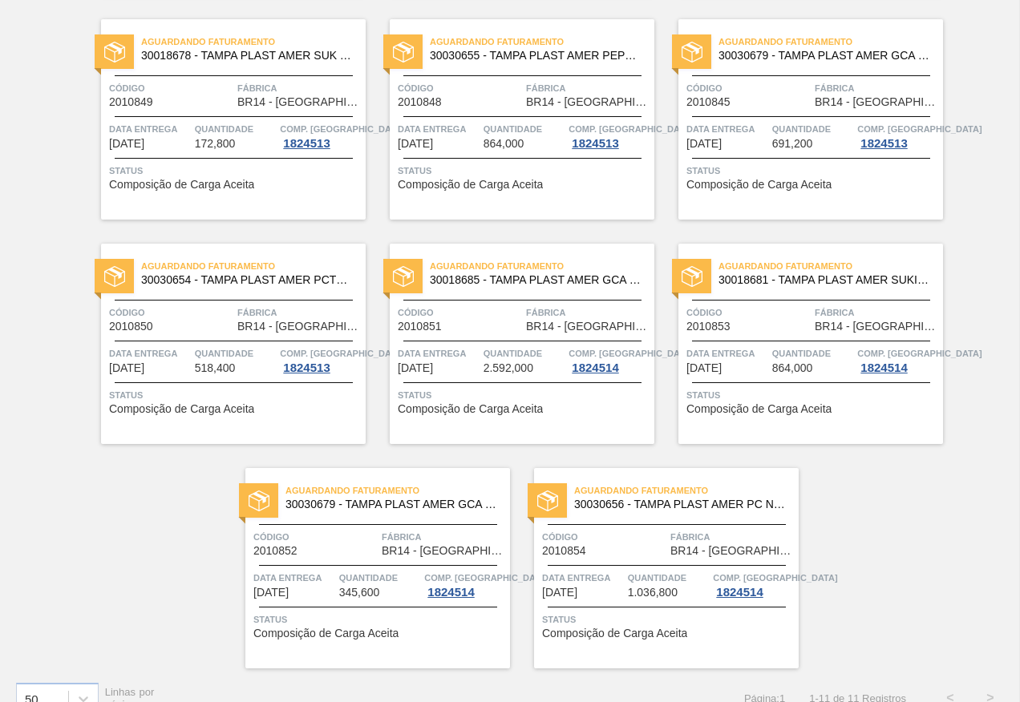
scroll to position [374, 0]
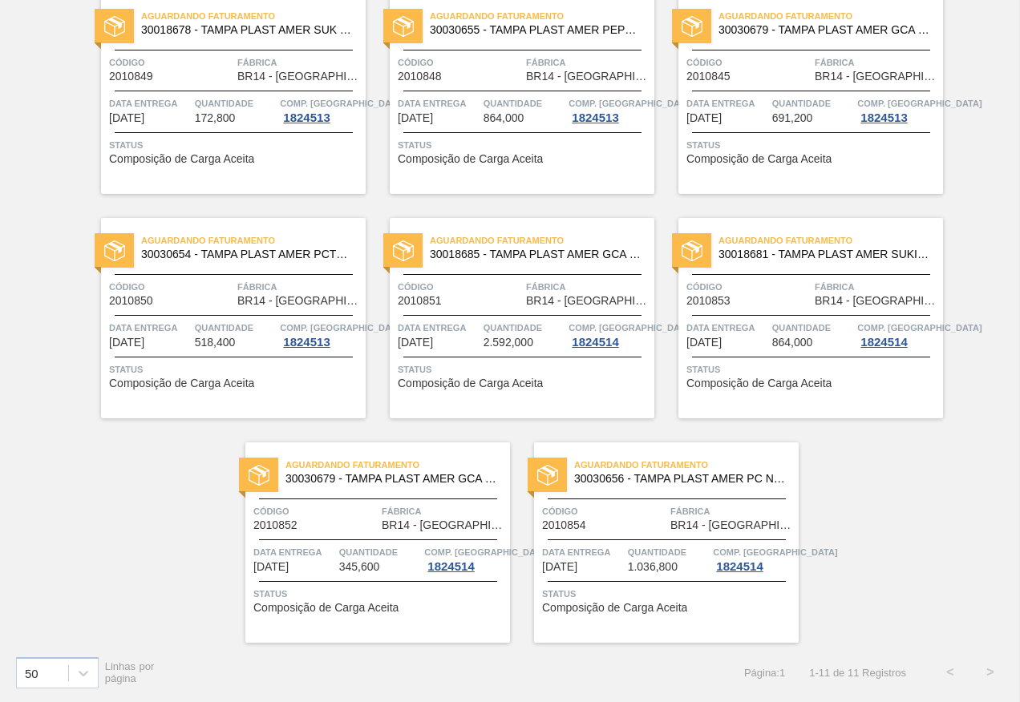
click at [390, 599] on span "Status" at bounding box center [379, 594] width 253 height 16
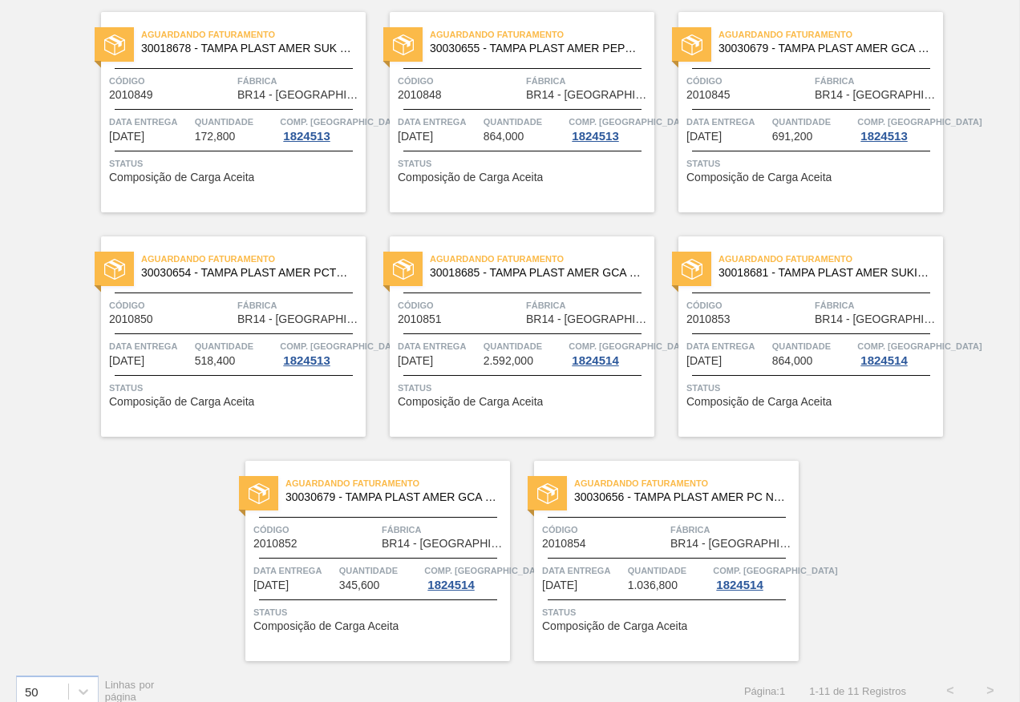
scroll to position [374, 0]
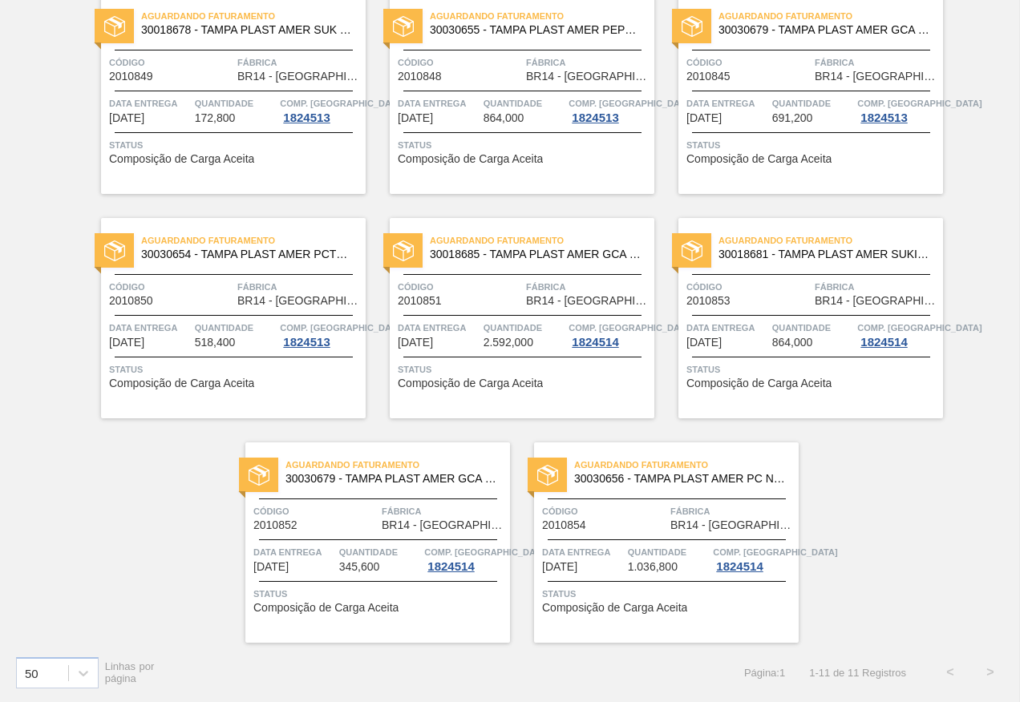
click at [781, 315] on div at bounding box center [811, 315] width 238 height 1
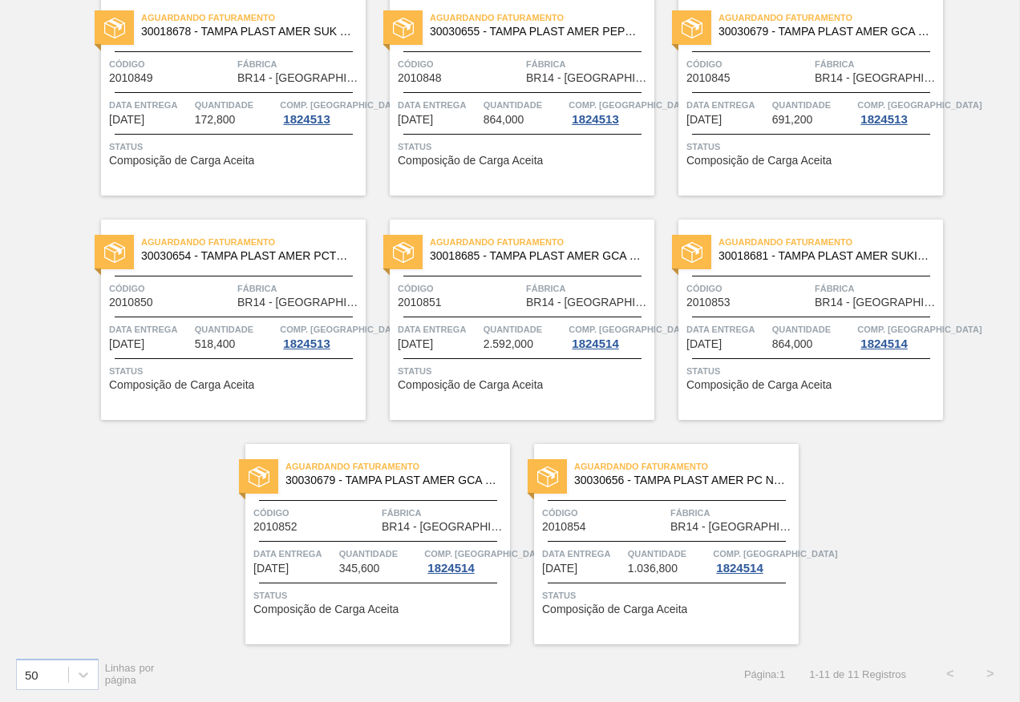
scroll to position [374, 0]
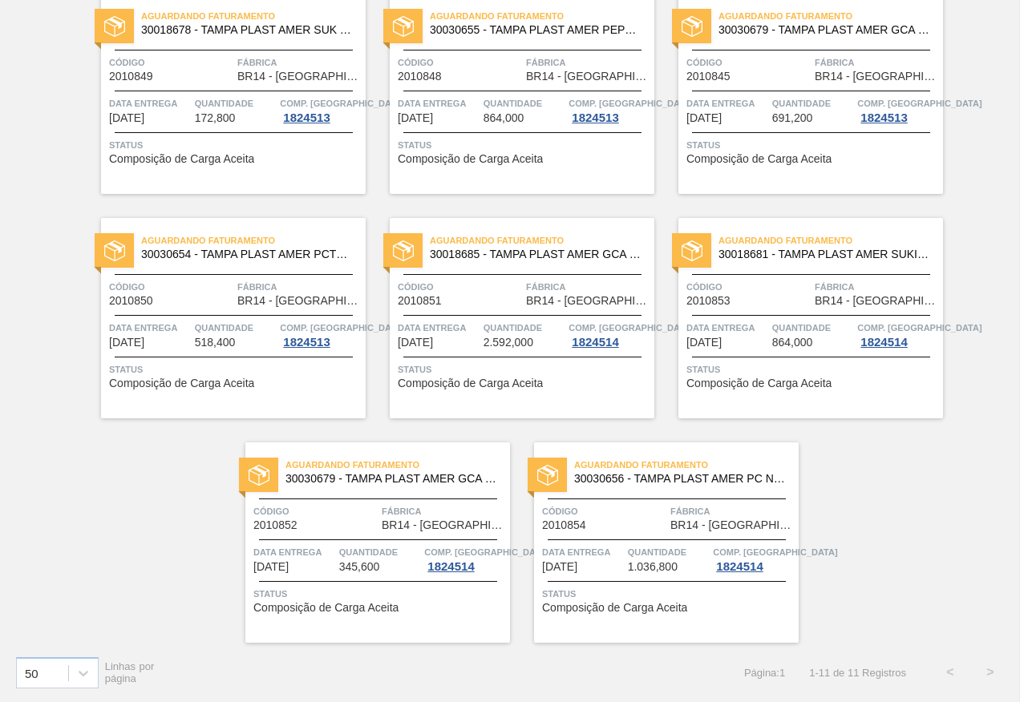
click at [490, 324] on span "Quantidade" at bounding box center [524, 328] width 82 height 16
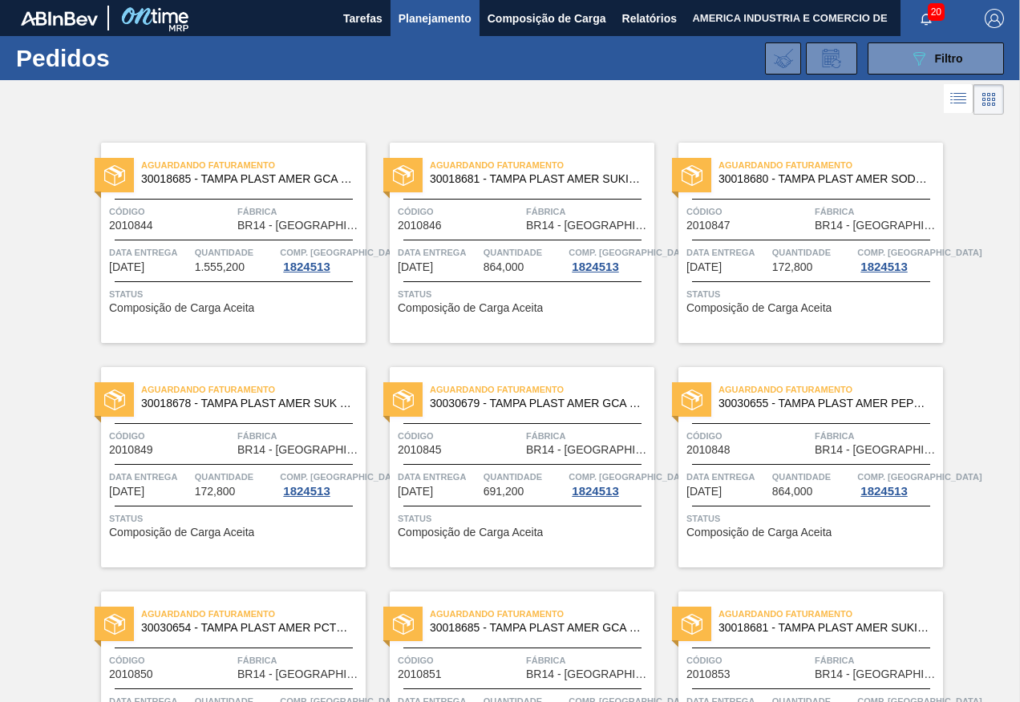
drag, startPoint x: 882, startPoint y: 32, endPoint x: 882, endPoint y: 41, distance: 8.8
click at [882, 32] on span "AMERICA INDUSTRIA E COMERCIO DE" at bounding box center [789, 18] width 195 height 36
click at [890, 59] on button "089F7B8B-B2A5-4AFE-B5C0-19BA573D28AC Filtro" at bounding box center [935, 58] width 136 height 32
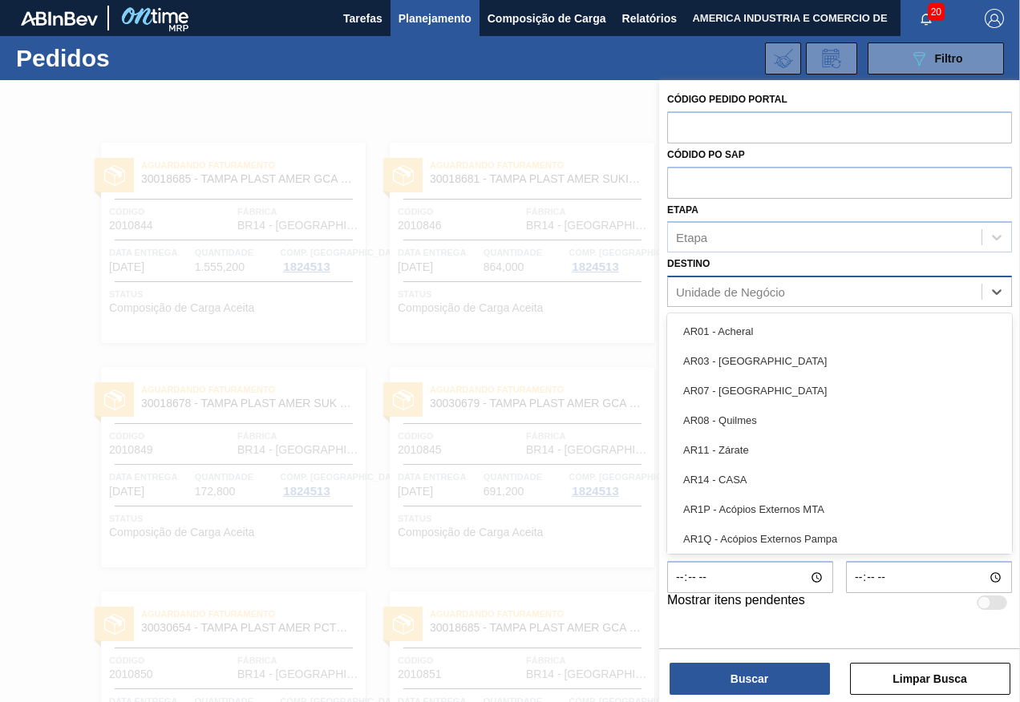
click at [955, 294] on div "Unidade de Negócio" at bounding box center [824, 292] width 313 height 23
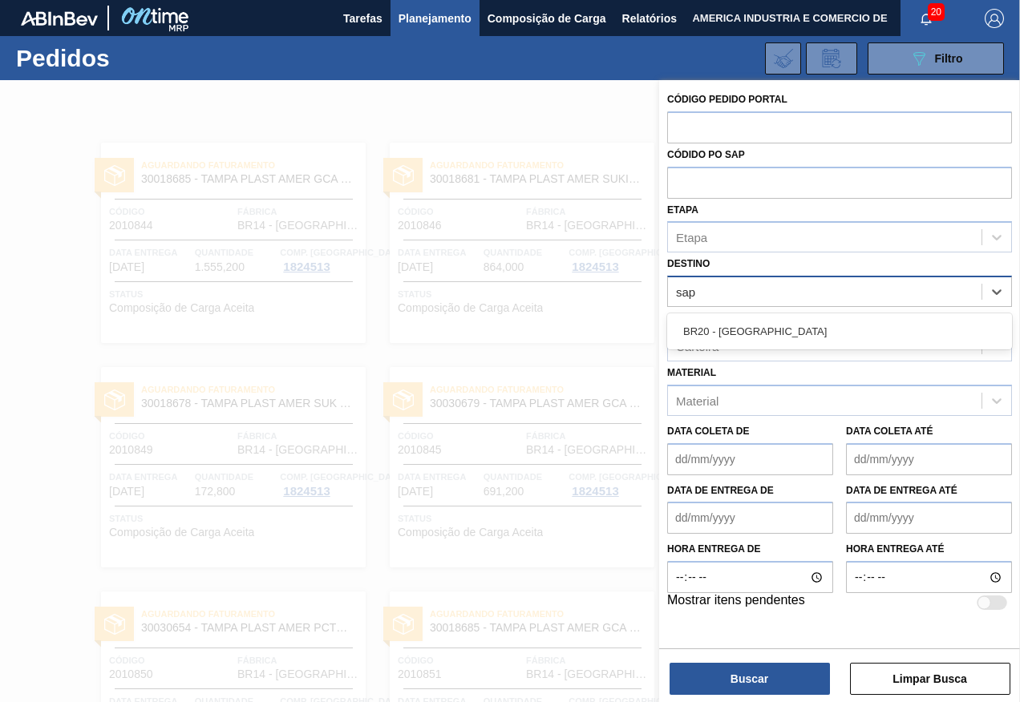
type input "sapu"
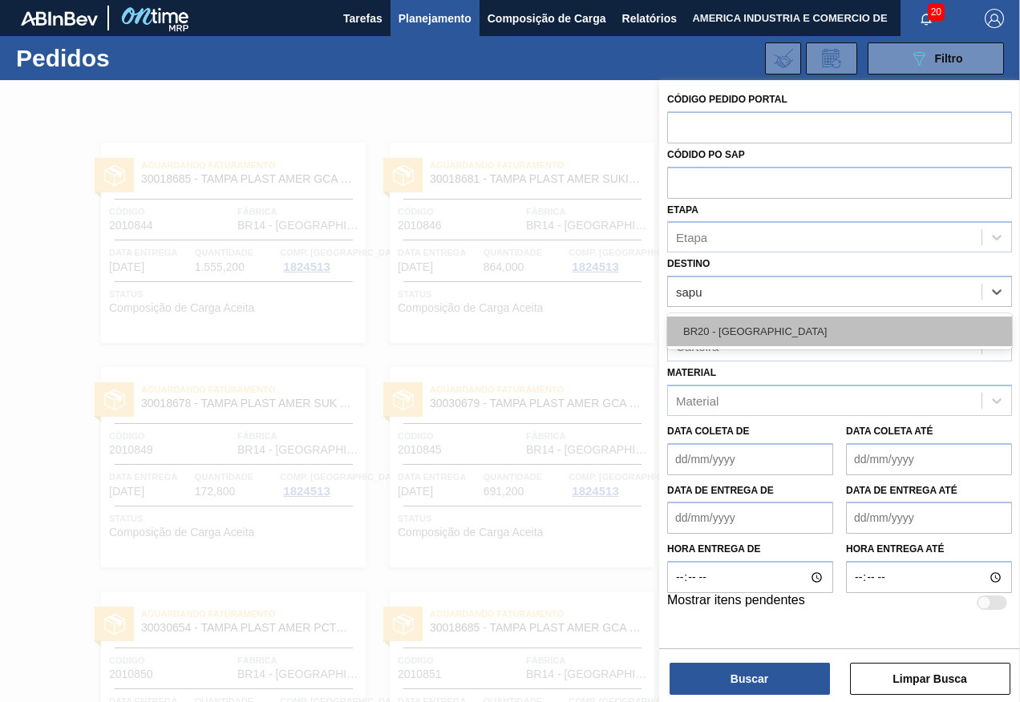
click at [892, 322] on div "BR20 - [GEOGRAPHIC_DATA]" at bounding box center [839, 332] width 345 height 30
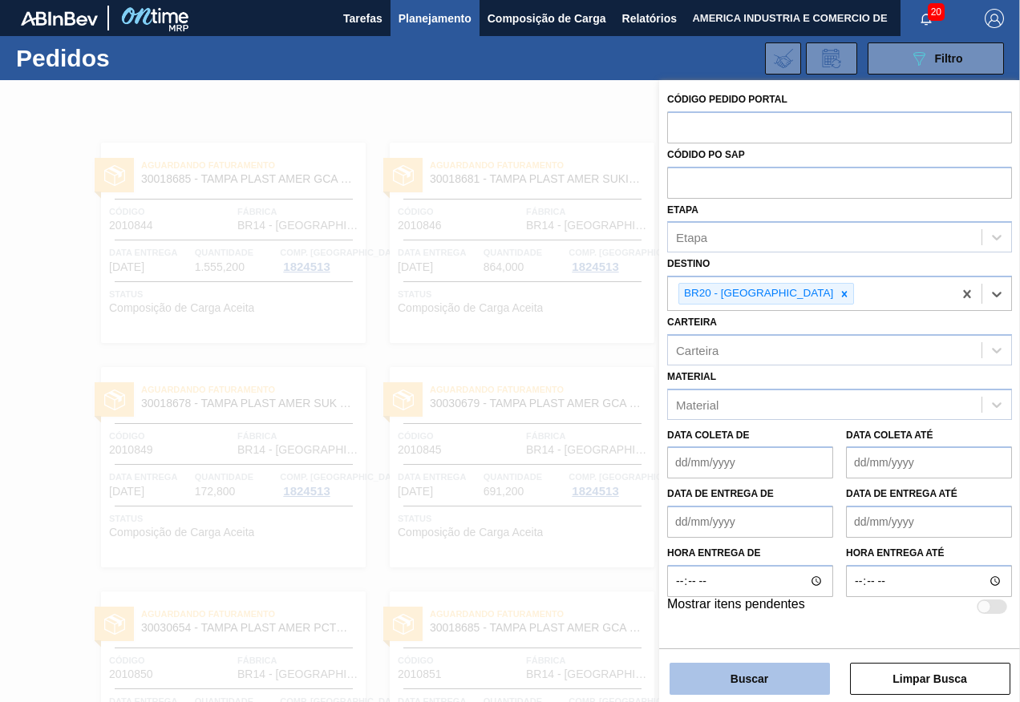
click at [766, 682] on button "Buscar" at bounding box center [749, 679] width 160 height 32
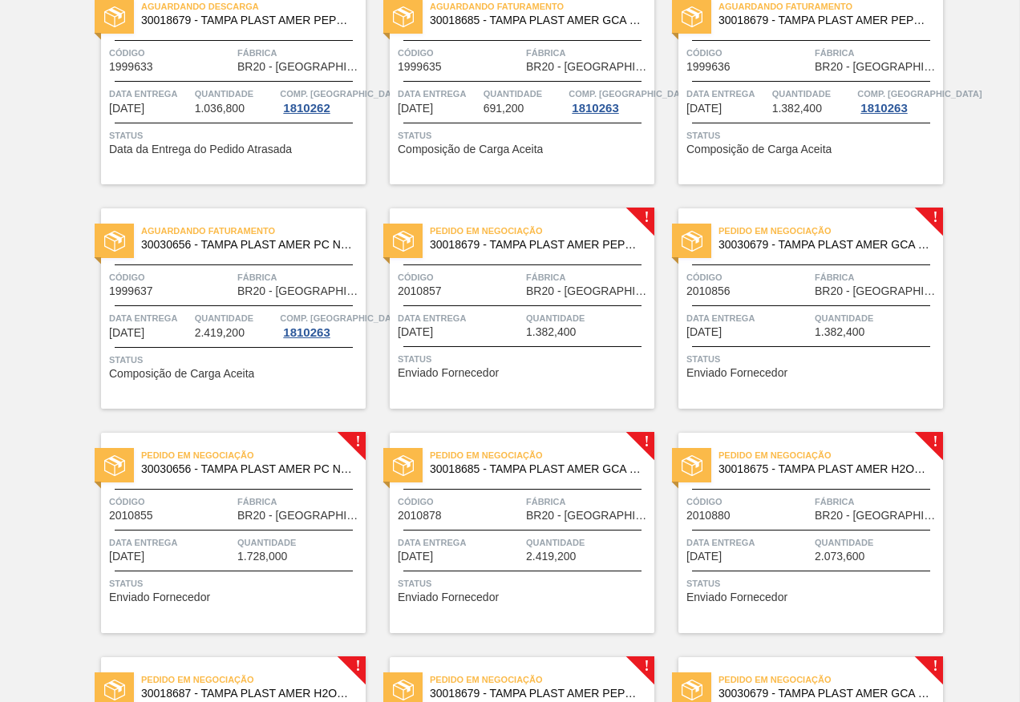
scroll to position [160, 0]
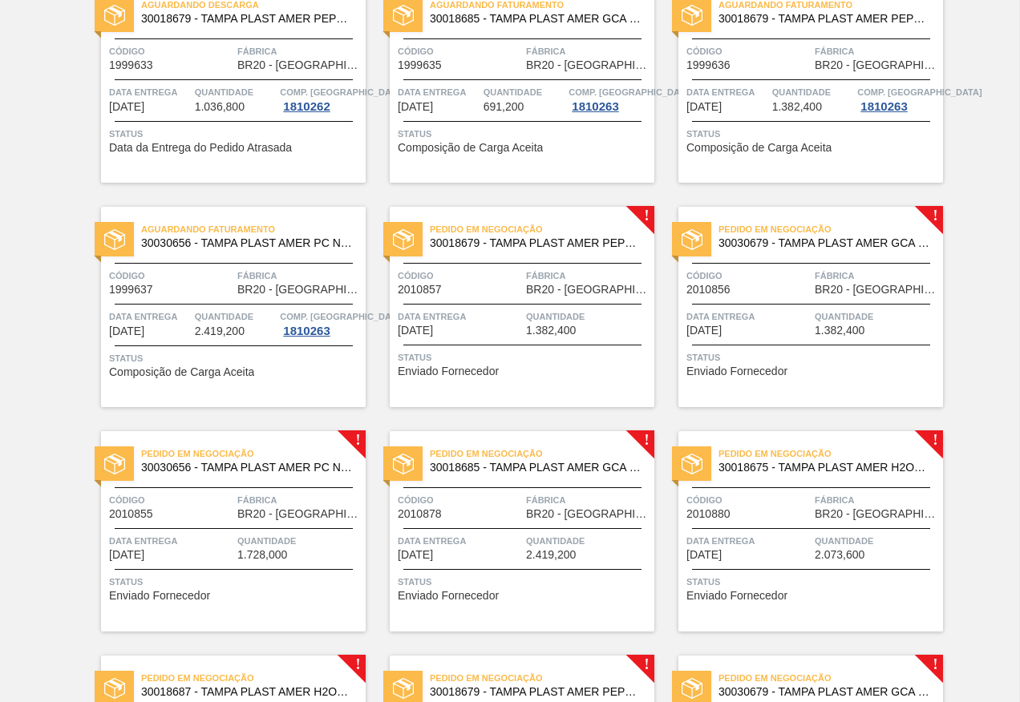
click at [507, 366] on div "Status Enviado Fornecedor" at bounding box center [524, 362] width 253 height 26
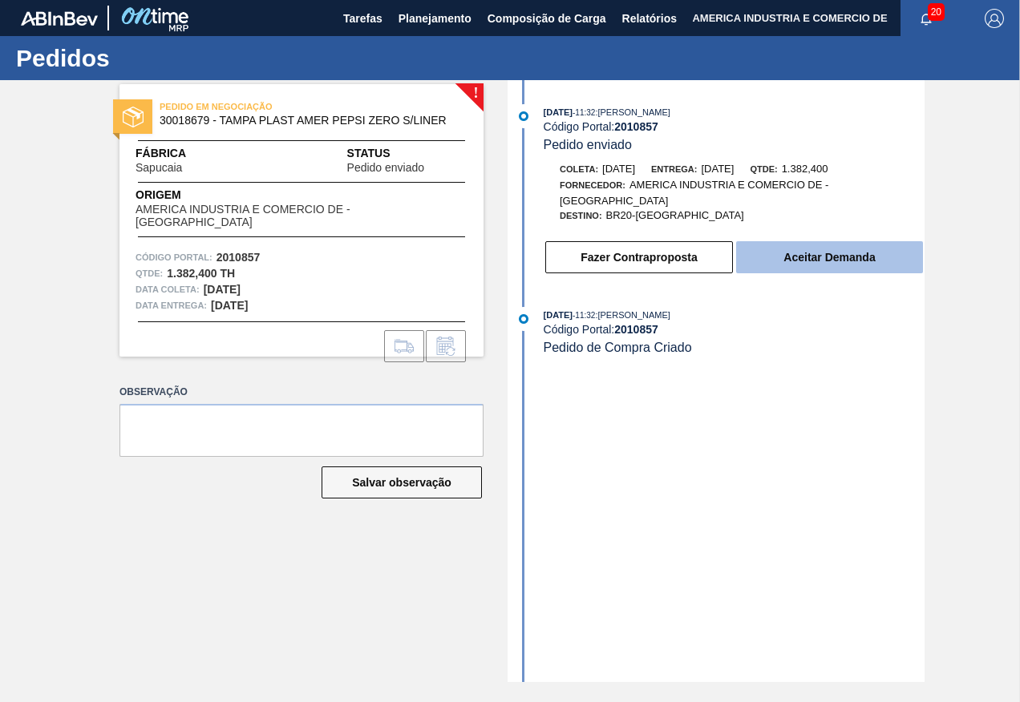
click at [854, 262] on button "Aceitar Demanda" at bounding box center [829, 257] width 187 height 32
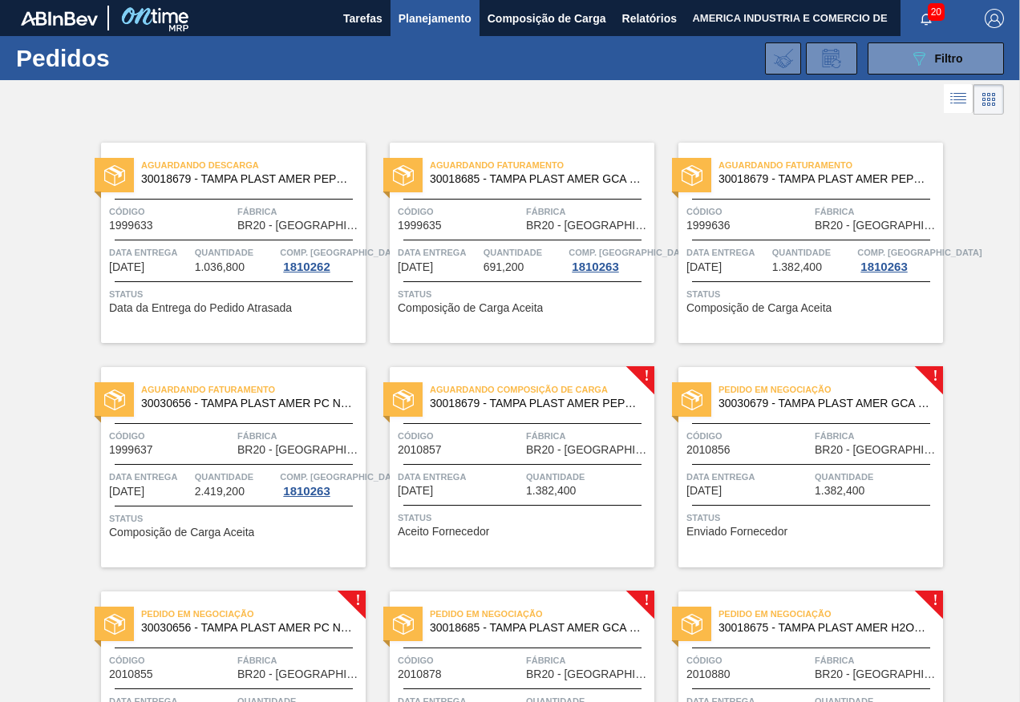
click at [804, 539] on div "Pedido em Negociação 30030679 - TAMPA PLAST AMER GCA ZERO NIV24 Código 2010856 …" at bounding box center [810, 467] width 265 height 200
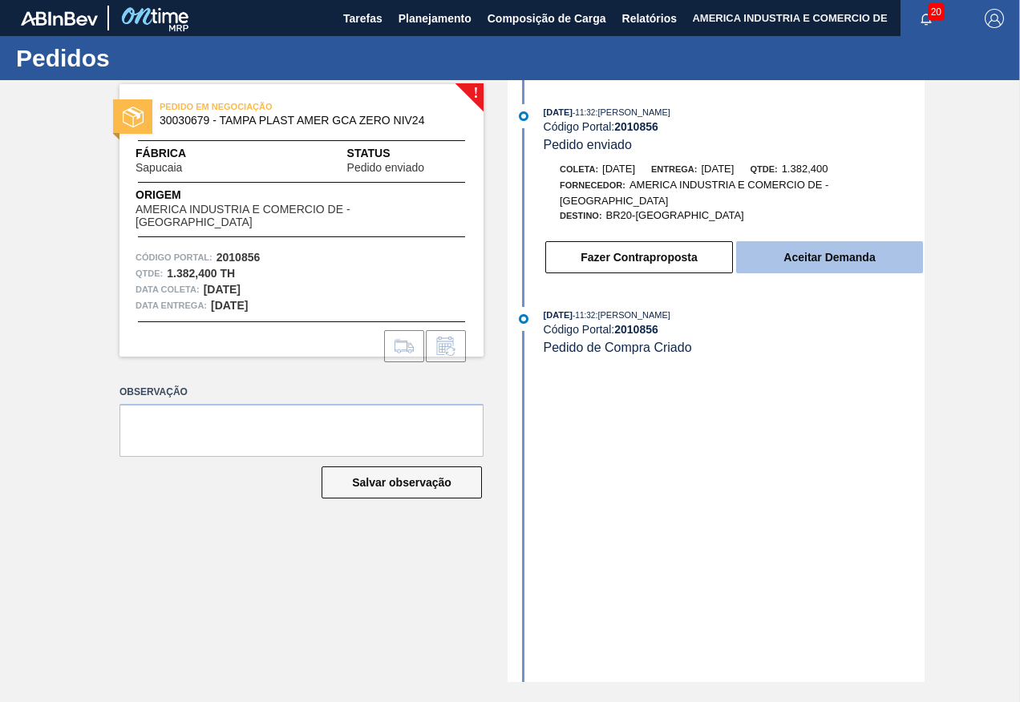
click at [839, 261] on button "Aceitar Demanda" at bounding box center [829, 257] width 187 height 32
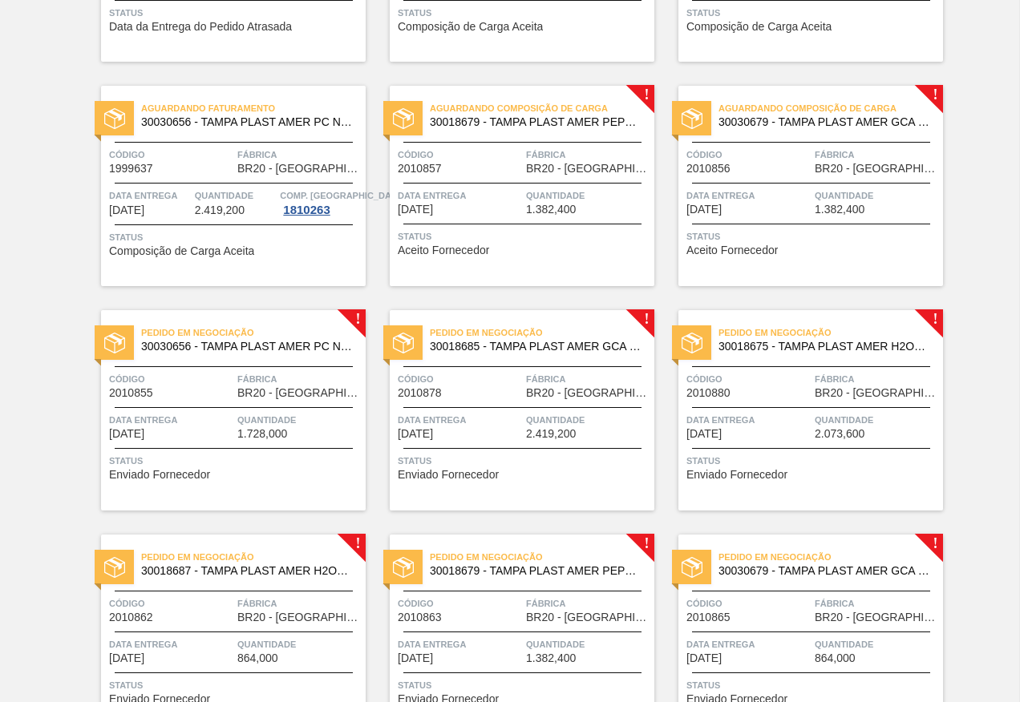
scroll to position [321, 0]
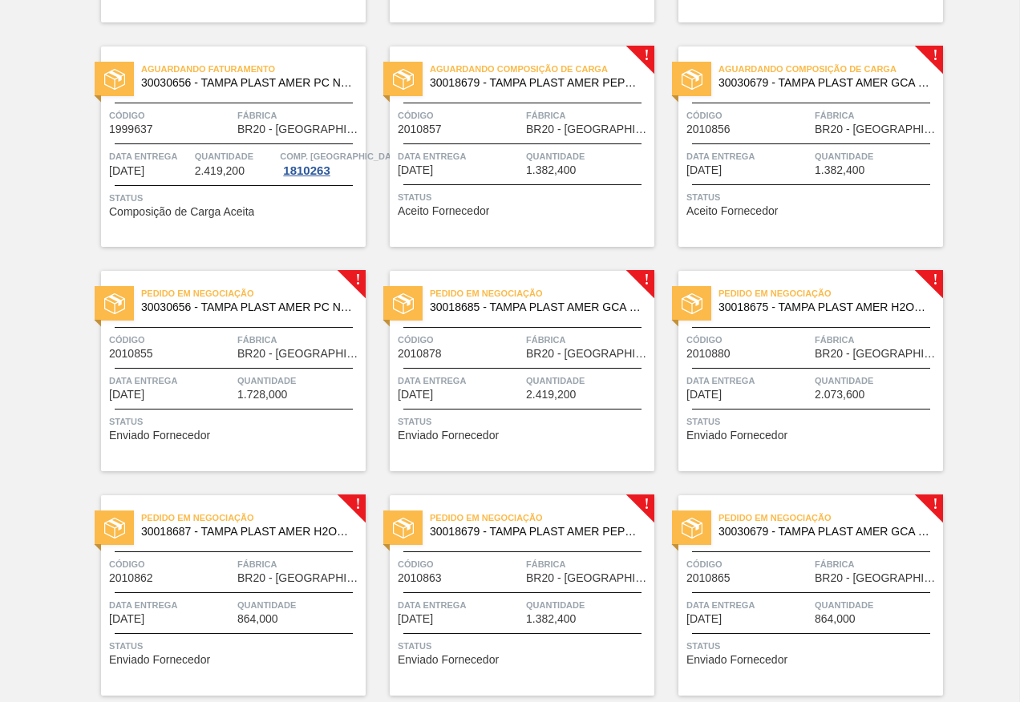
click at [300, 438] on div "Status Enviado Fornecedor" at bounding box center [235, 427] width 253 height 26
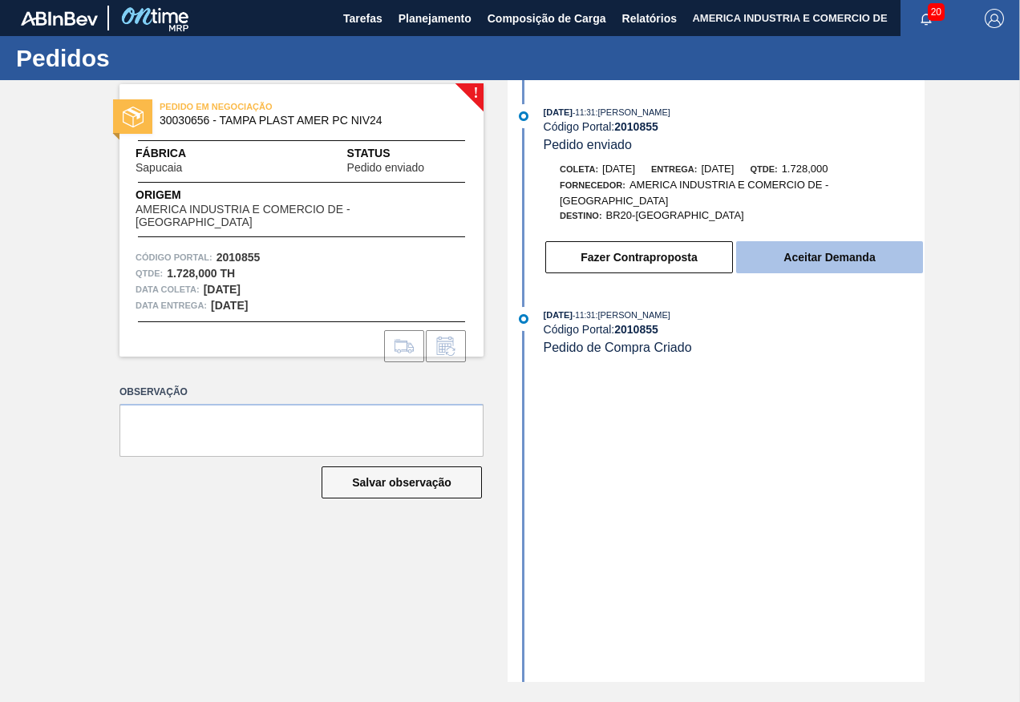
click at [790, 258] on button "Aceitar Demanda" at bounding box center [829, 257] width 187 height 32
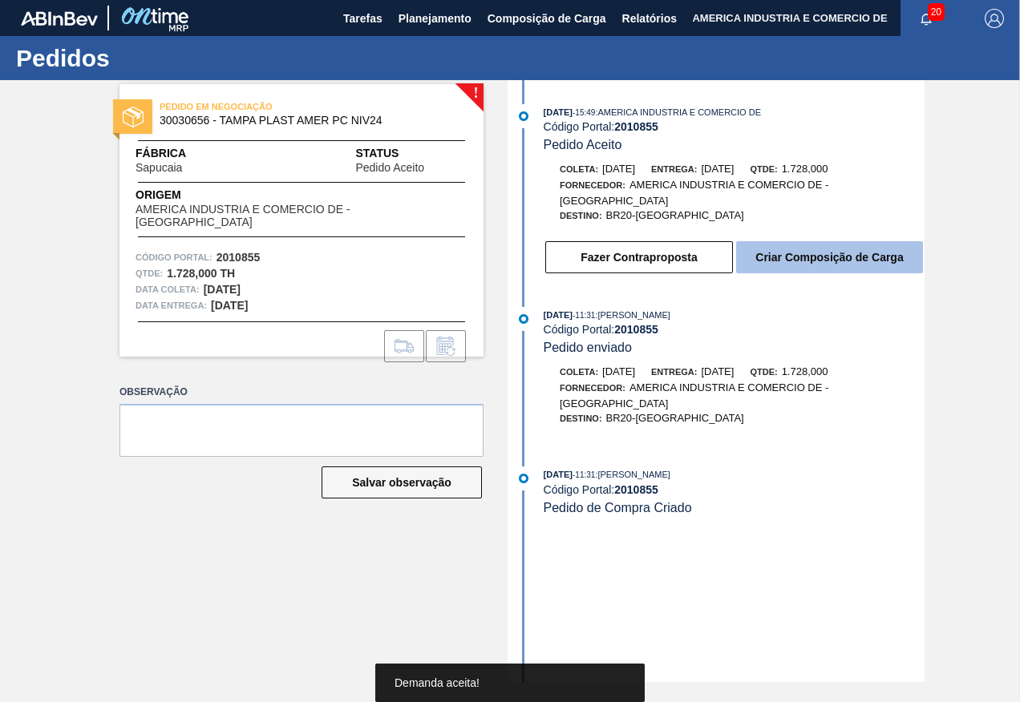
click at [814, 257] on button "Criar Composição de Carga" at bounding box center [829, 257] width 187 height 32
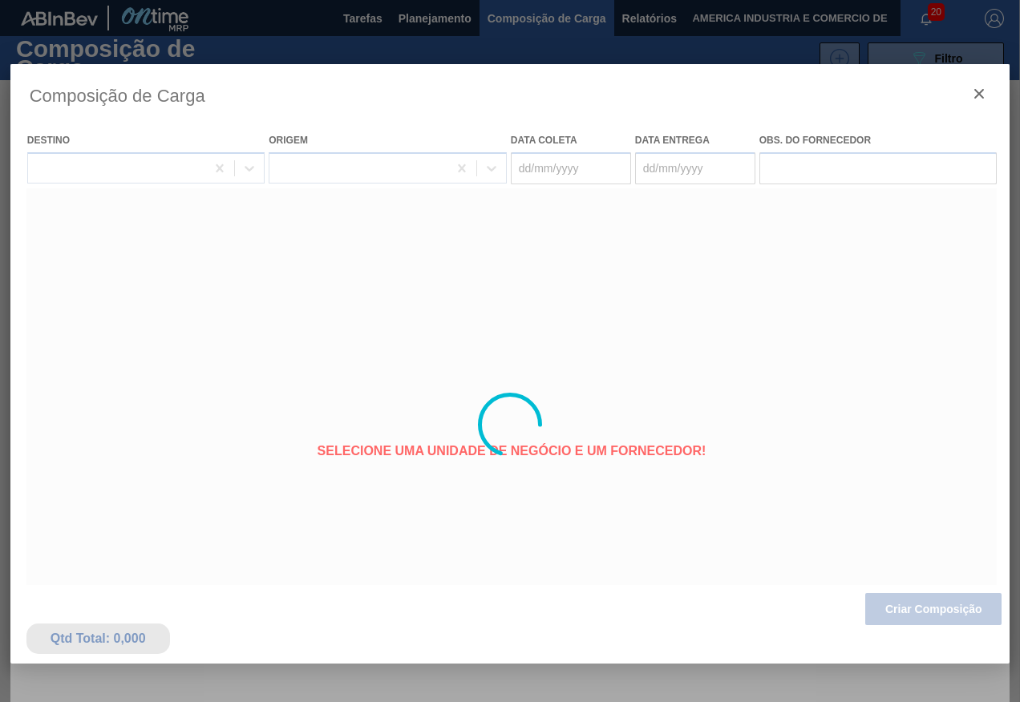
type coleta "[DATE]"
type entrega "[DATE]"
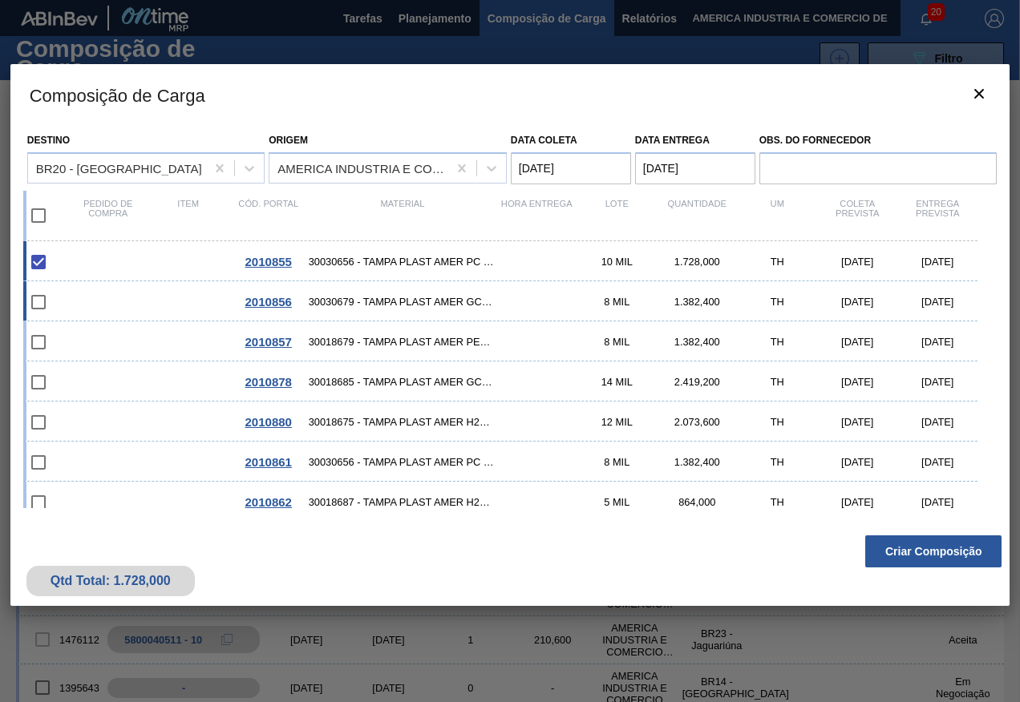
click at [403, 296] on span "30030679 - TAMPA PLAST AMER GCA ZERO NIV24" at bounding box center [403, 302] width 188 height 12
checkbox input "true"
click at [378, 345] on span "30018679 - TAMPA PLAST AMER PEPSI ZERO S/LINER" at bounding box center [403, 342] width 188 height 12
checkbox input "true"
click at [909, 553] on button "Criar Composição" at bounding box center [933, 551] width 136 height 32
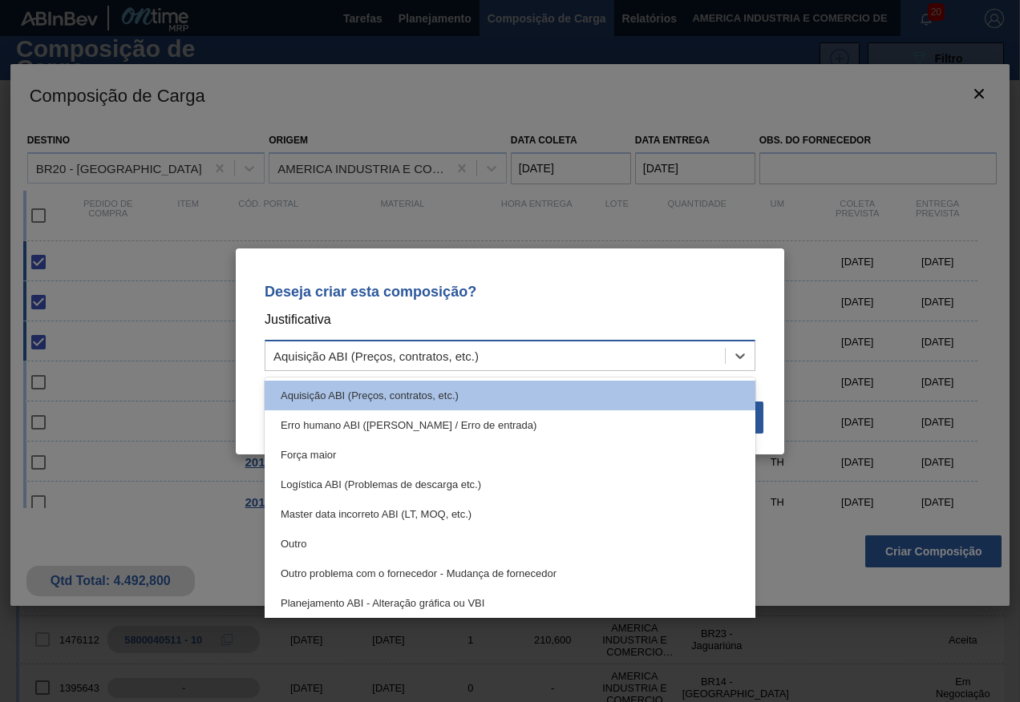
click at [530, 354] on div "Aquisição ABI (Preços, contratos, etc.)" at bounding box center [494, 355] width 459 height 23
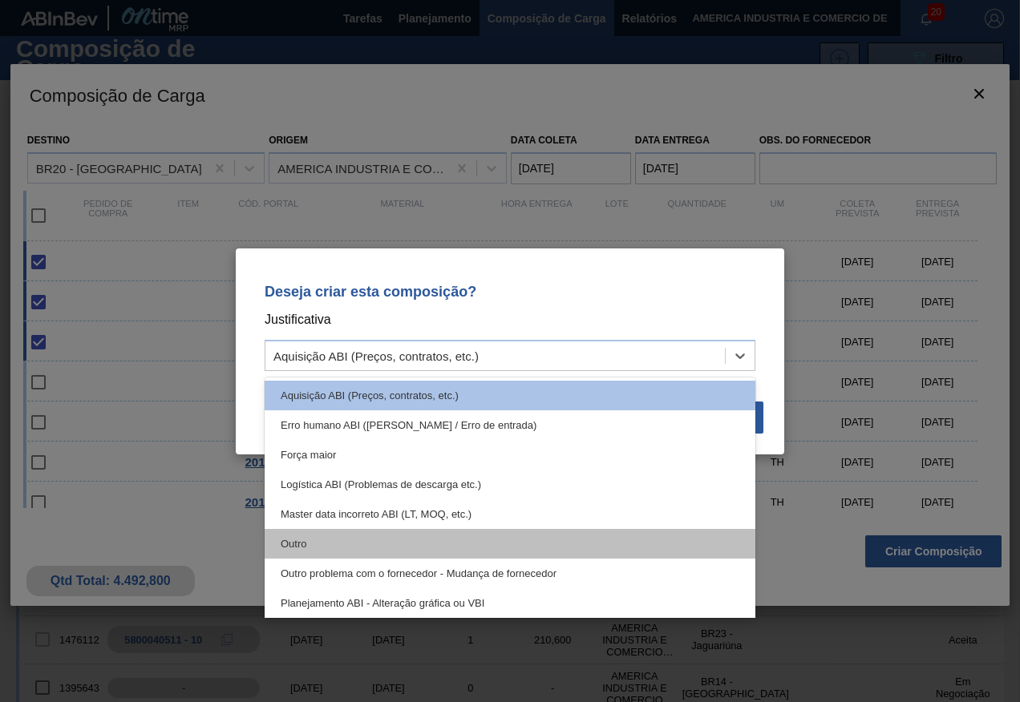
click at [305, 541] on div "Outro" at bounding box center [510, 544] width 491 height 30
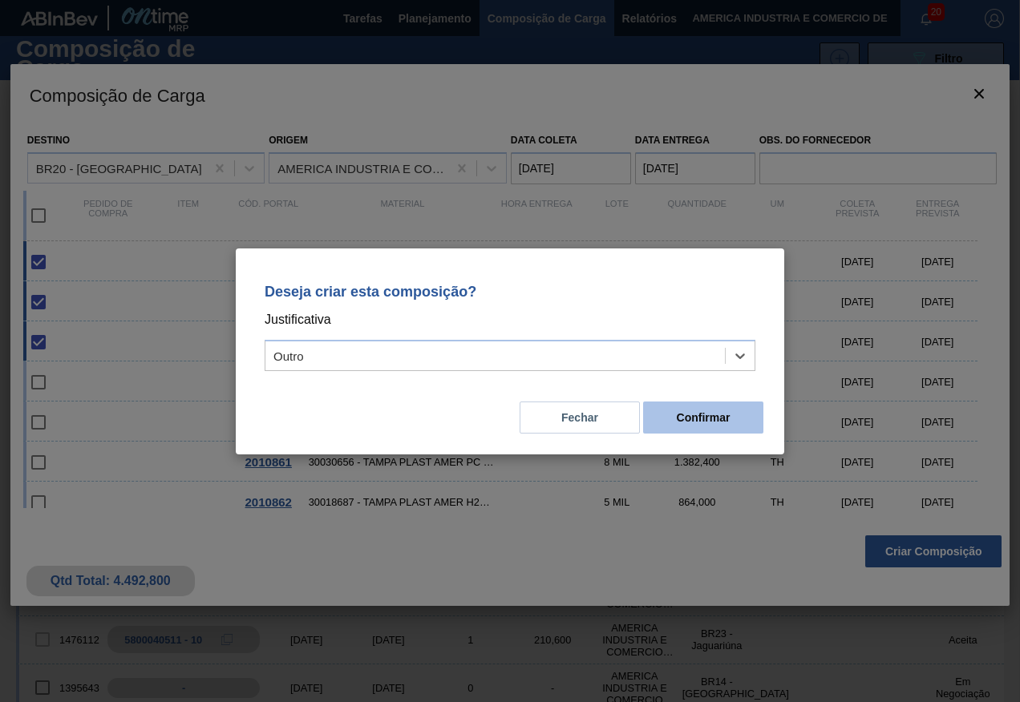
click at [689, 424] on button "Confirmar" at bounding box center [703, 418] width 120 height 32
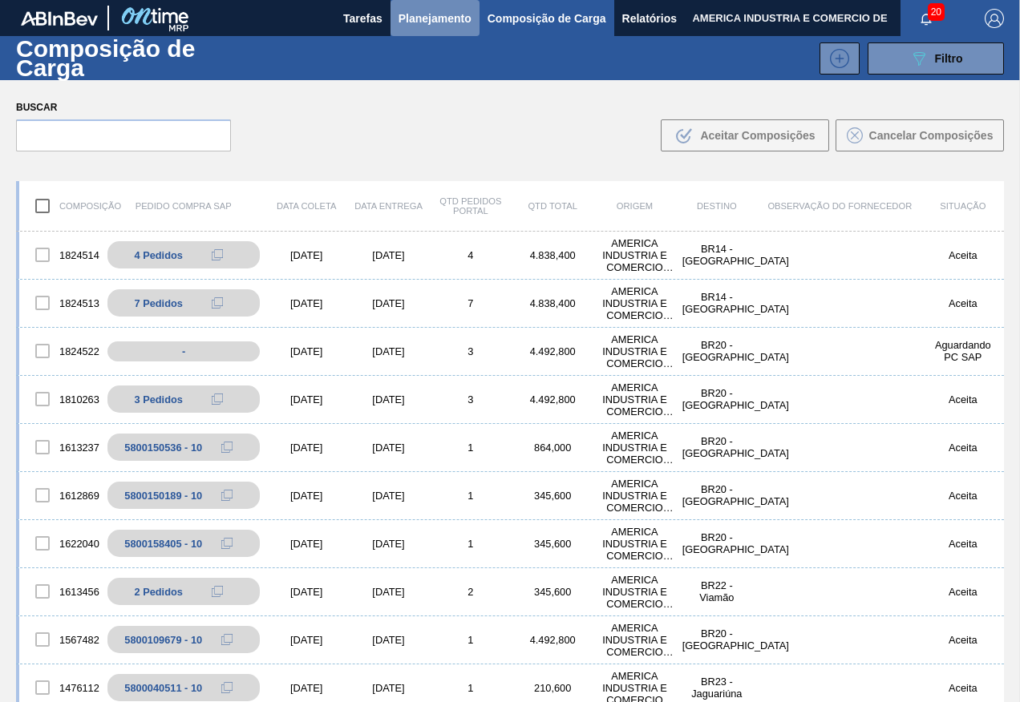
click at [455, 18] on span "Planejamento" at bounding box center [434, 18] width 73 height 19
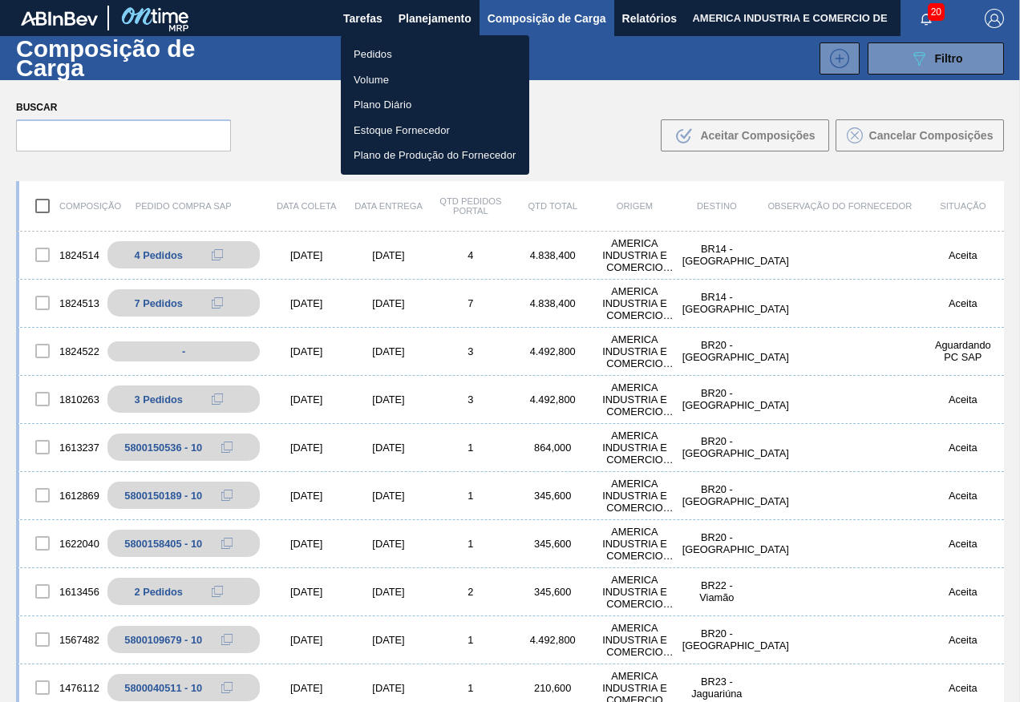
click at [360, 52] on li "Pedidos" at bounding box center [435, 55] width 188 height 26
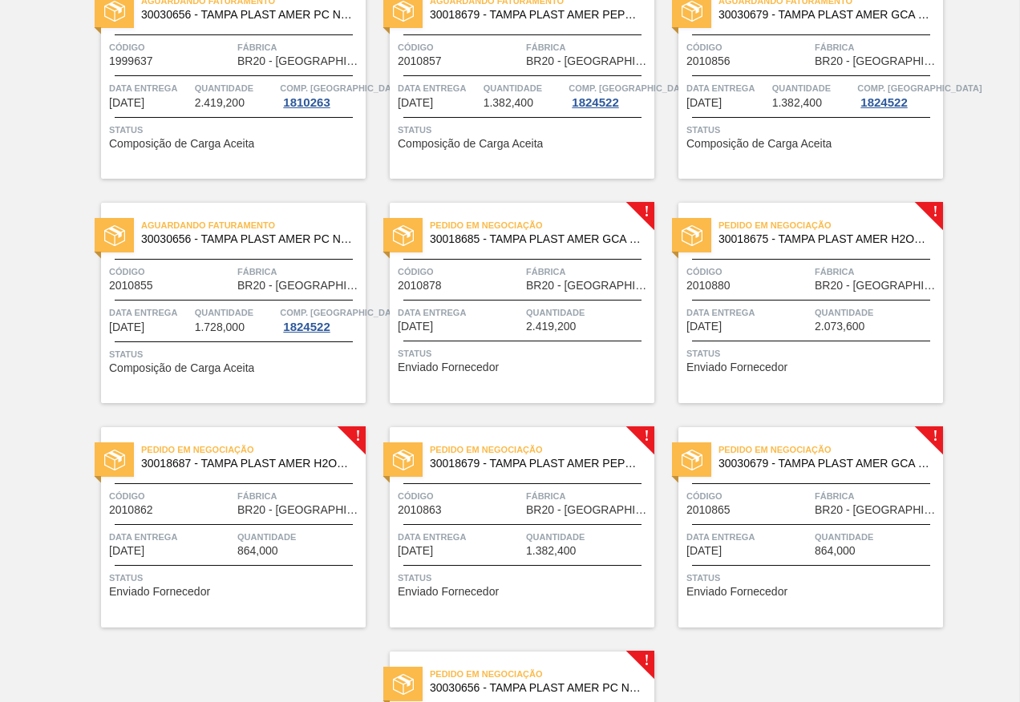
scroll to position [401, 0]
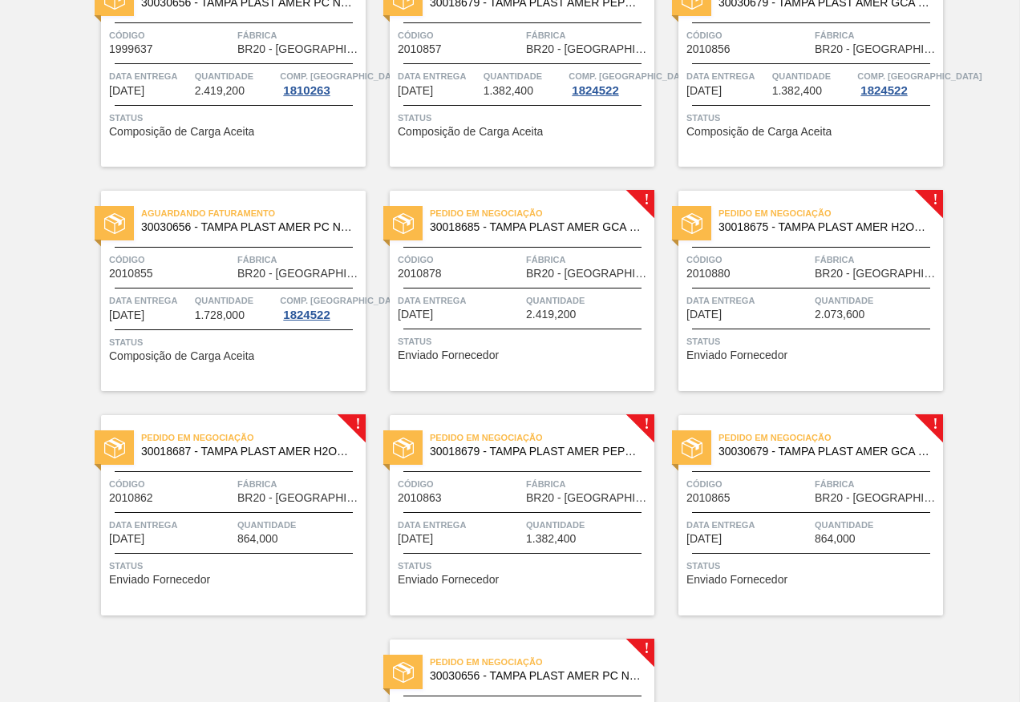
click at [547, 315] on span "2.419,200" at bounding box center [551, 315] width 50 height 12
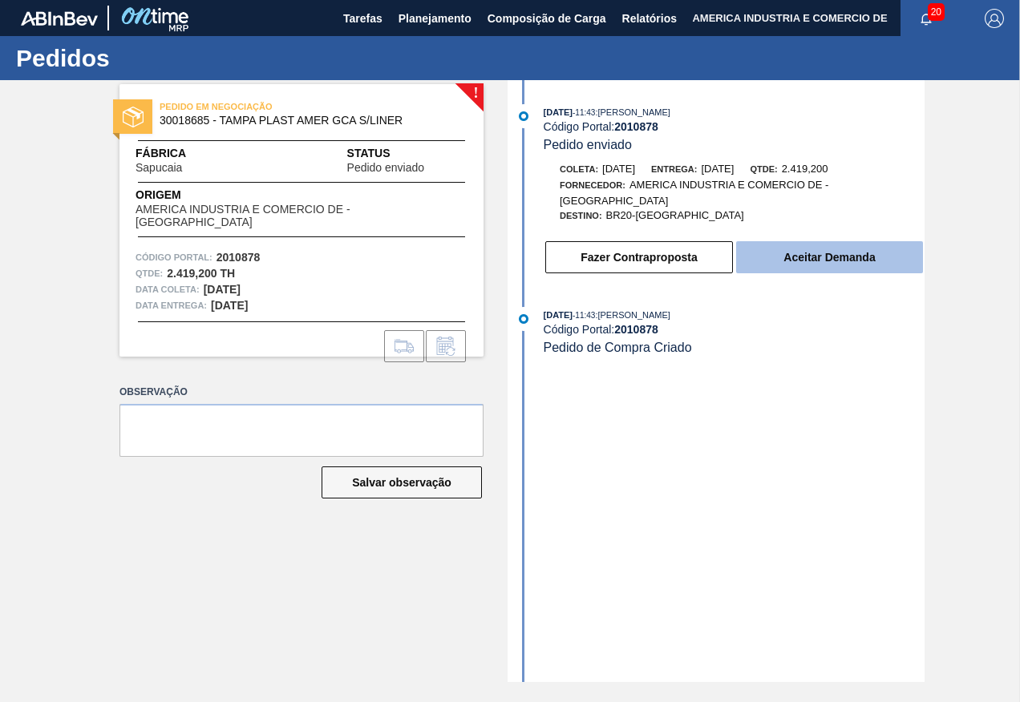
click at [832, 257] on button "Aceitar Demanda" at bounding box center [829, 257] width 187 height 32
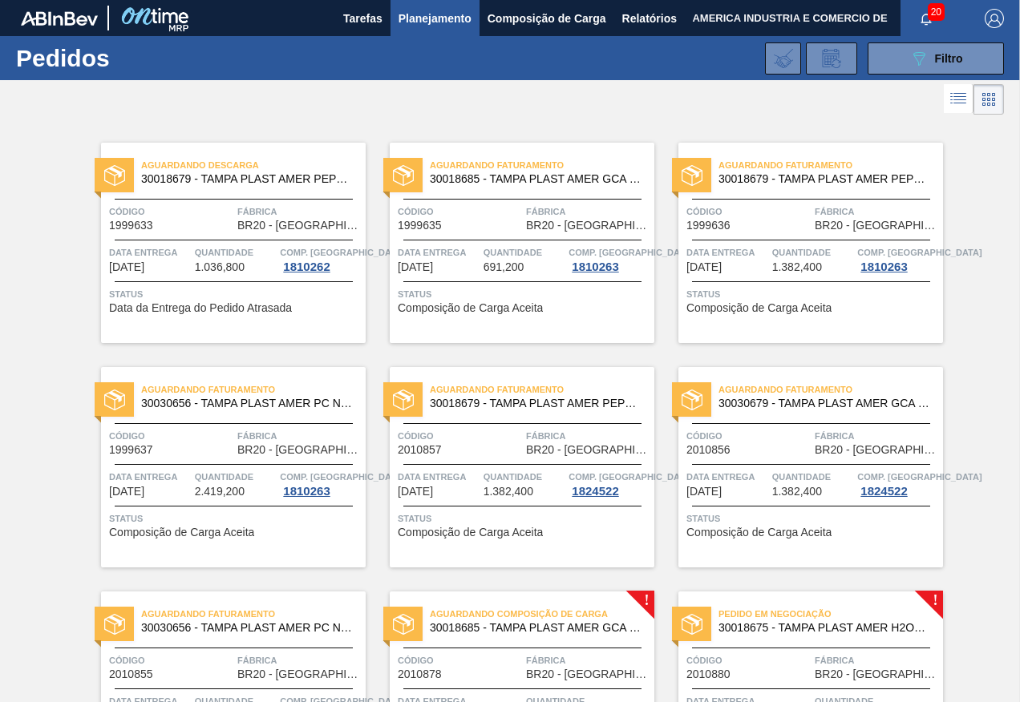
scroll to position [240, 0]
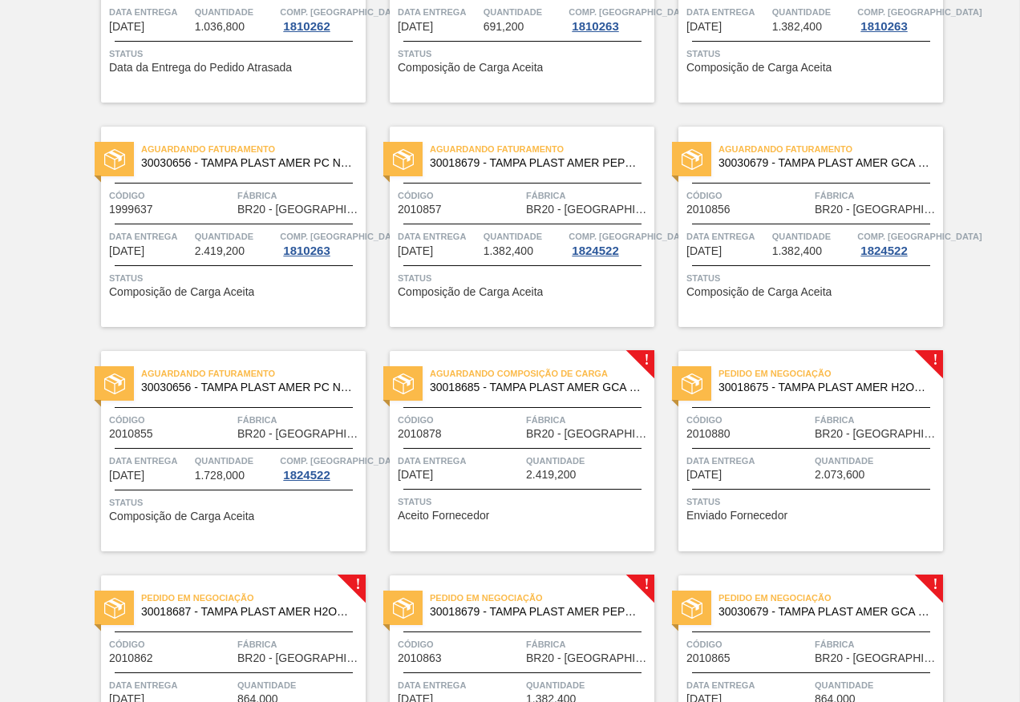
click at [605, 495] on span "Status" at bounding box center [524, 502] width 253 height 16
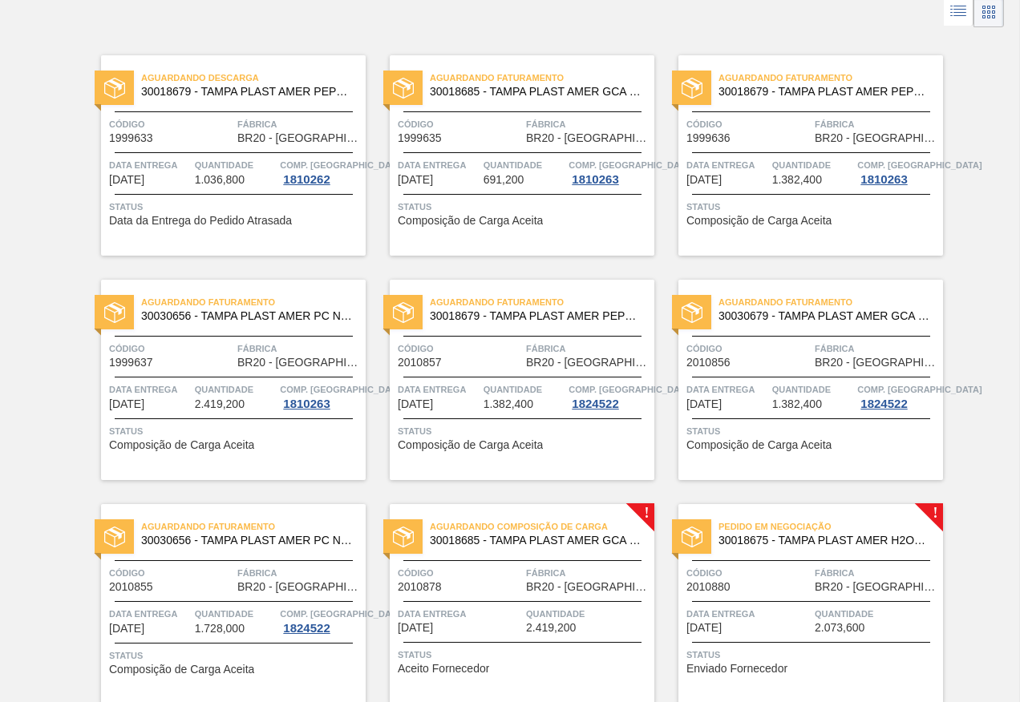
scroll to position [321, 0]
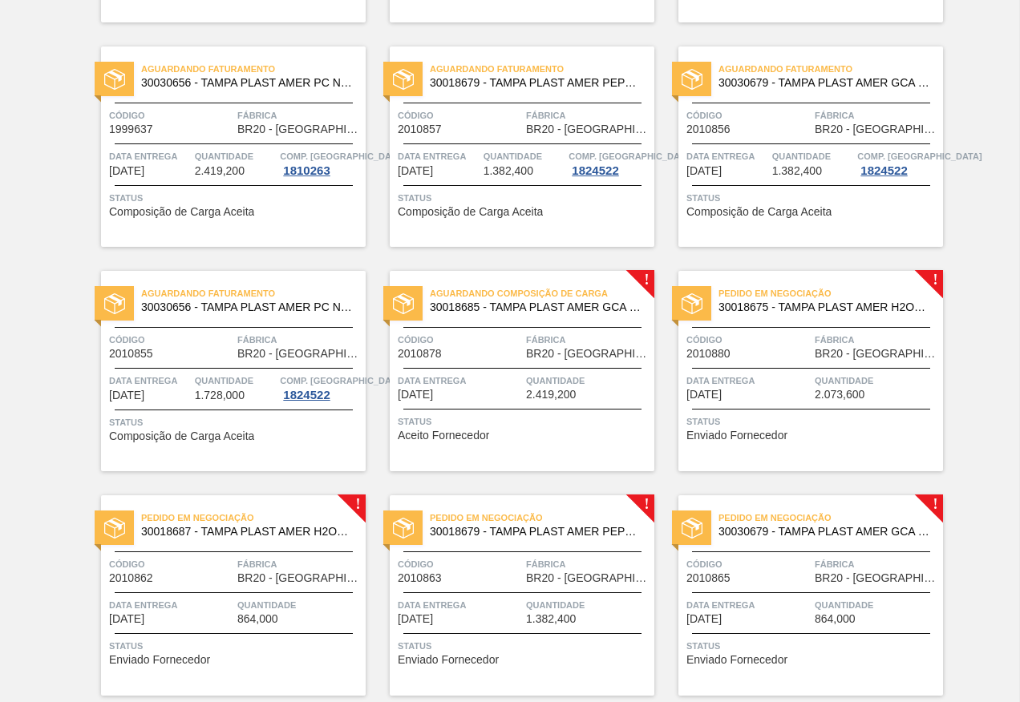
click at [813, 422] on span "Status" at bounding box center [812, 422] width 253 height 16
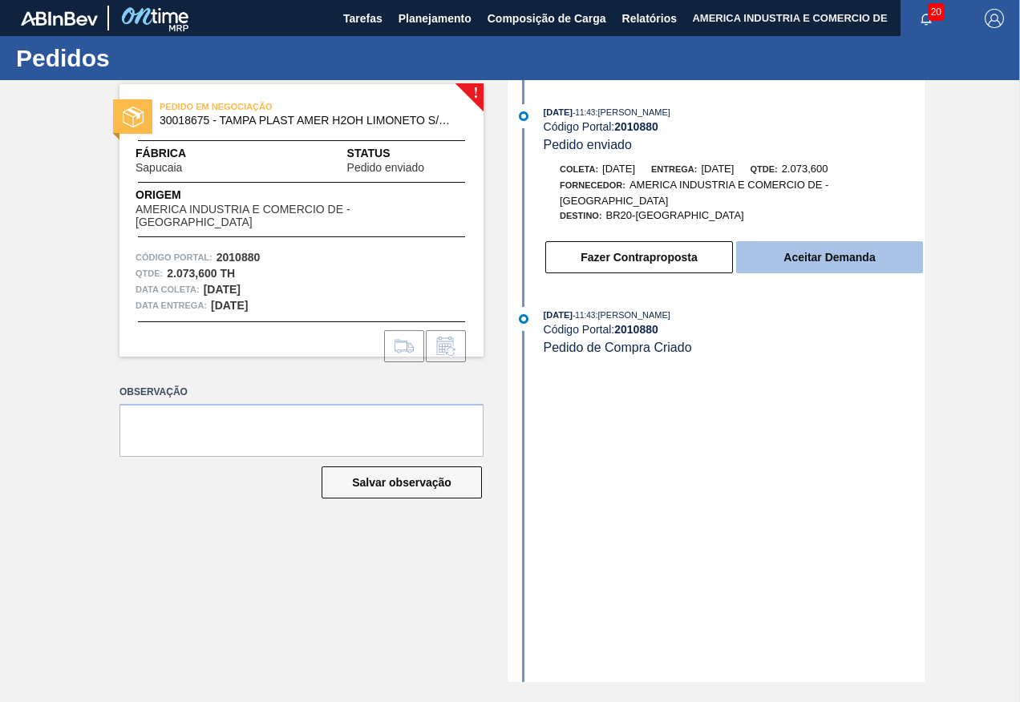
click at [809, 254] on button "Aceitar Demanda" at bounding box center [829, 257] width 187 height 32
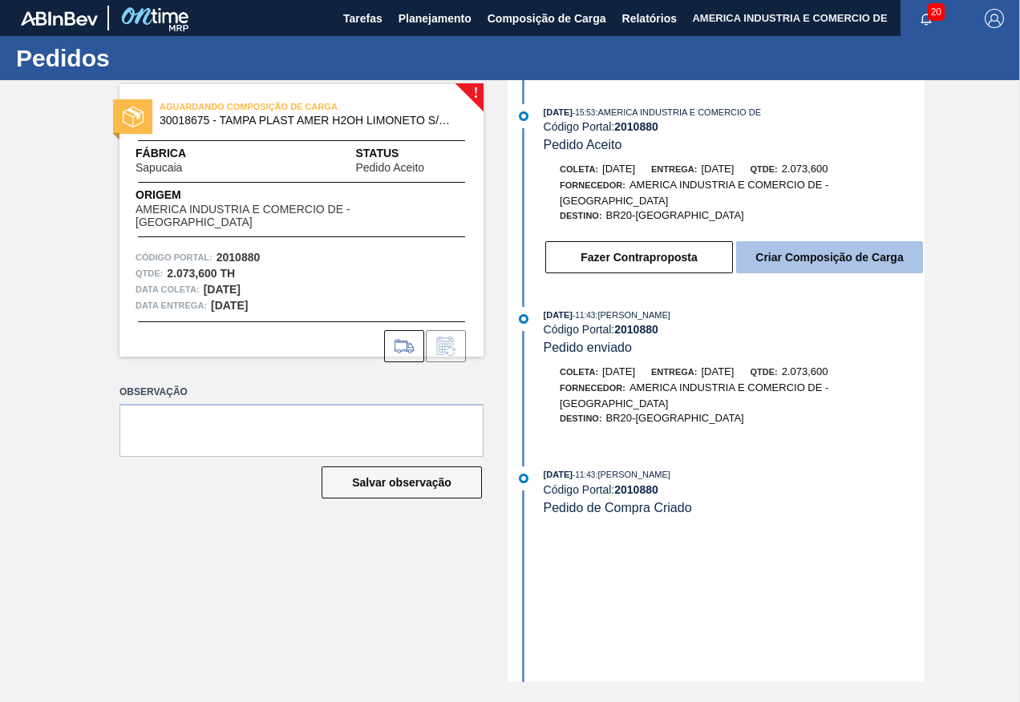
click at [873, 265] on button "Criar Composição de Carga" at bounding box center [829, 257] width 187 height 32
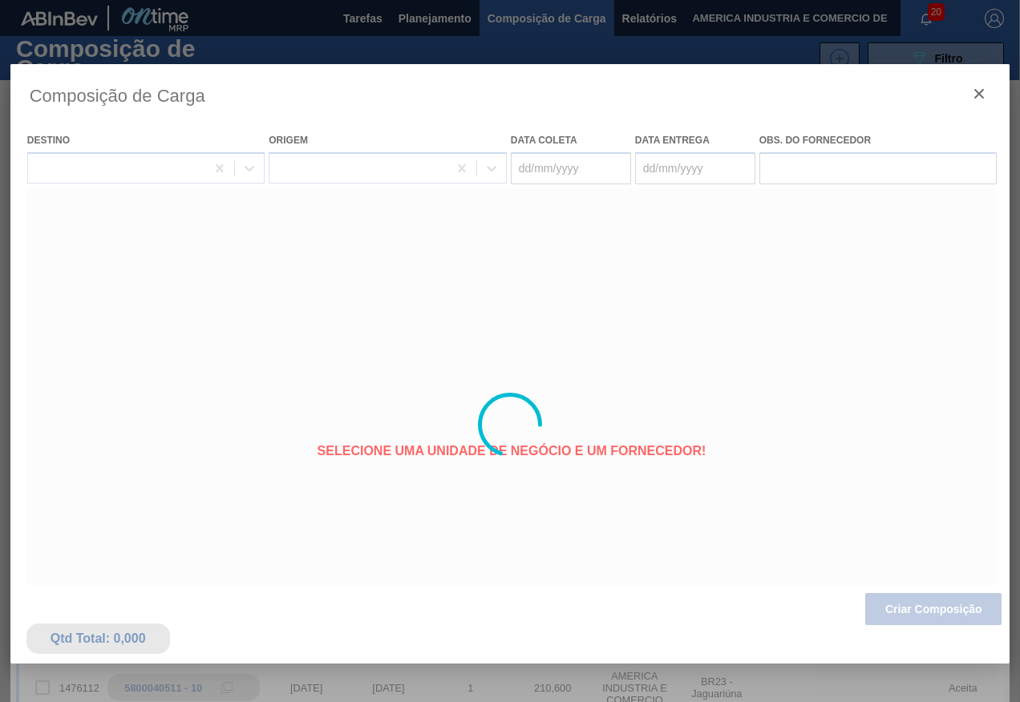
type coleta "[DATE]"
type entrega "[DATE]"
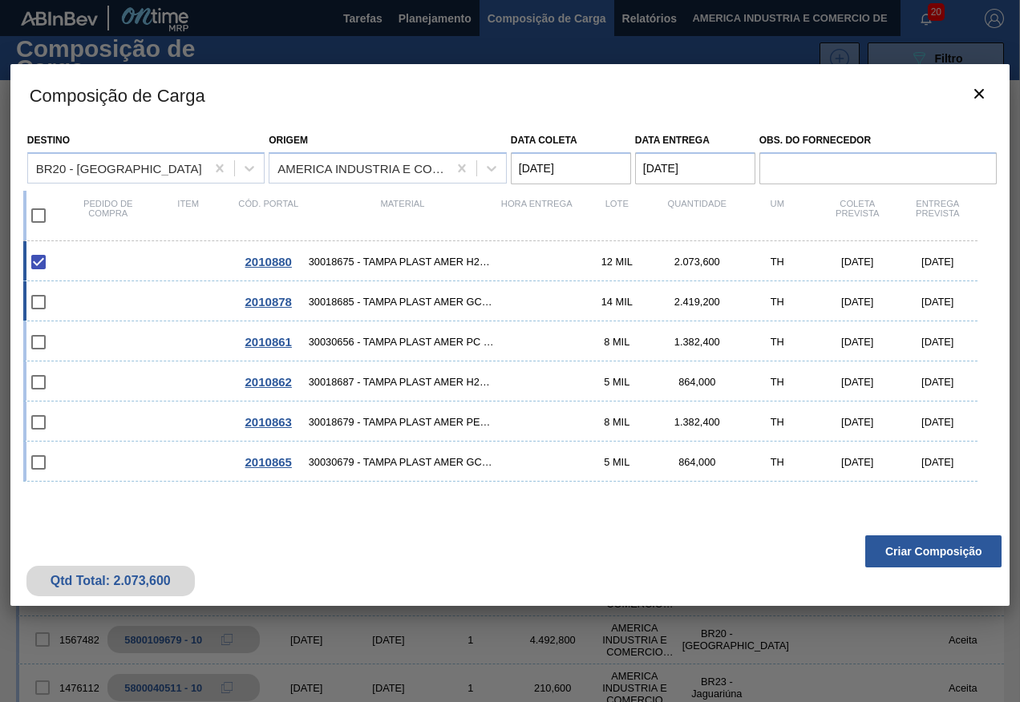
click at [445, 297] on span "30018685 - TAMPA PLAST AMER GCA S/LINER" at bounding box center [403, 302] width 188 height 12
checkbox input "true"
click at [923, 552] on button "Criar Composição" at bounding box center [933, 551] width 136 height 32
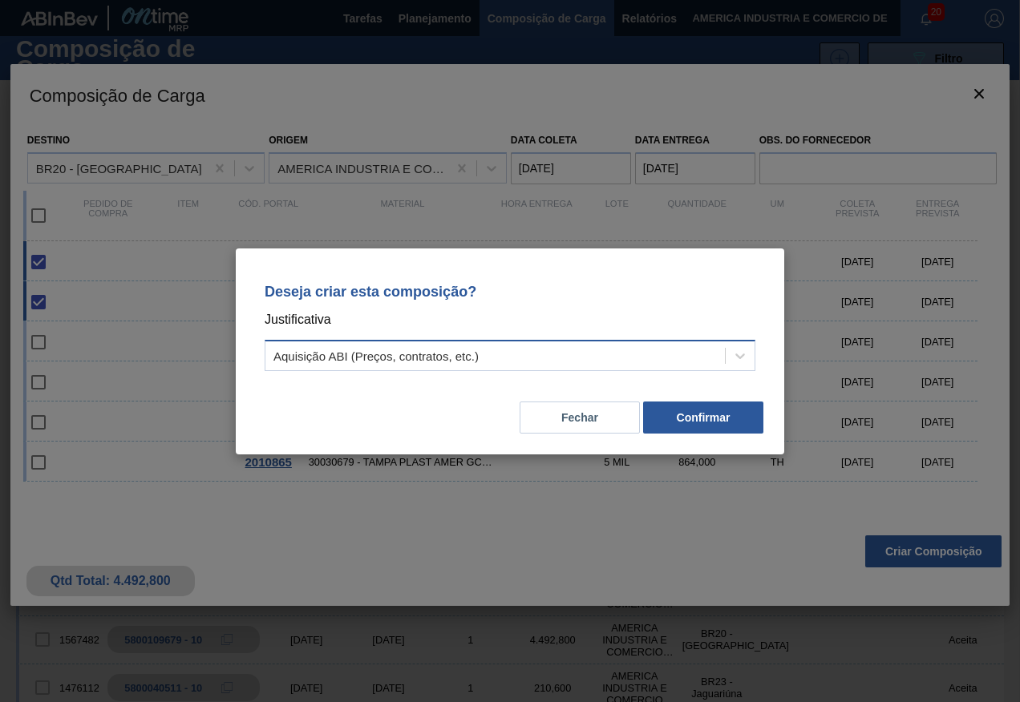
click at [543, 359] on div "Aquisição ABI (Preços, contratos, etc.)" at bounding box center [494, 355] width 459 height 23
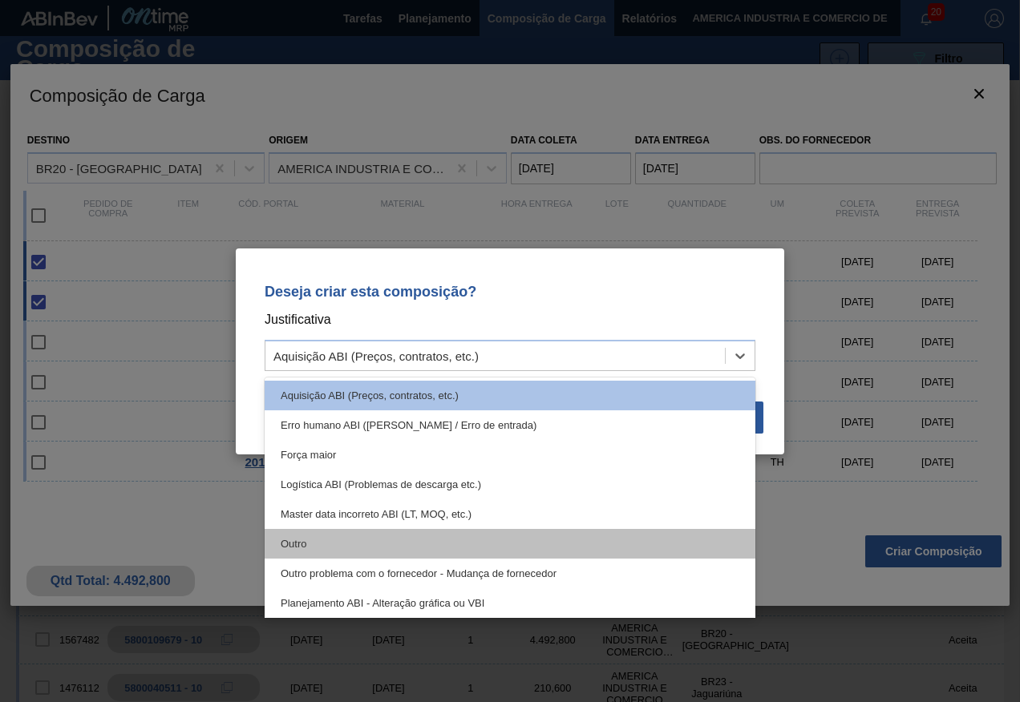
click at [285, 547] on div "Outro" at bounding box center [510, 544] width 491 height 30
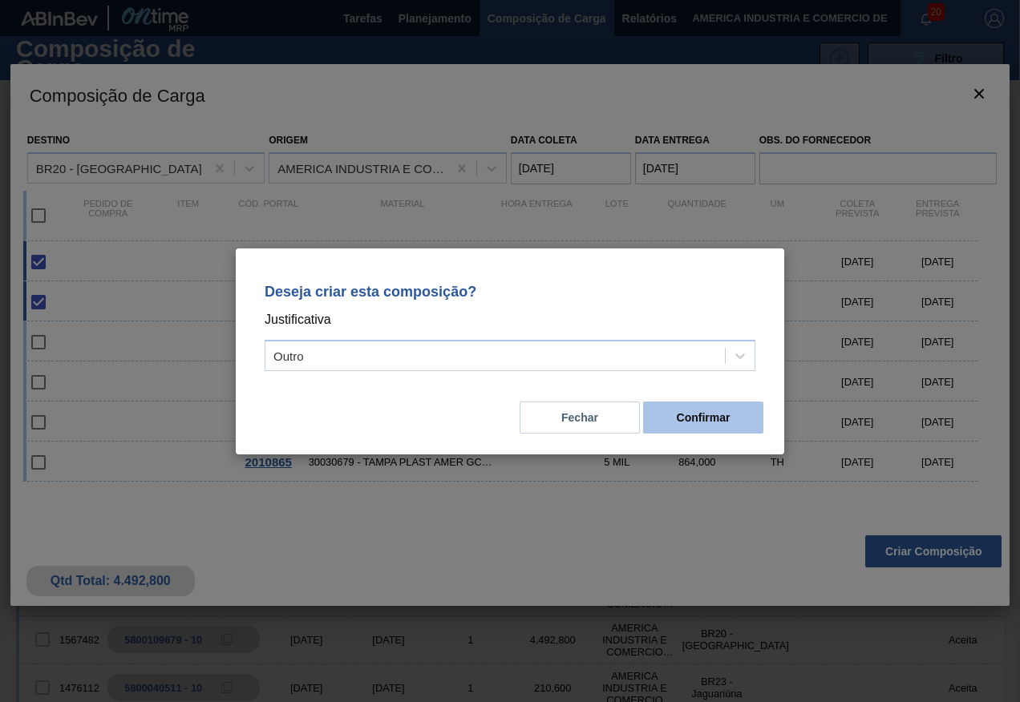
click at [692, 424] on button "Confirmar" at bounding box center [703, 418] width 120 height 32
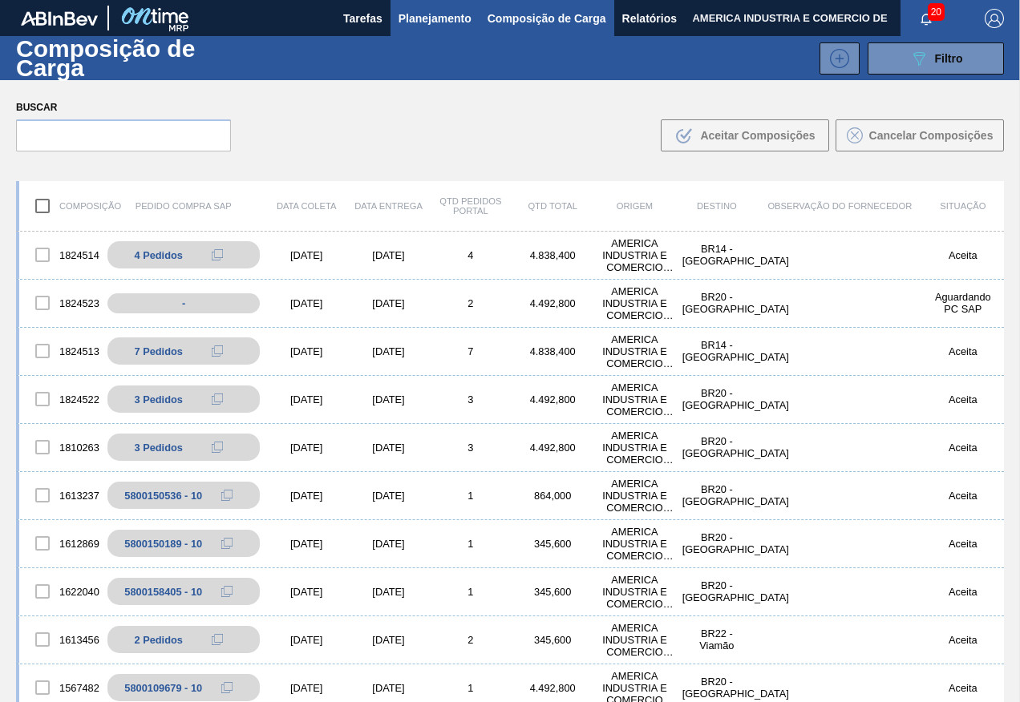
click at [422, 23] on span "Planejamento" at bounding box center [434, 18] width 73 height 19
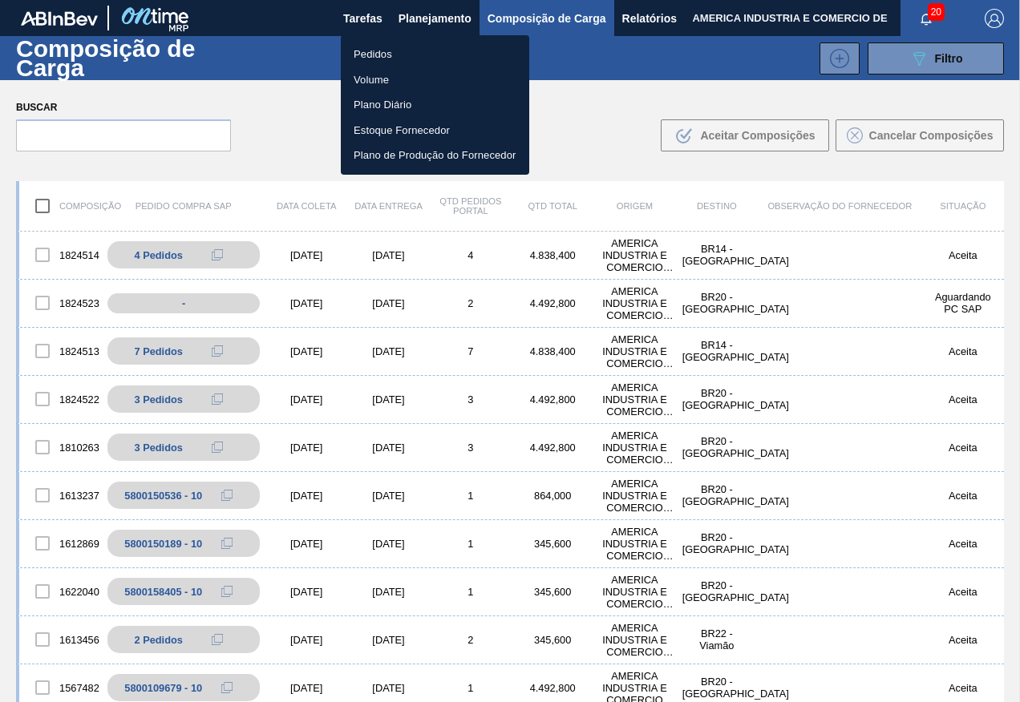
click at [387, 51] on li "Pedidos" at bounding box center [435, 55] width 188 height 26
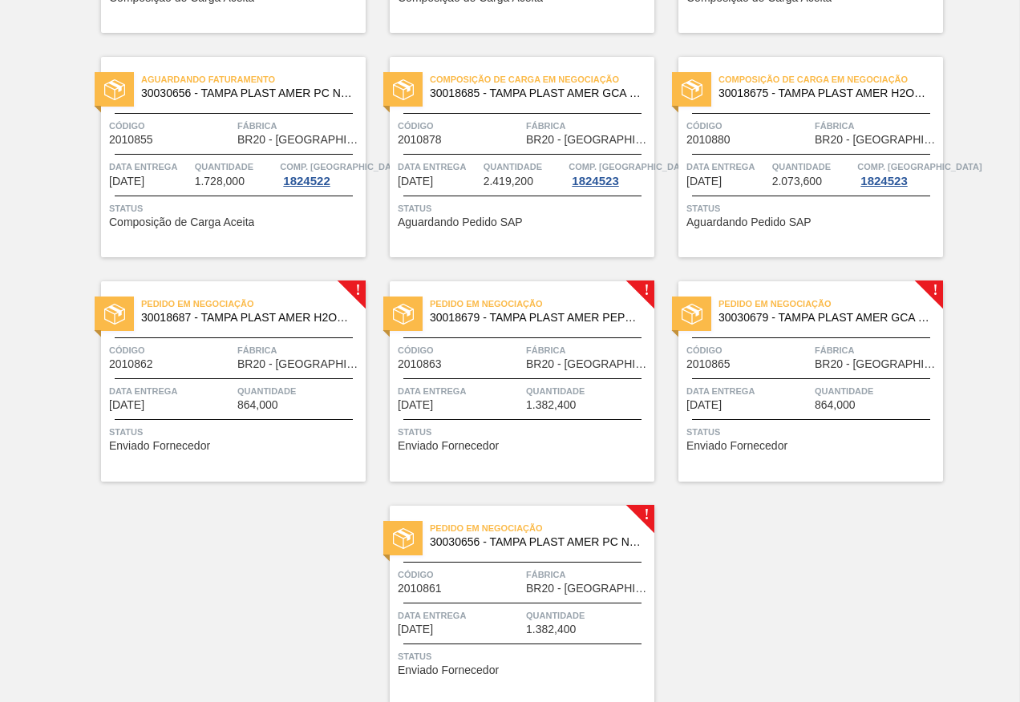
scroll to position [561, 0]
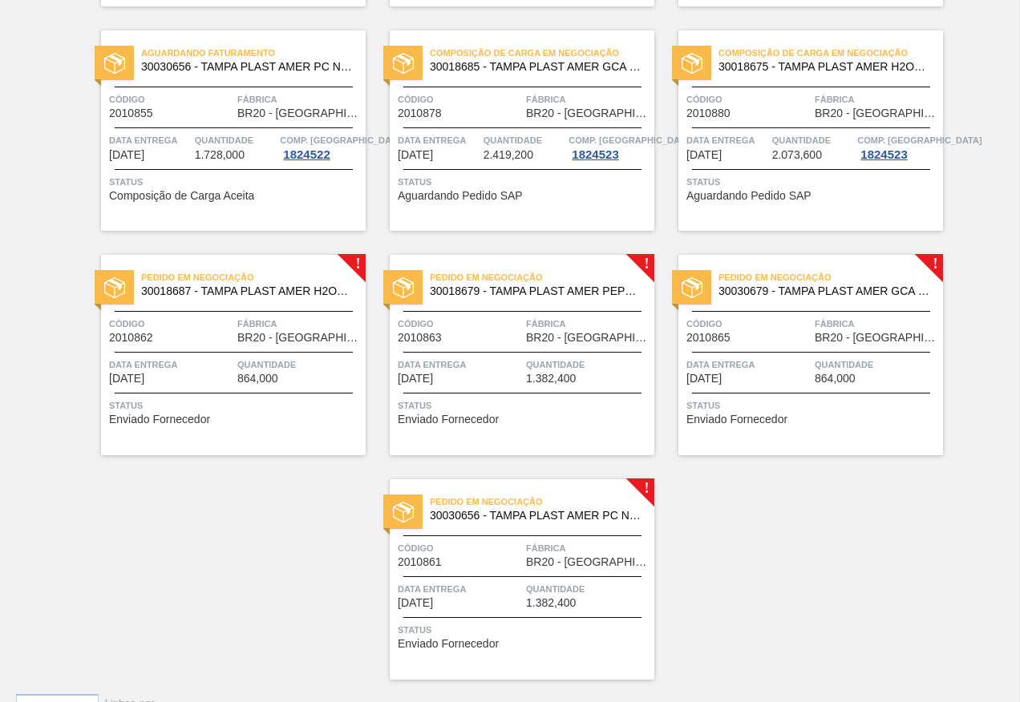
click at [221, 393] on div at bounding box center [234, 393] width 238 height 1
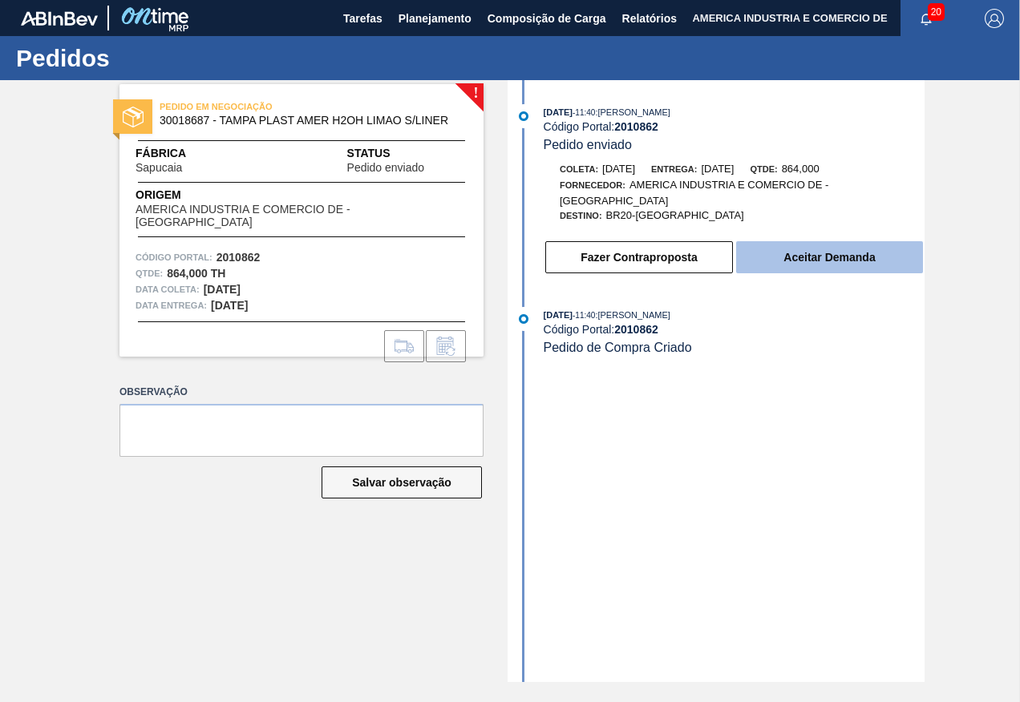
click at [811, 257] on button "Aceitar Demanda" at bounding box center [829, 257] width 187 height 32
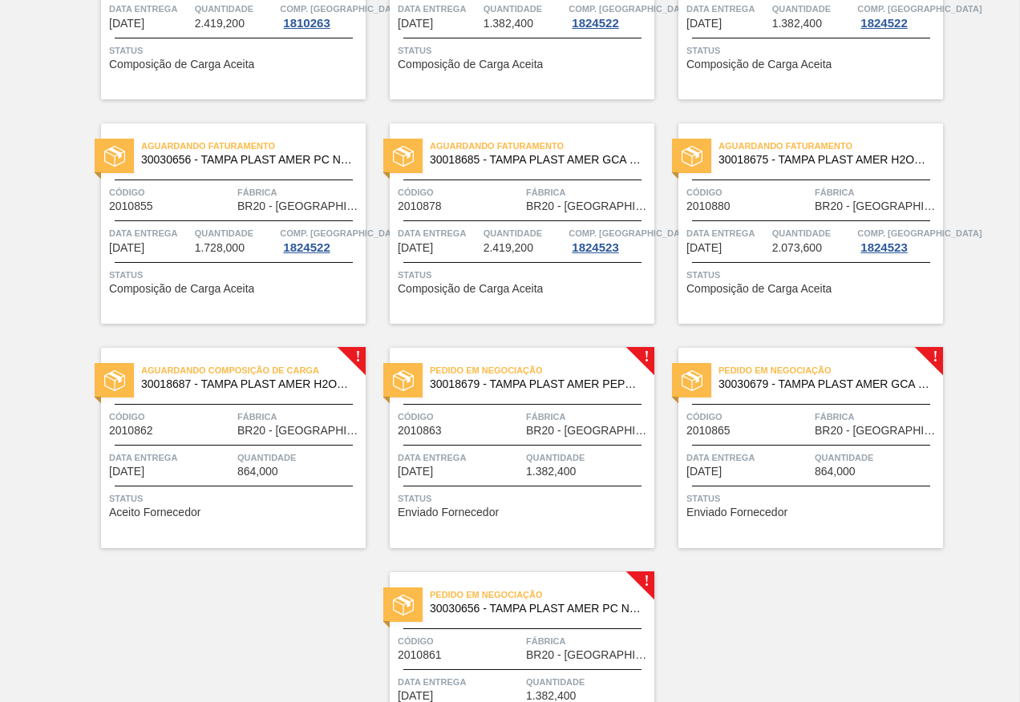
scroll to position [481, 0]
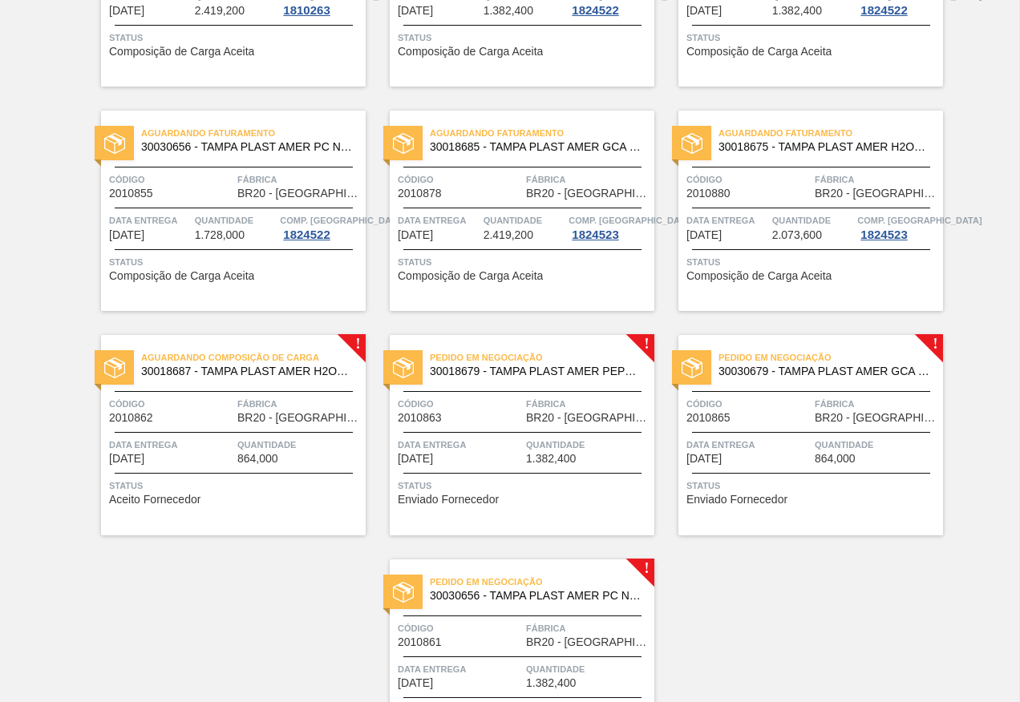
click at [527, 481] on span "Status" at bounding box center [524, 486] width 253 height 16
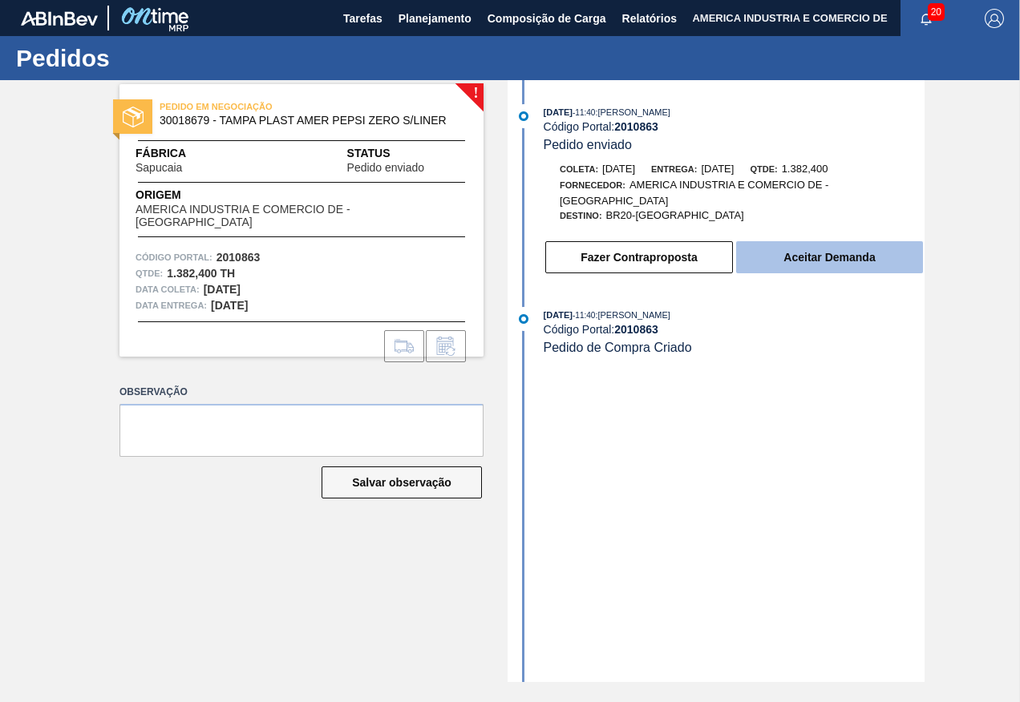
click at [825, 270] on button "Aceitar Demanda" at bounding box center [829, 257] width 187 height 32
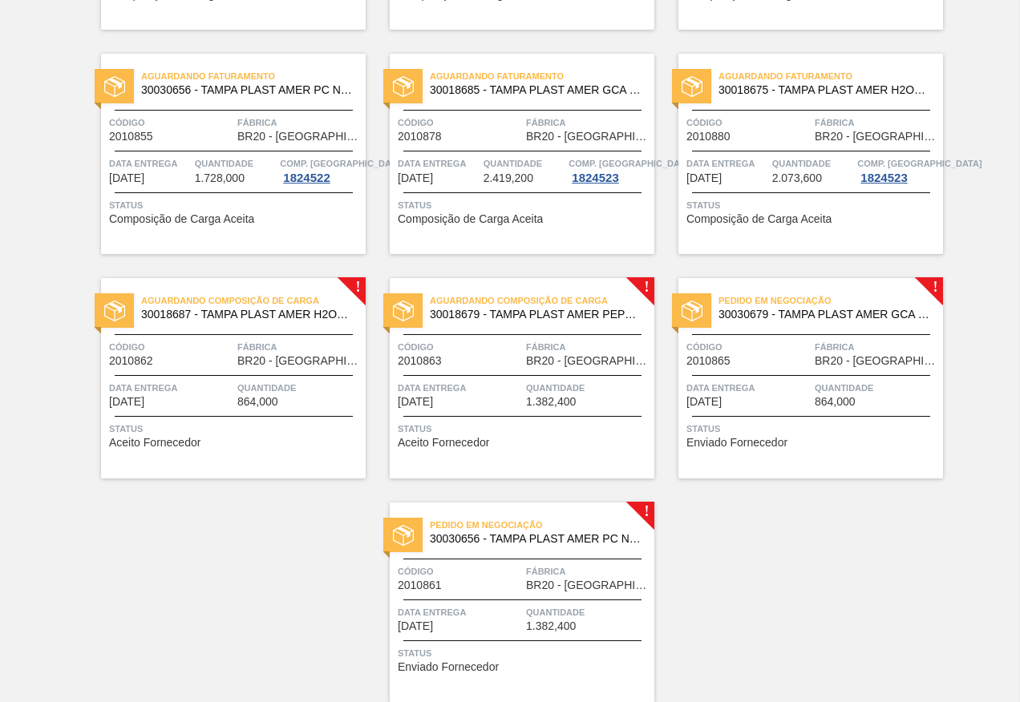
scroll to position [561, 0]
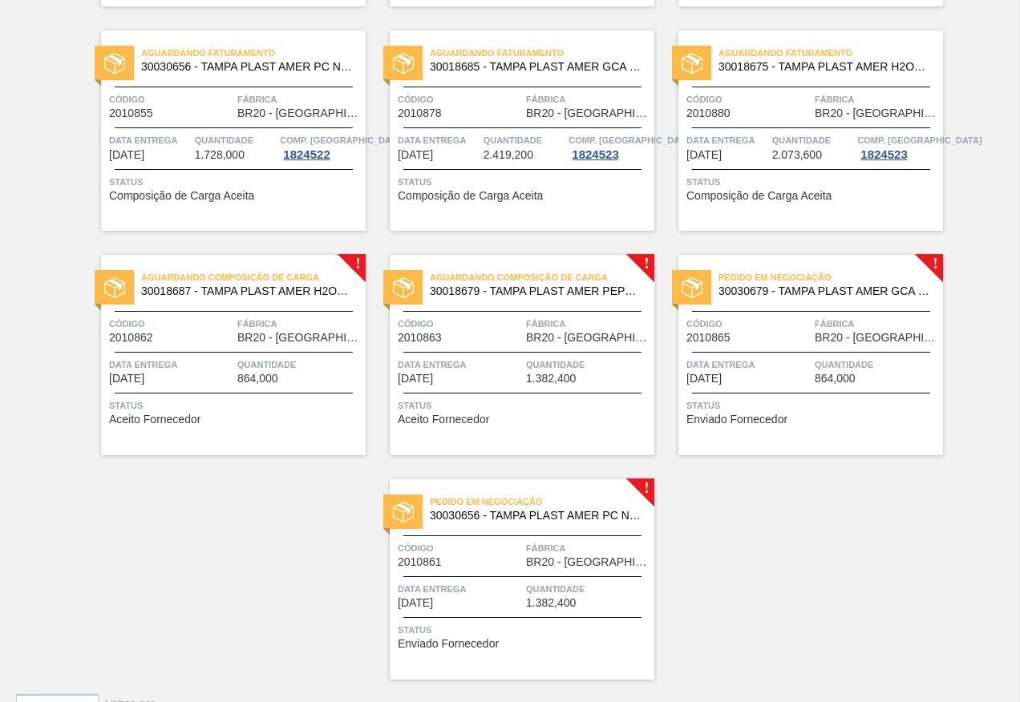
click at [778, 393] on div at bounding box center [811, 393] width 238 height 1
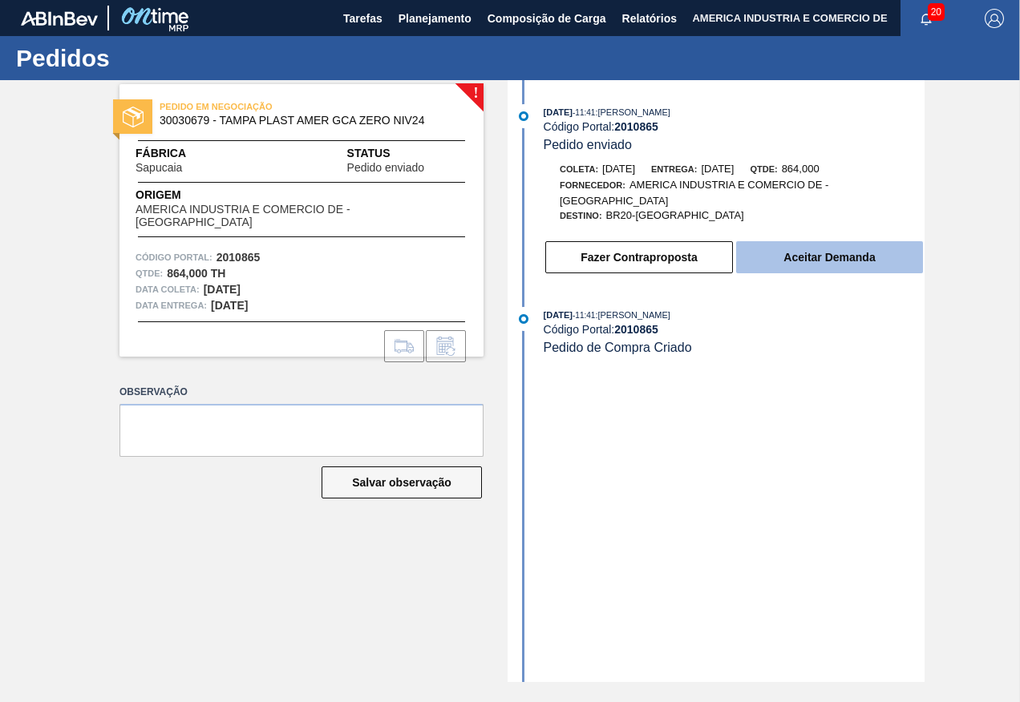
click at [850, 266] on button "Aceitar Demanda" at bounding box center [829, 257] width 187 height 32
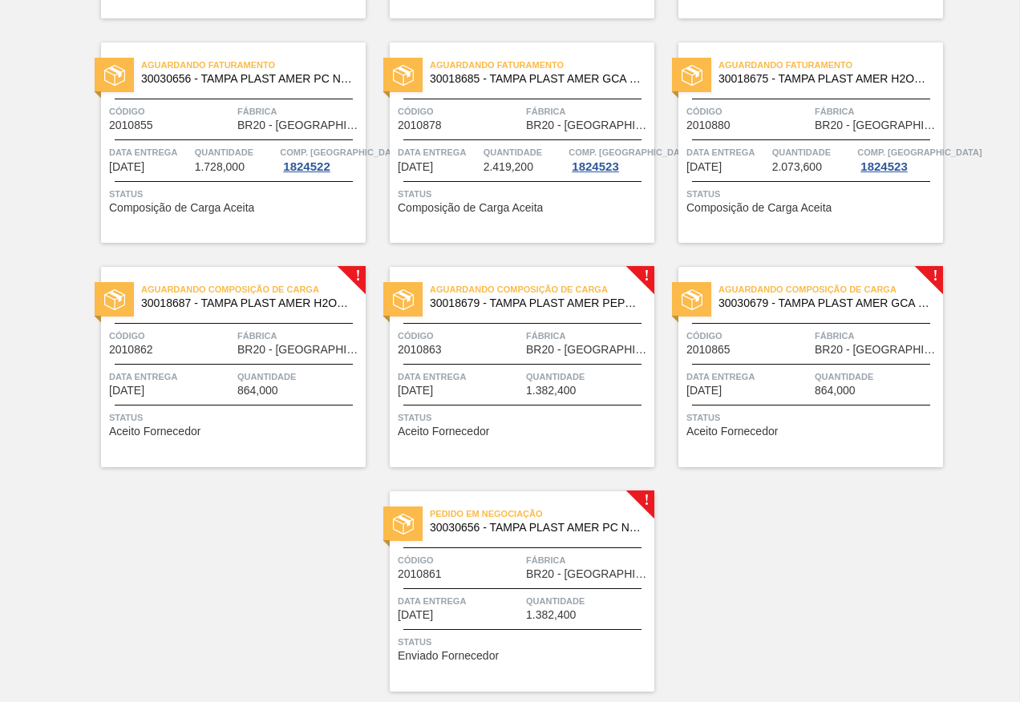
scroll to position [561, 0]
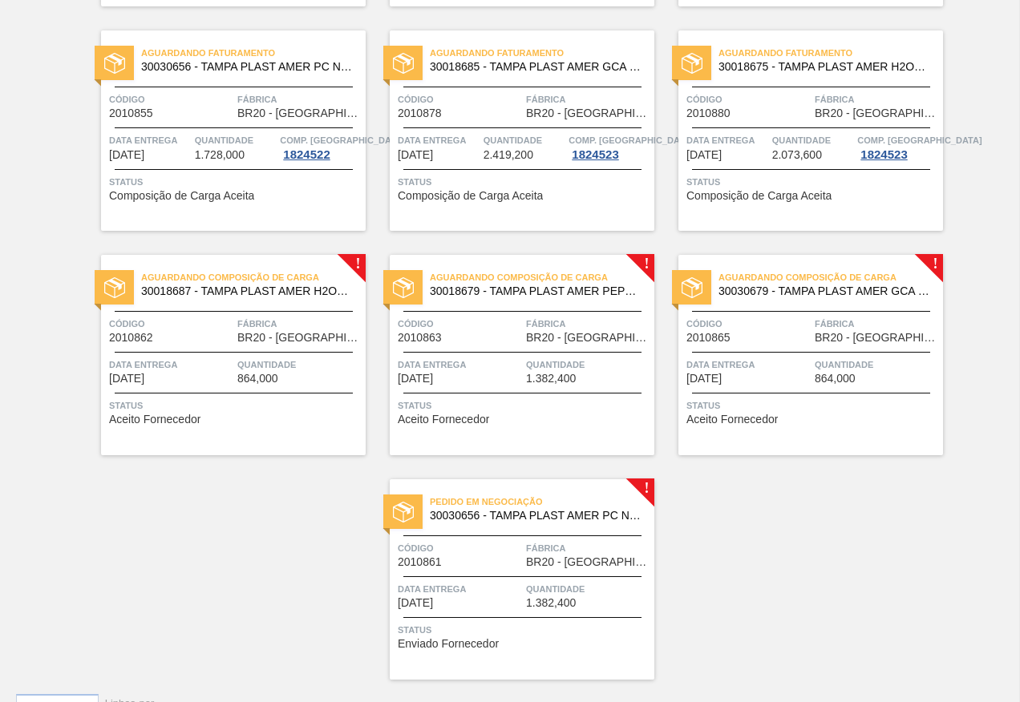
click at [508, 595] on span "Data entrega" at bounding box center [460, 589] width 124 height 16
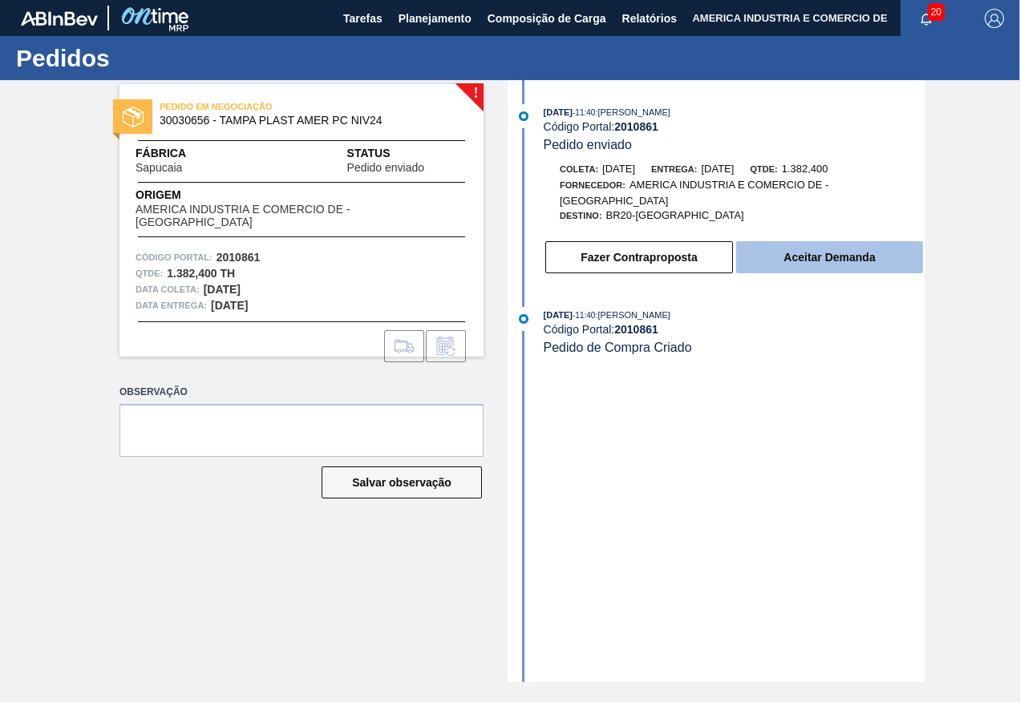
click at [844, 260] on button "Aceitar Demanda" at bounding box center [829, 257] width 187 height 32
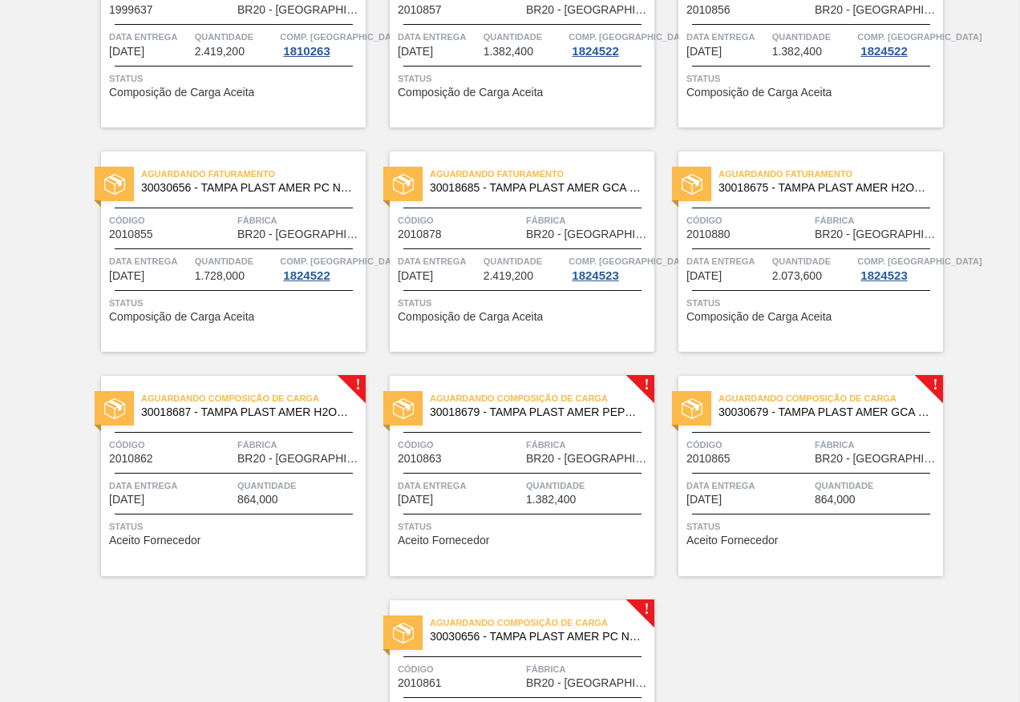
scroll to position [598, 0]
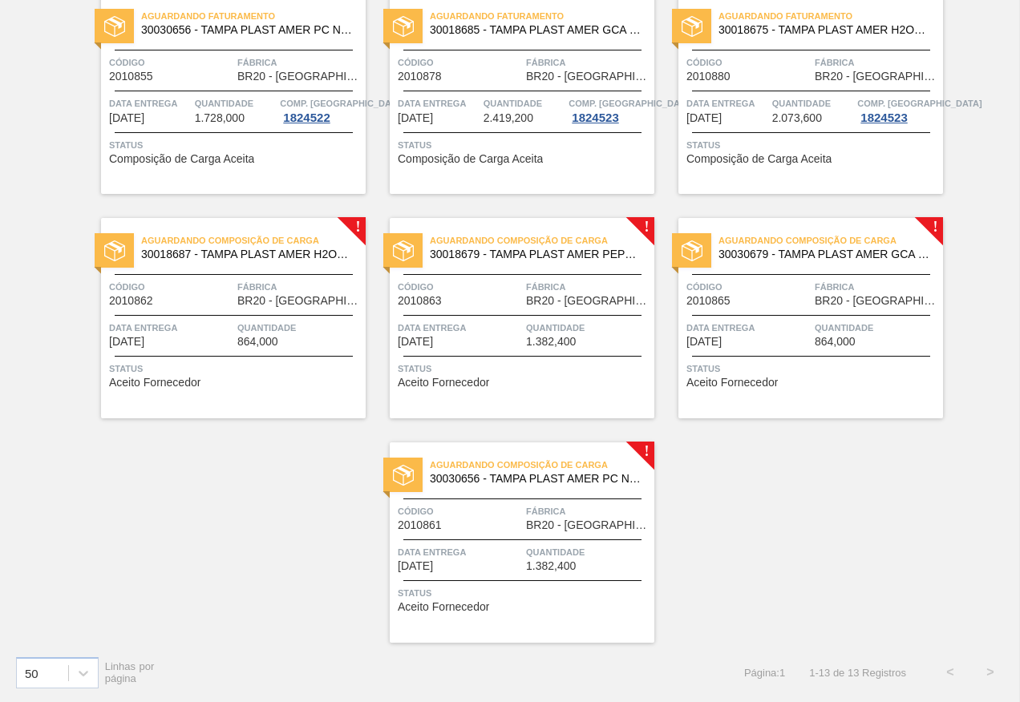
click at [774, 367] on span "Status" at bounding box center [812, 369] width 253 height 16
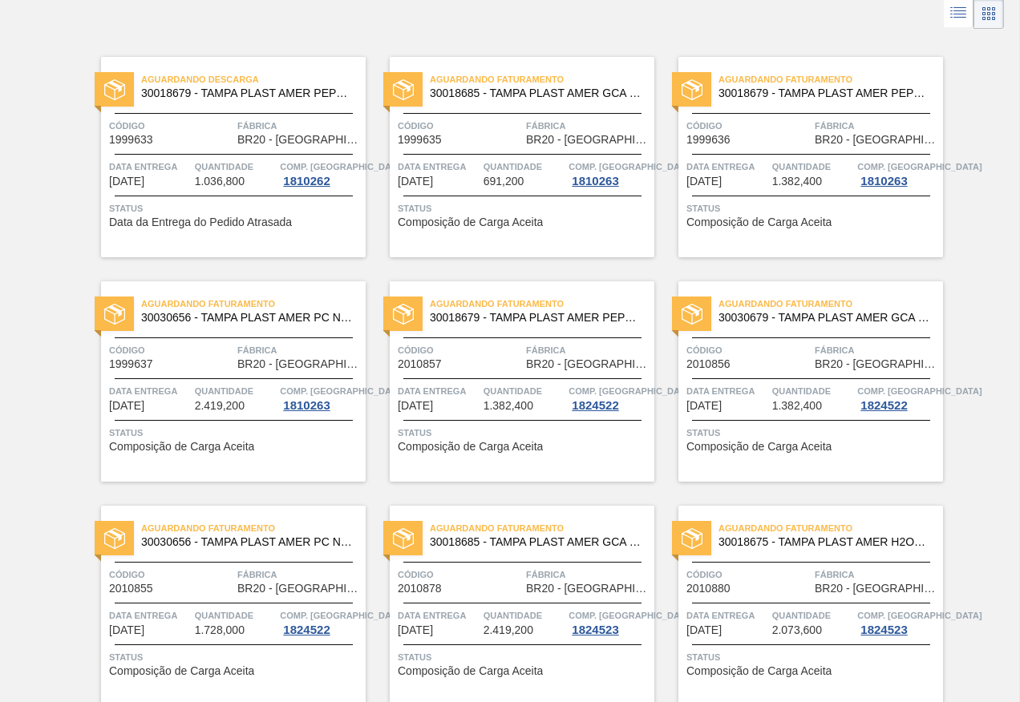
scroll to position [321, 0]
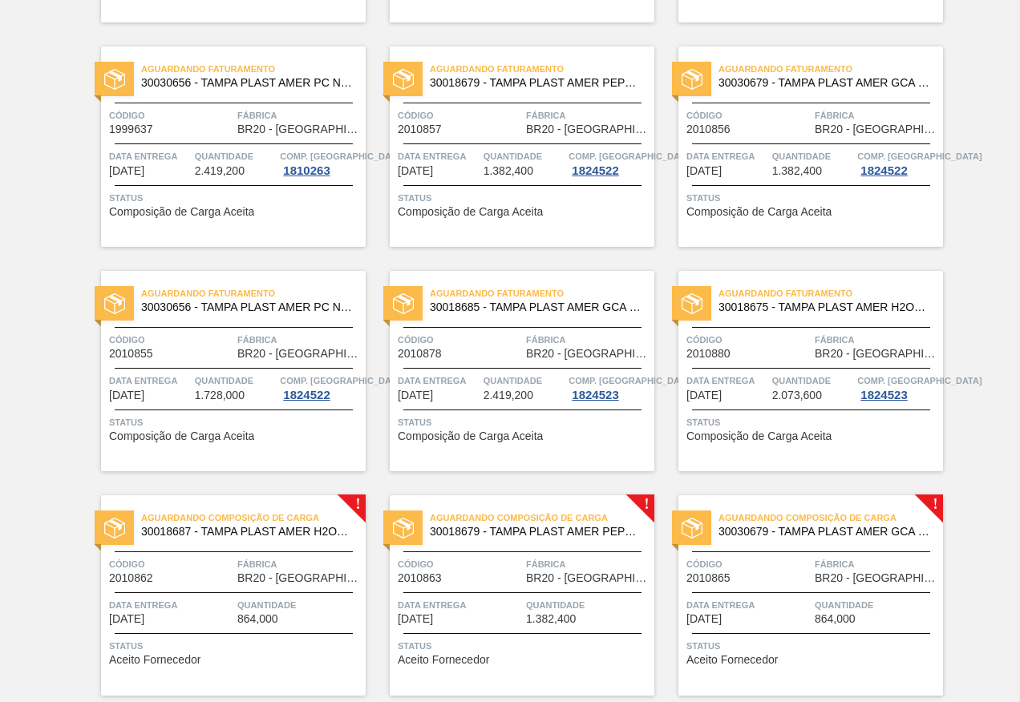
click at [521, 597] on div "Data entrega [DATE] Quantidade 1.382,400" at bounding box center [522, 611] width 265 height 28
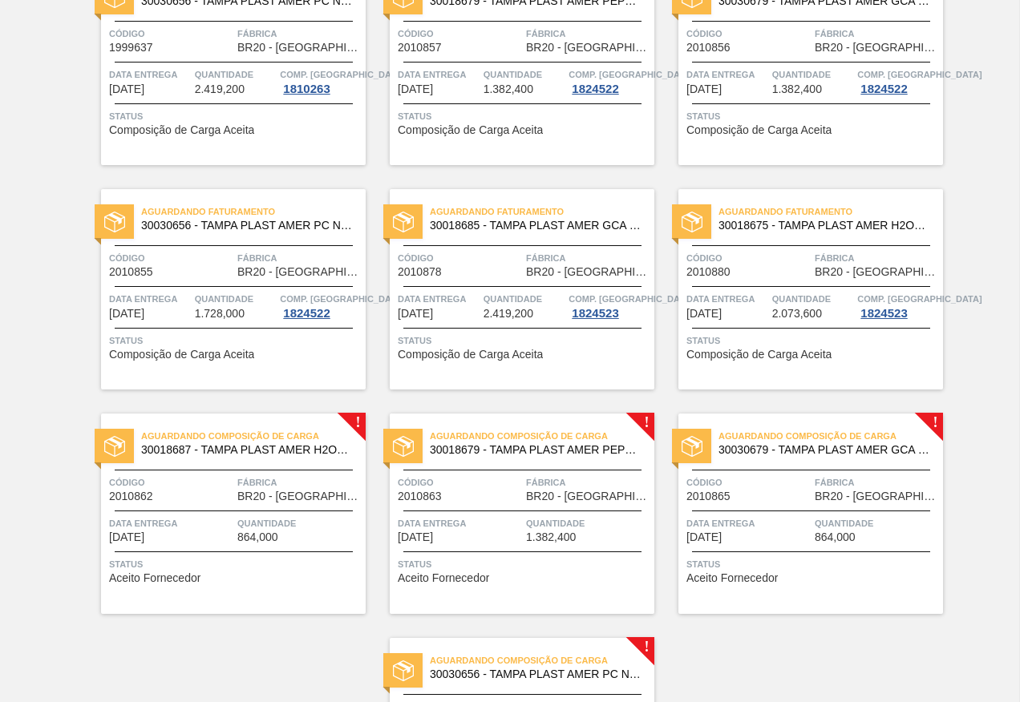
scroll to position [481, 0]
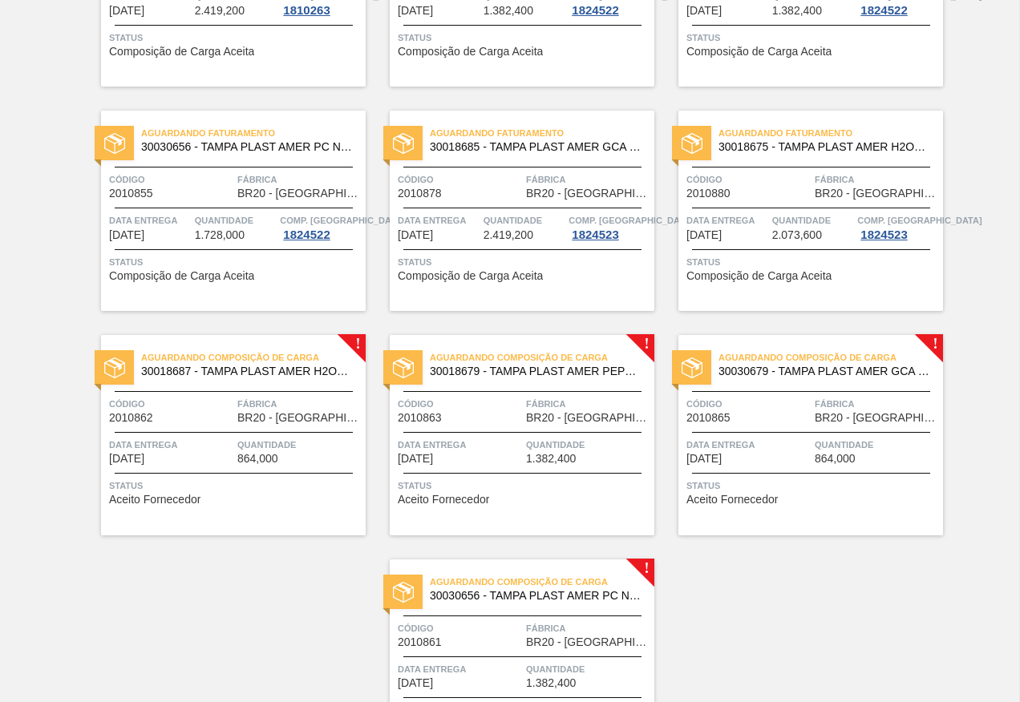
click at [179, 438] on span "Data entrega" at bounding box center [171, 445] width 124 height 16
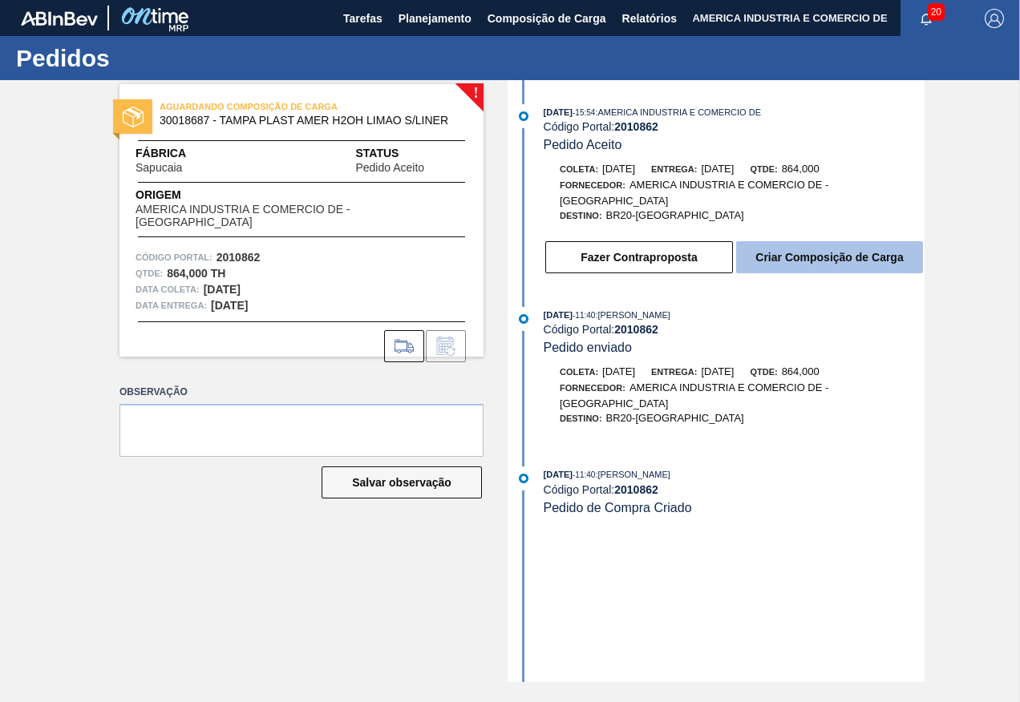
click at [836, 260] on button "Criar Composição de Carga" at bounding box center [829, 257] width 187 height 32
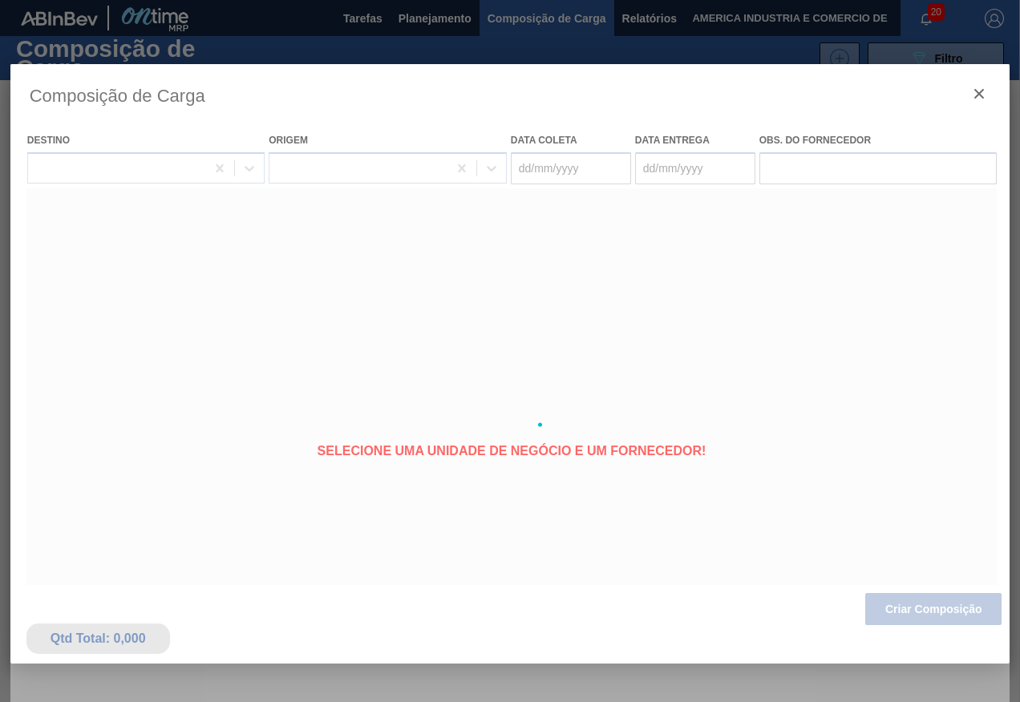
type coleta "[DATE]"
type entrega "[DATE]"
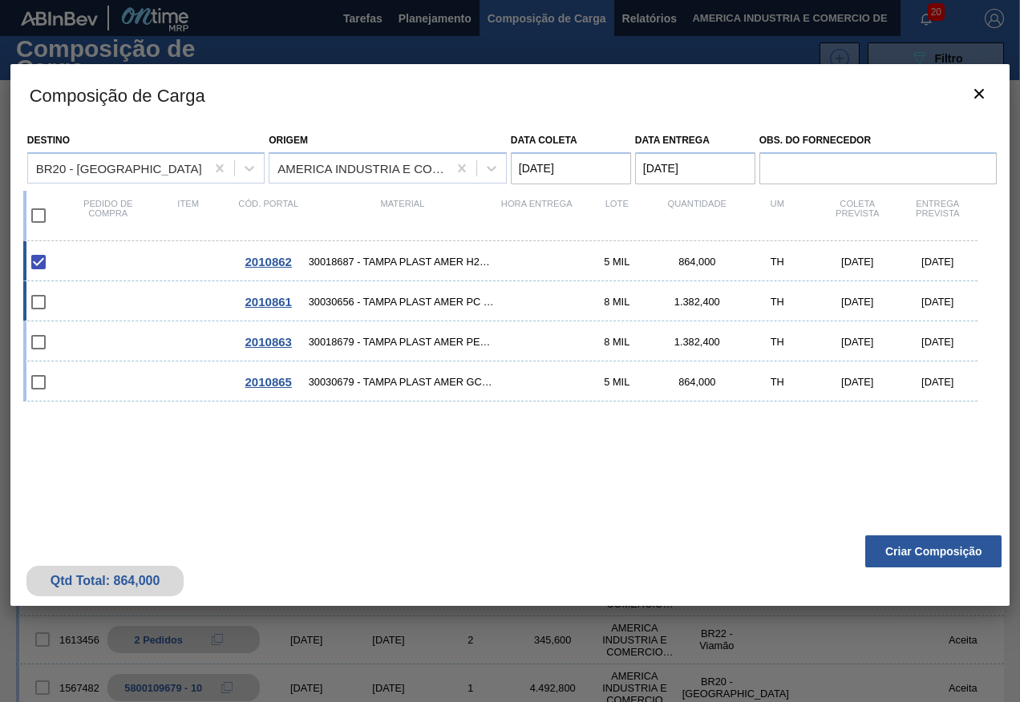
click at [394, 299] on span "30030656 - TAMPA PLAST AMER PC NIV24" at bounding box center [403, 302] width 188 height 12
checkbox input "true"
click at [399, 341] on span "30018679 - TAMPA PLAST AMER PEPSI ZERO S/LINER" at bounding box center [403, 342] width 188 height 12
checkbox input "true"
click at [398, 370] on div "2010865 30030679 - TAMPA PLAST AMER GCA ZERO NIV24 5 MIL 864,000 TH [DATE] [DAT…" at bounding box center [500, 382] width 955 height 40
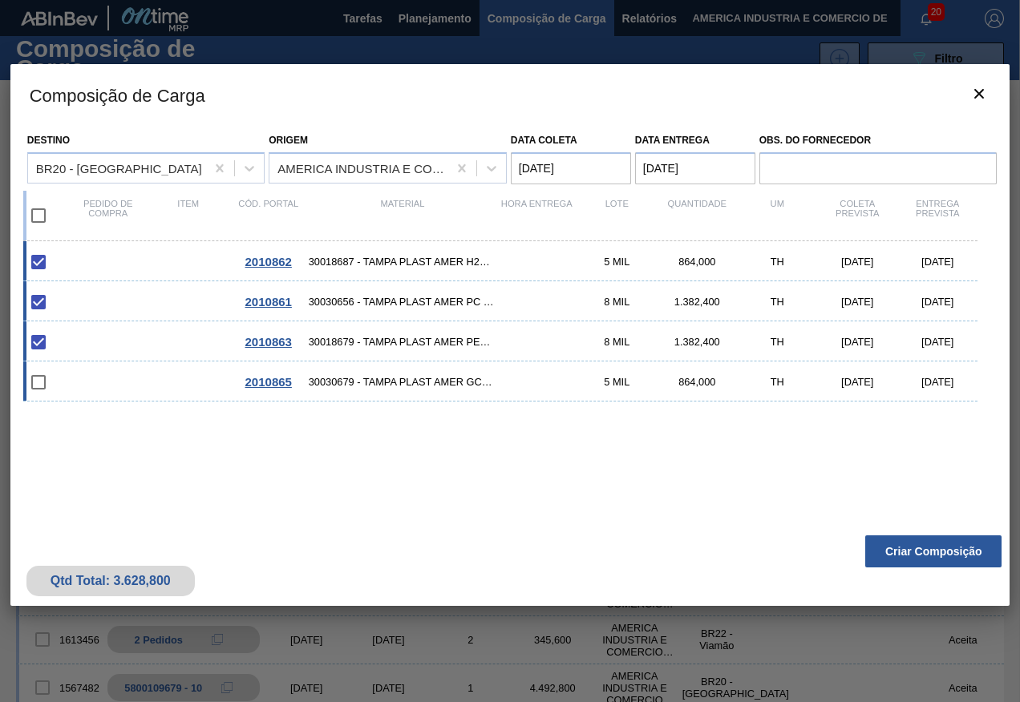
checkbox input "true"
click at [913, 554] on button "Criar Composição" at bounding box center [933, 551] width 136 height 32
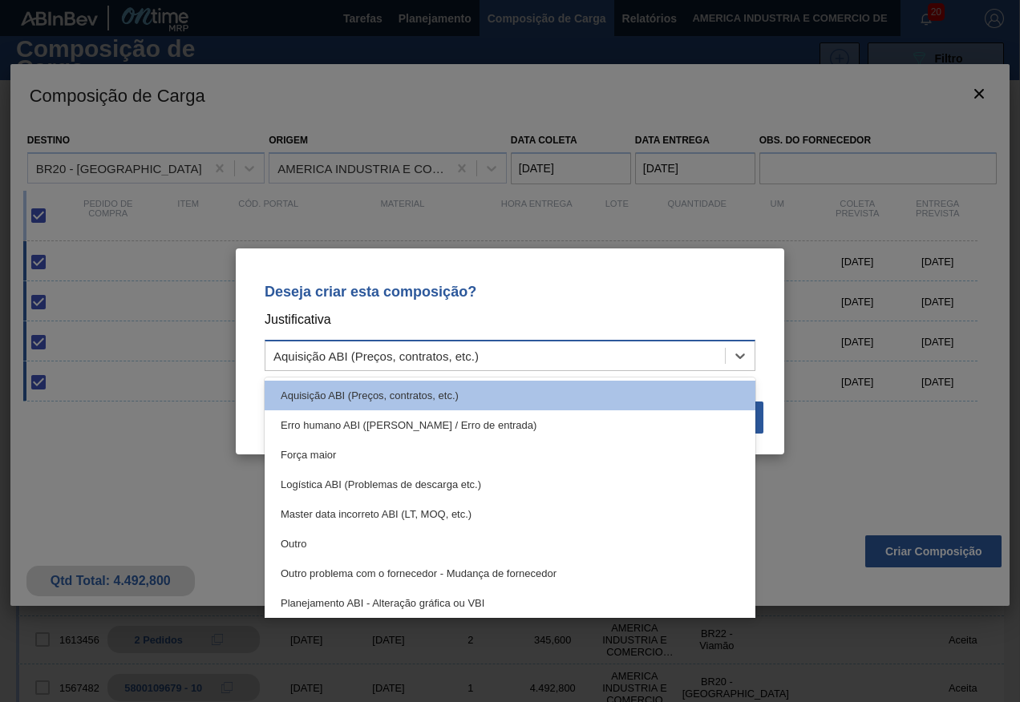
click at [620, 354] on div "Aquisição ABI (Preços, contratos, etc.)" at bounding box center [494, 355] width 459 height 23
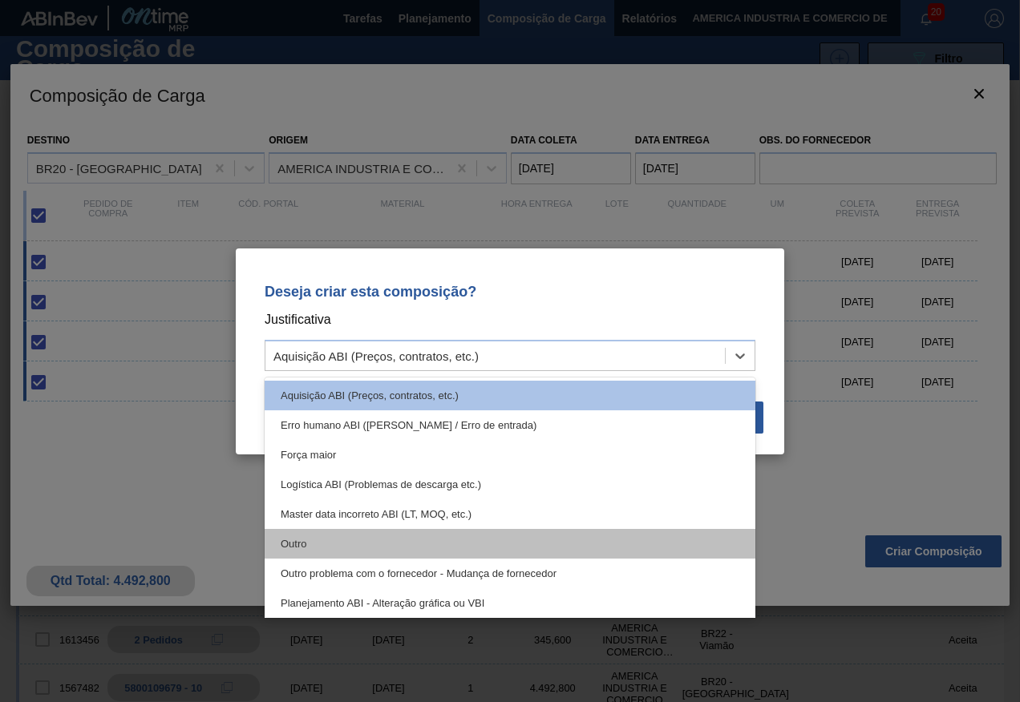
click at [273, 535] on div "Outro" at bounding box center [510, 544] width 491 height 30
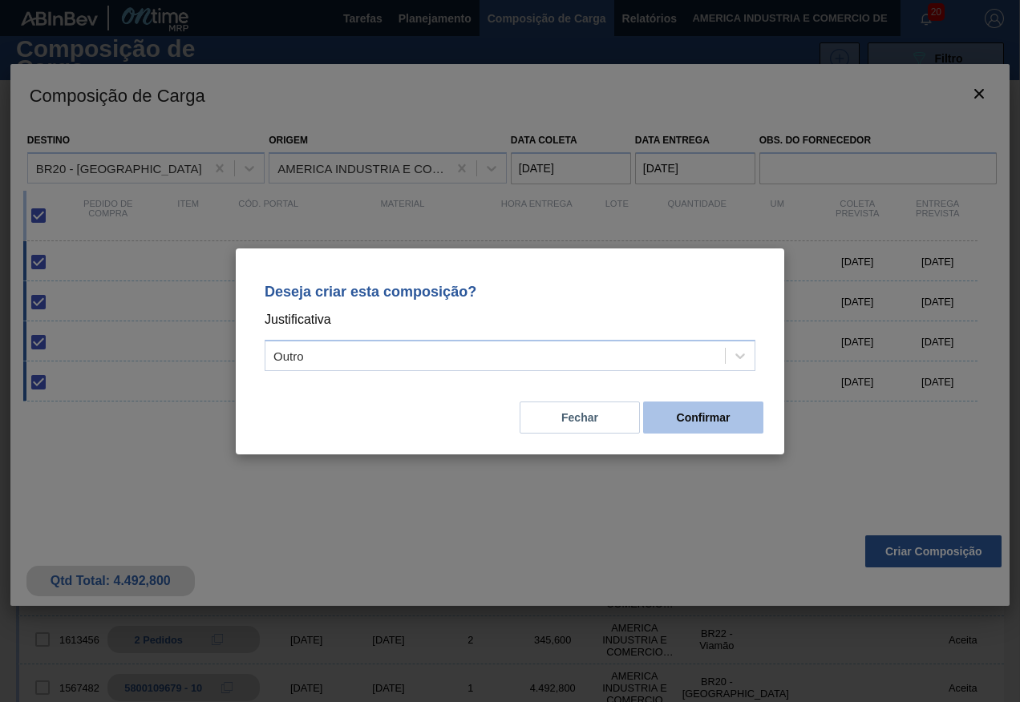
click at [750, 415] on button "Confirmar" at bounding box center [703, 418] width 120 height 32
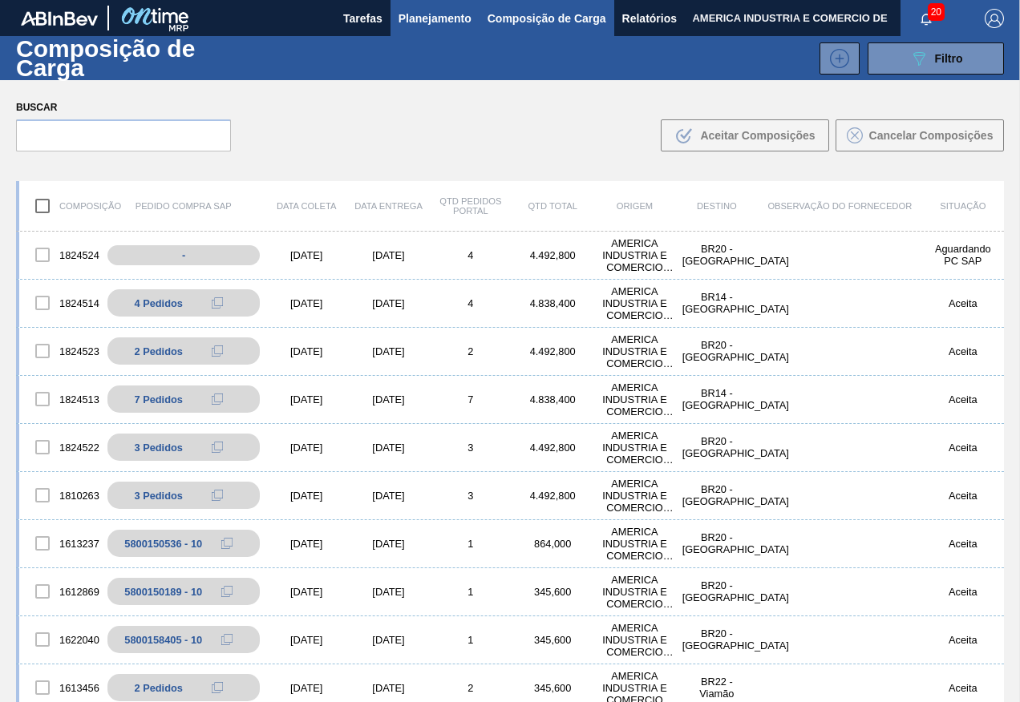
click at [436, 24] on span "Planejamento" at bounding box center [434, 18] width 73 height 19
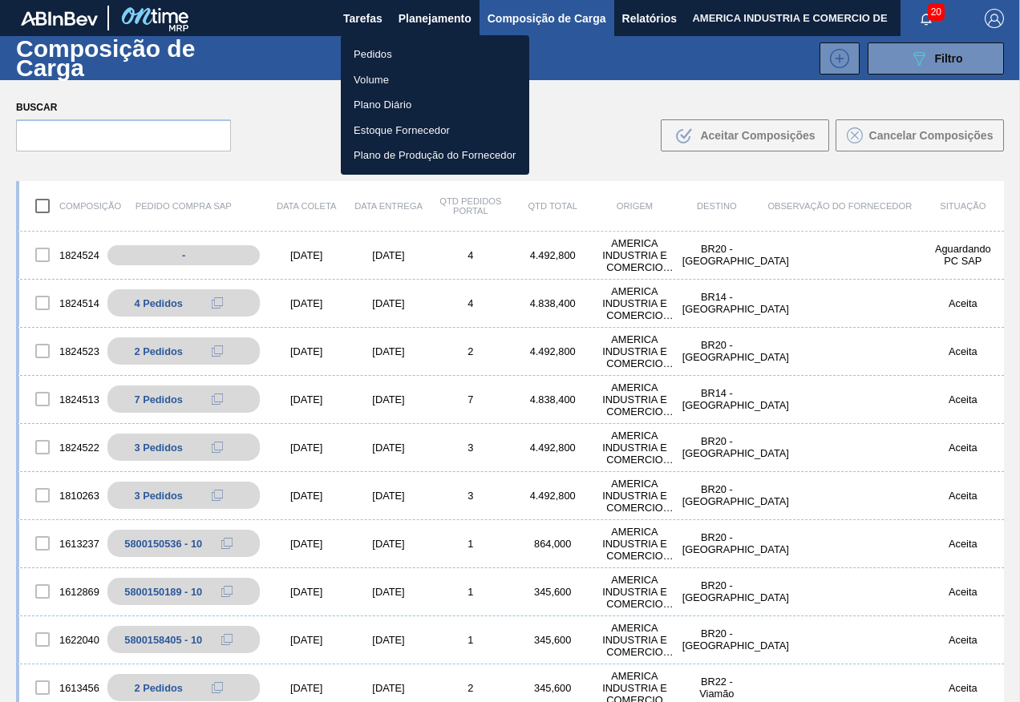
click at [394, 54] on li "Pedidos" at bounding box center [435, 55] width 188 height 26
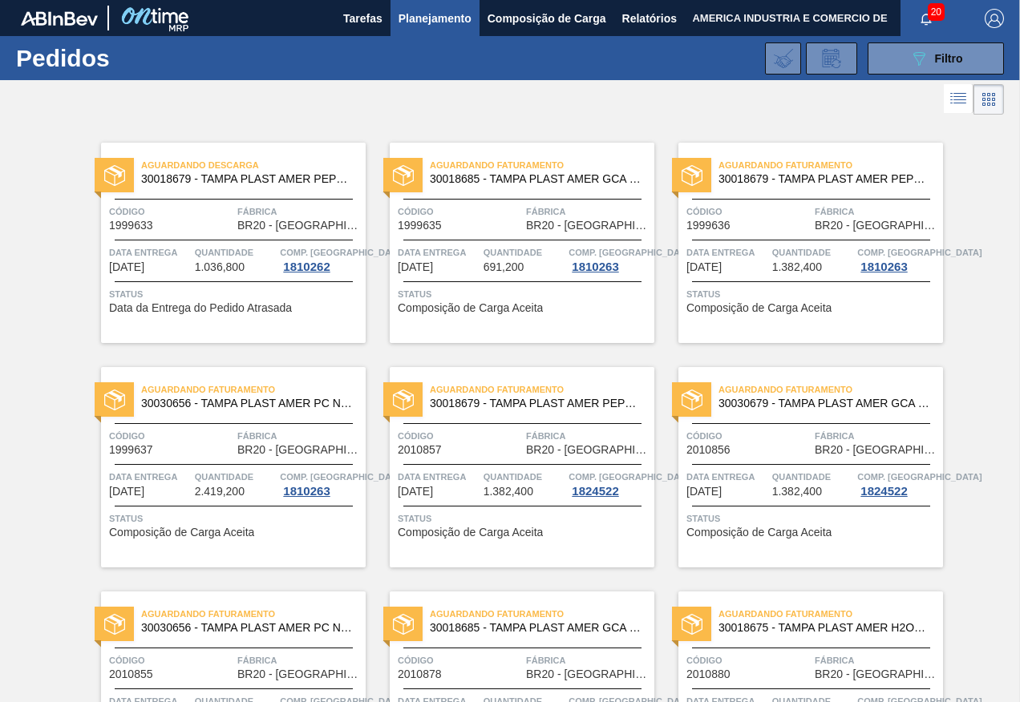
click at [583, 536] on div "Status Composição de Carga Aceita" at bounding box center [524, 524] width 253 height 26
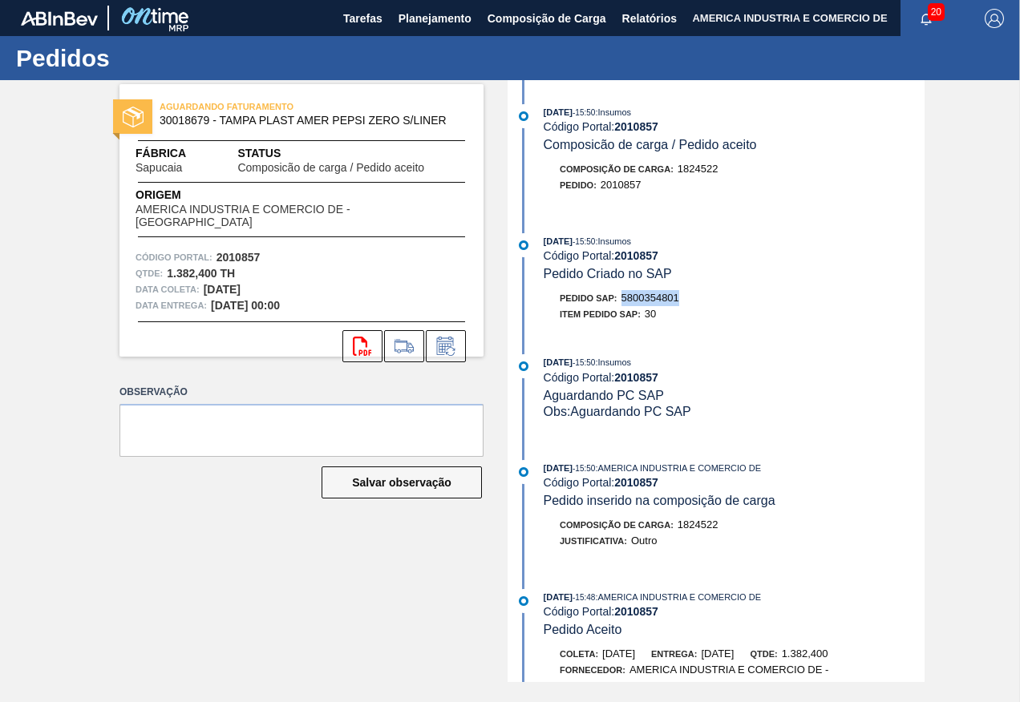
drag, startPoint x: 623, startPoint y: 295, endPoint x: 683, endPoint y: 299, distance: 60.3
click at [683, 299] on div "Pedido SAP: 5800354801" at bounding box center [733, 298] width 381 height 16
copy span "5800354801"
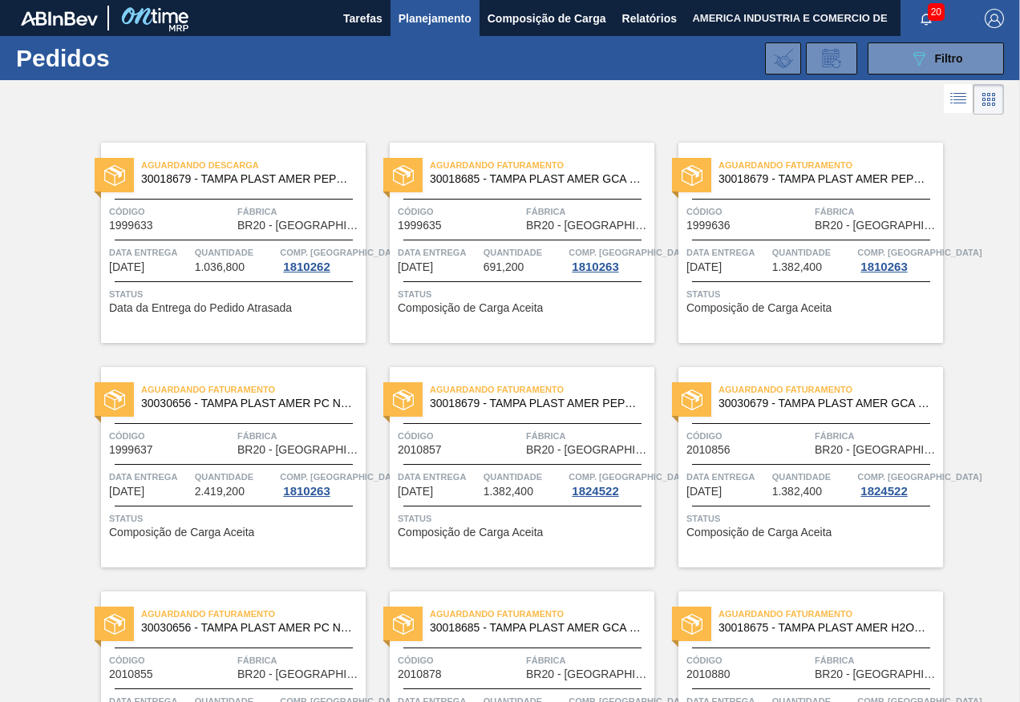
click at [801, 513] on span "Status" at bounding box center [812, 519] width 253 height 16
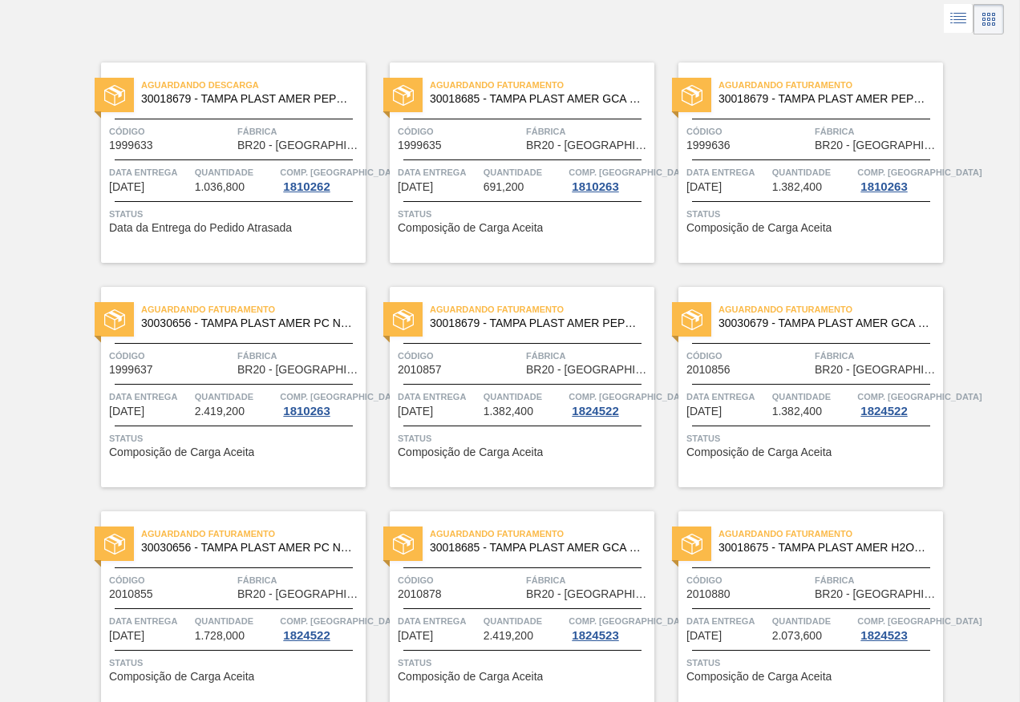
scroll to position [160, 0]
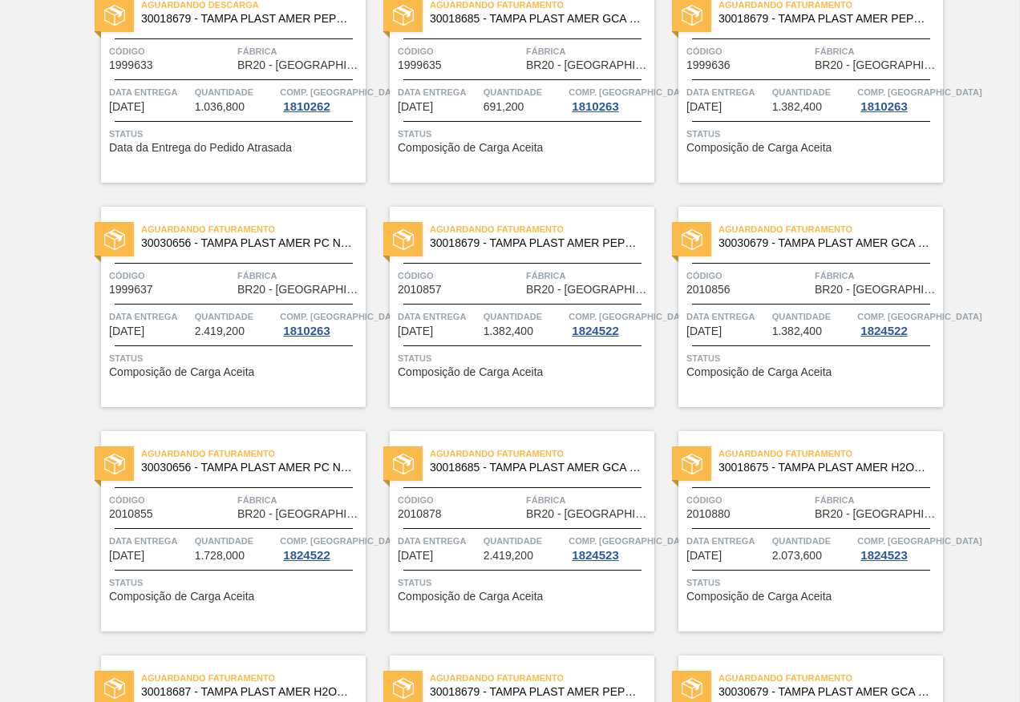
click at [184, 560] on div "Data entrega [DATE]" at bounding box center [150, 547] width 82 height 29
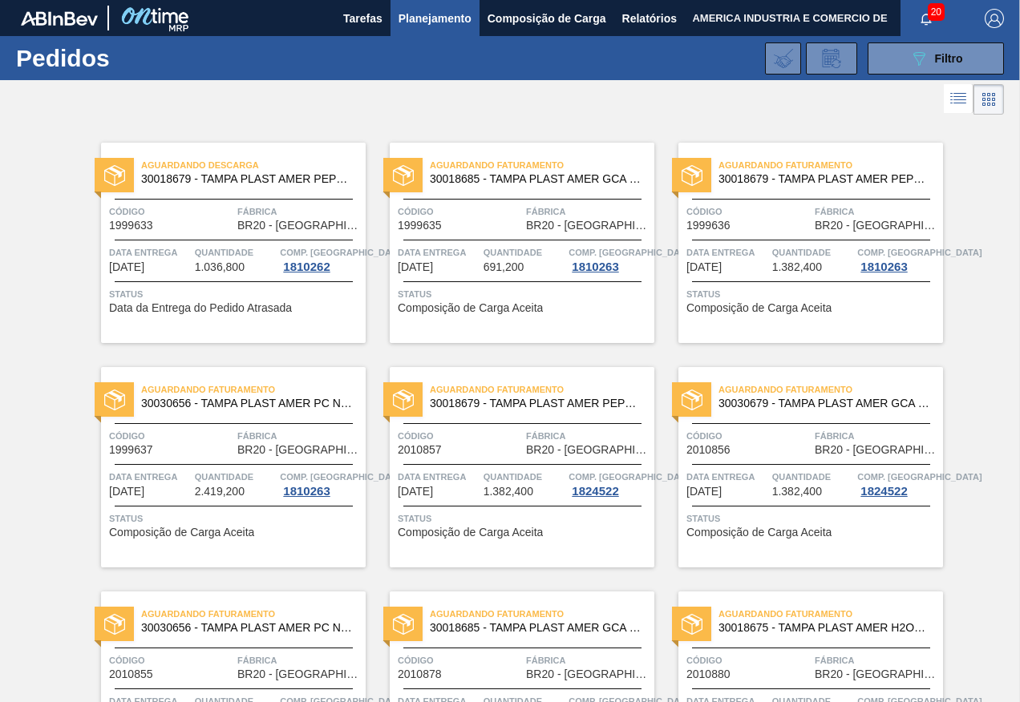
click at [772, 506] on div at bounding box center [811, 506] width 238 height 1
click at [576, 547] on div "Aguardando Faturamento 30018679 - TAMPA PLAST AMER PEPSI ZERO S/LINER Código 20…" at bounding box center [522, 467] width 265 height 200
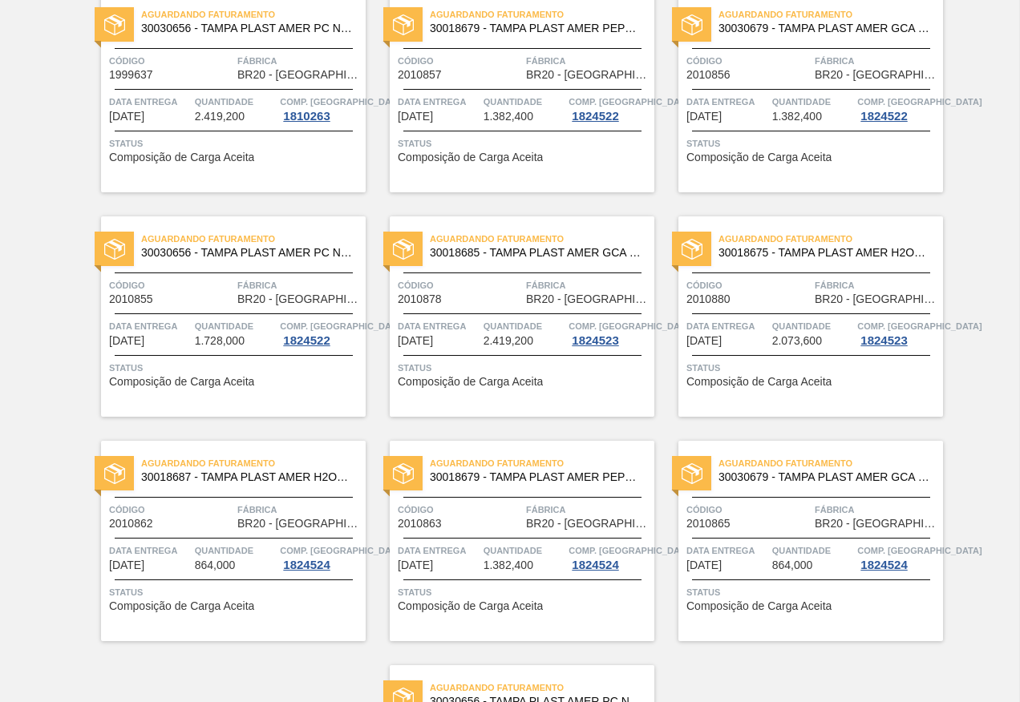
scroll to position [401, 0]
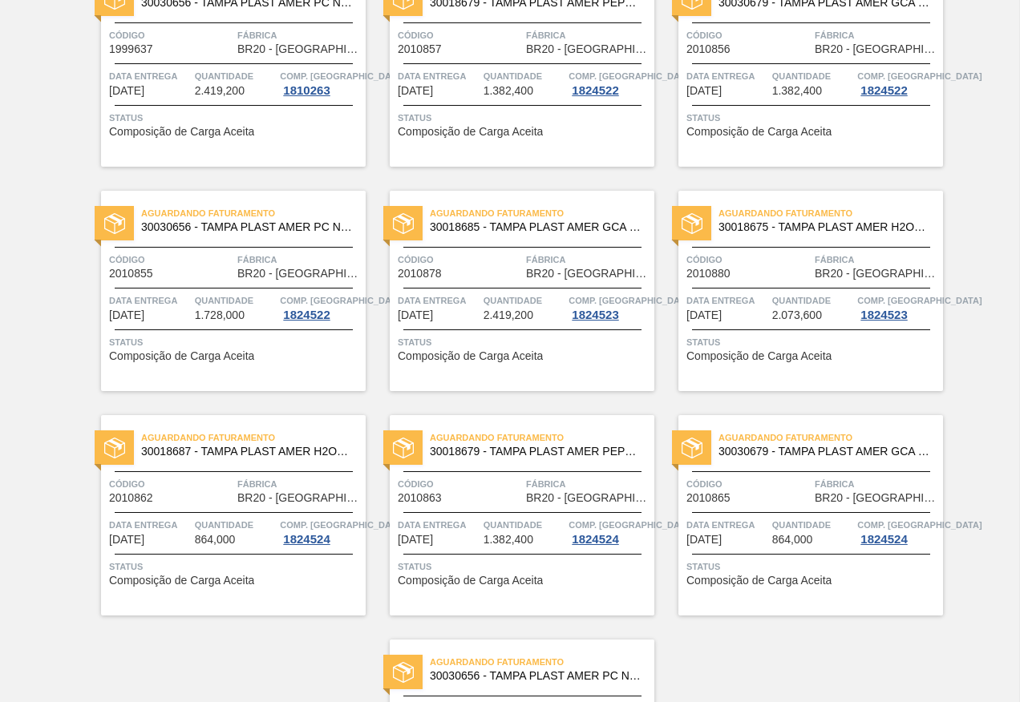
click at [475, 269] on div "Código 2010878" at bounding box center [460, 266] width 124 height 28
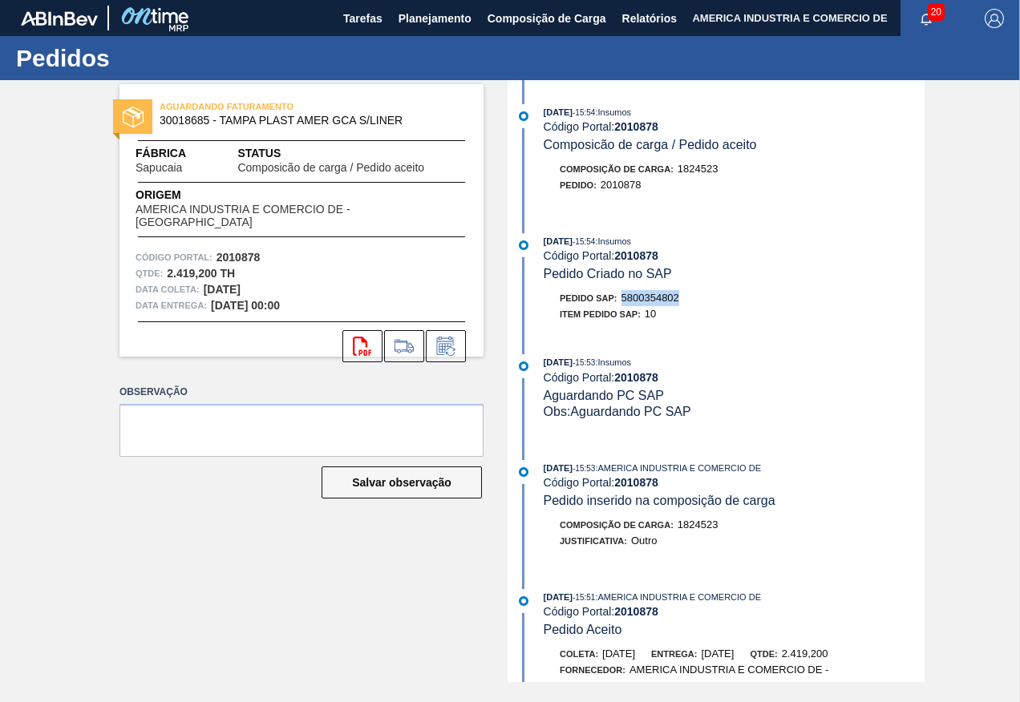
drag, startPoint x: 625, startPoint y: 295, endPoint x: 693, endPoint y: 301, distance: 68.4
click at [693, 301] on div "Pedido SAP: 5800354802" at bounding box center [733, 298] width 381 height 16
copy span "5800354802"
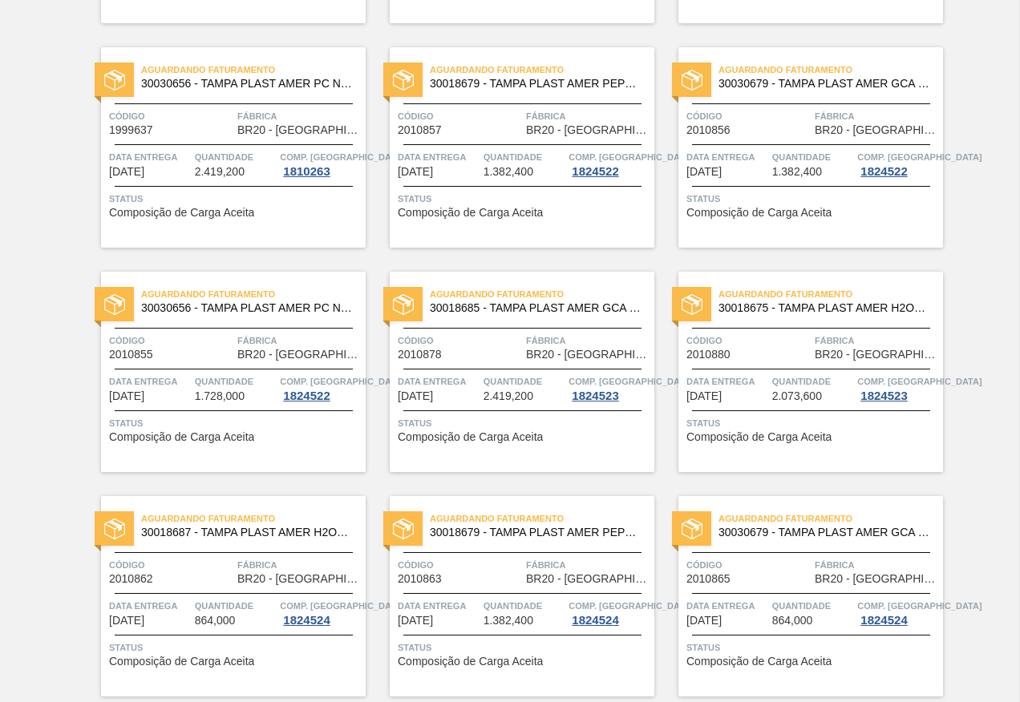
scroll to position [321, 0]
click at [765, 429] on span "Status" at bounding box center [812, 422] width 253 height 16
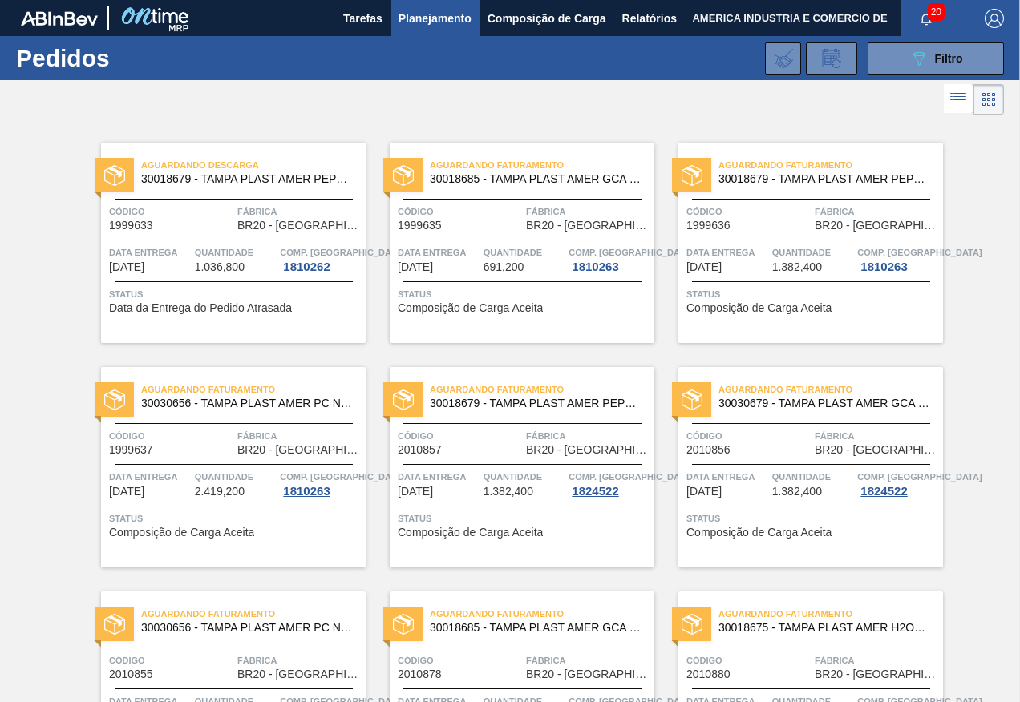
scroll to position [160, 0]
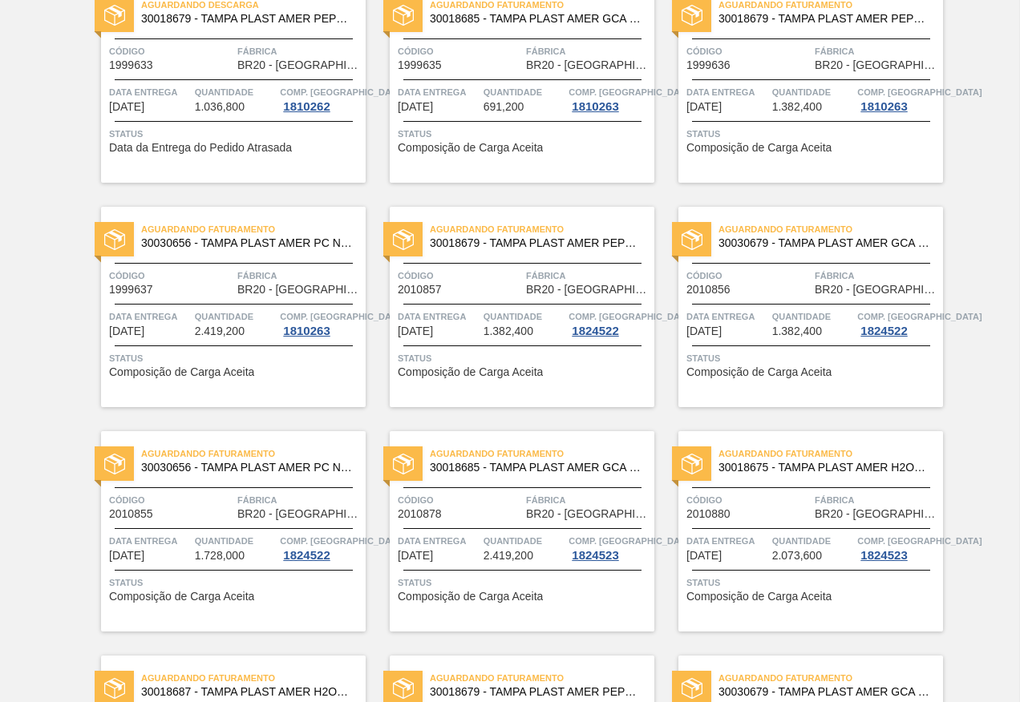
click at [514, 523] on div "Aguardando Faturamento 30018685 - TAMPA PLAST AMER GCA S/LINER Código 2010878 F…" at bounding box center [522, 531] width 265 height 200
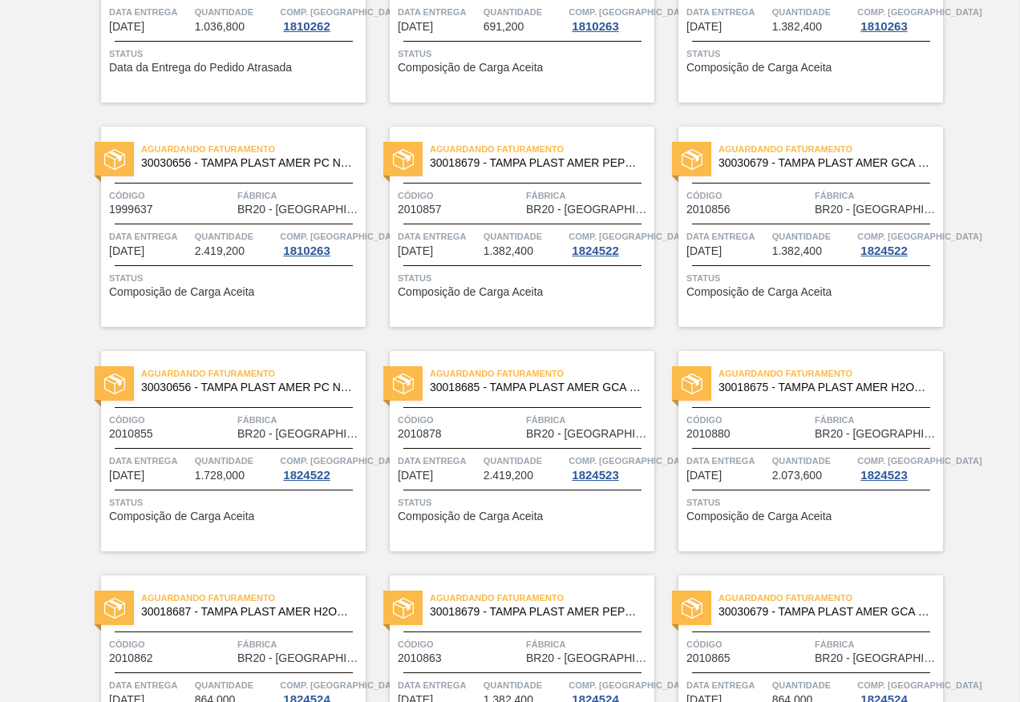
scroll to position [401, 0]
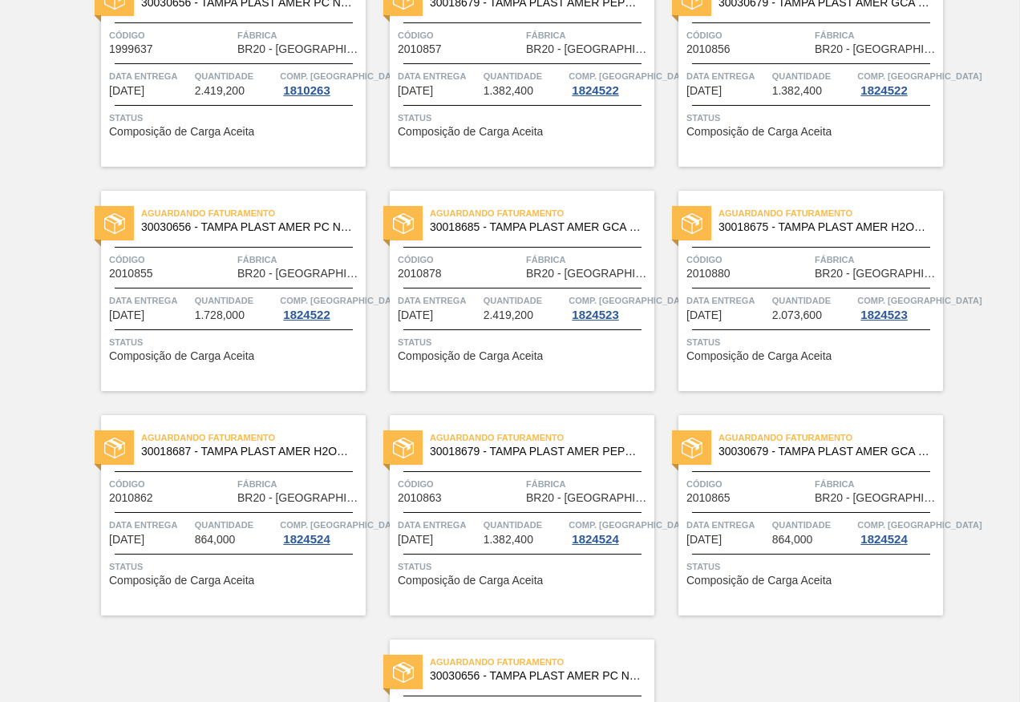
click at [178, 480] on span "Código" at bounding box center [171, 484] width 124 height 16
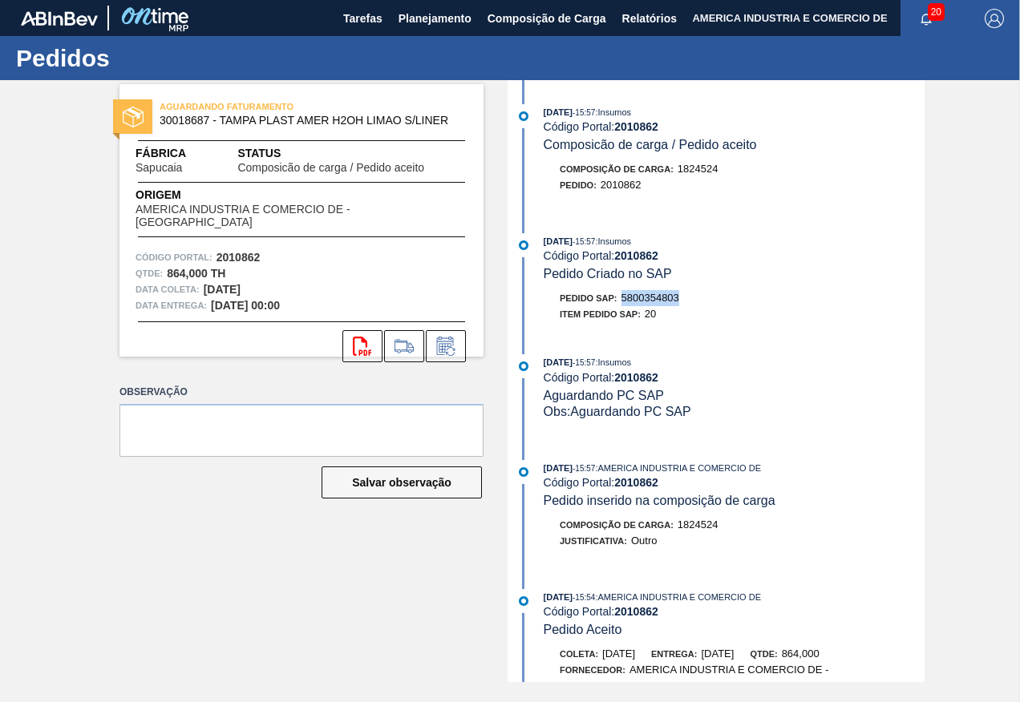
drag, startPoint x: 624, startPoint y: 298, endPoint x: 681, endPoint y: 297, distance: 56.1
click at [679, 297] on span "5800354803" at bounding box center [650, 298] width 58 height 12
copy span "5800354803"
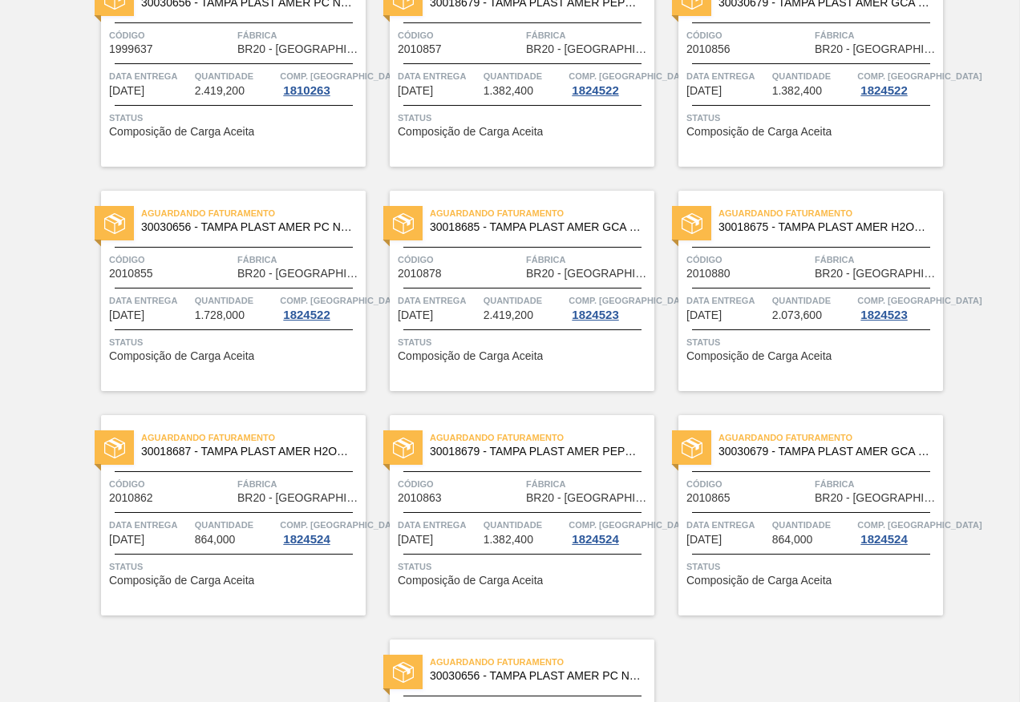
scroll to position [481, 0]
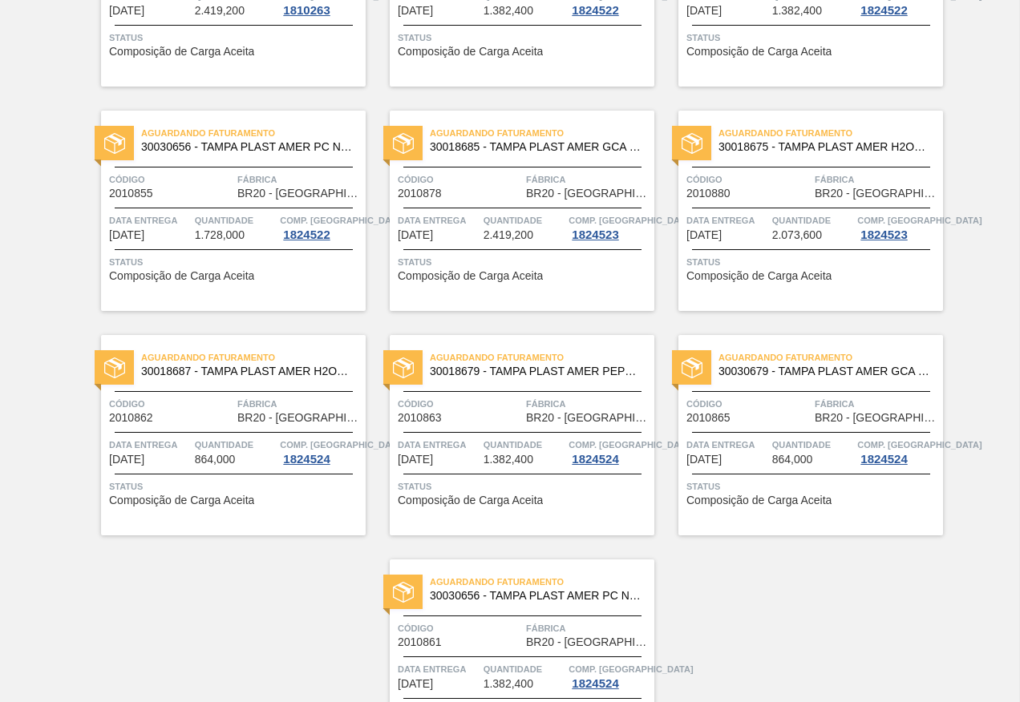
click at [480, 487] on span "Status" at bounding box center [524, 487] width 253 height 16
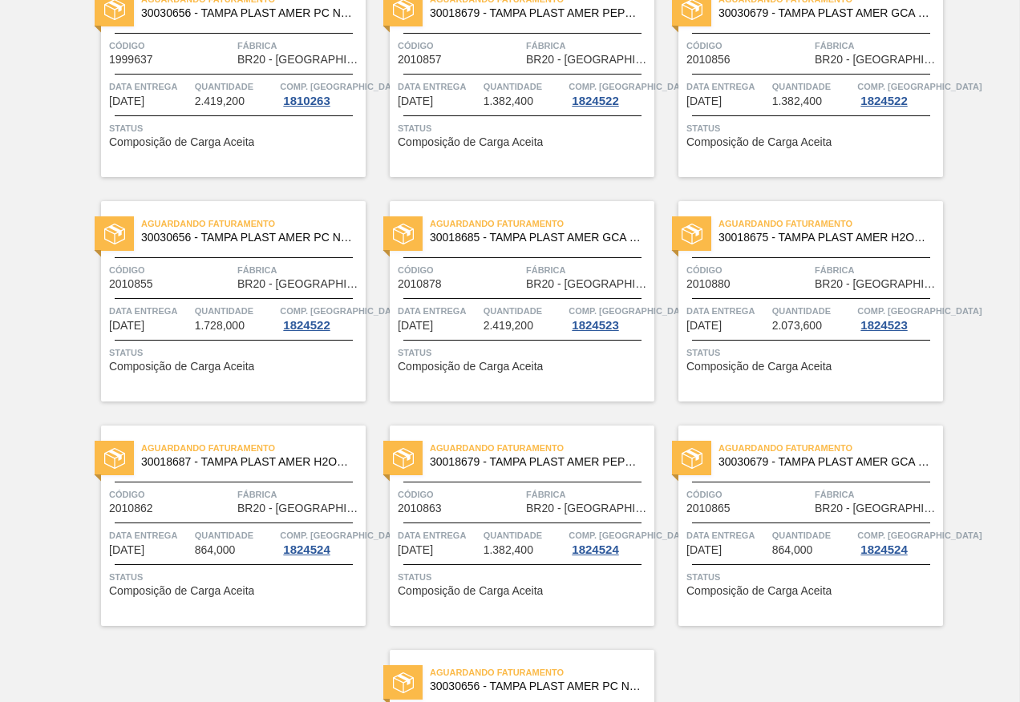
scroll to position [481, 0]
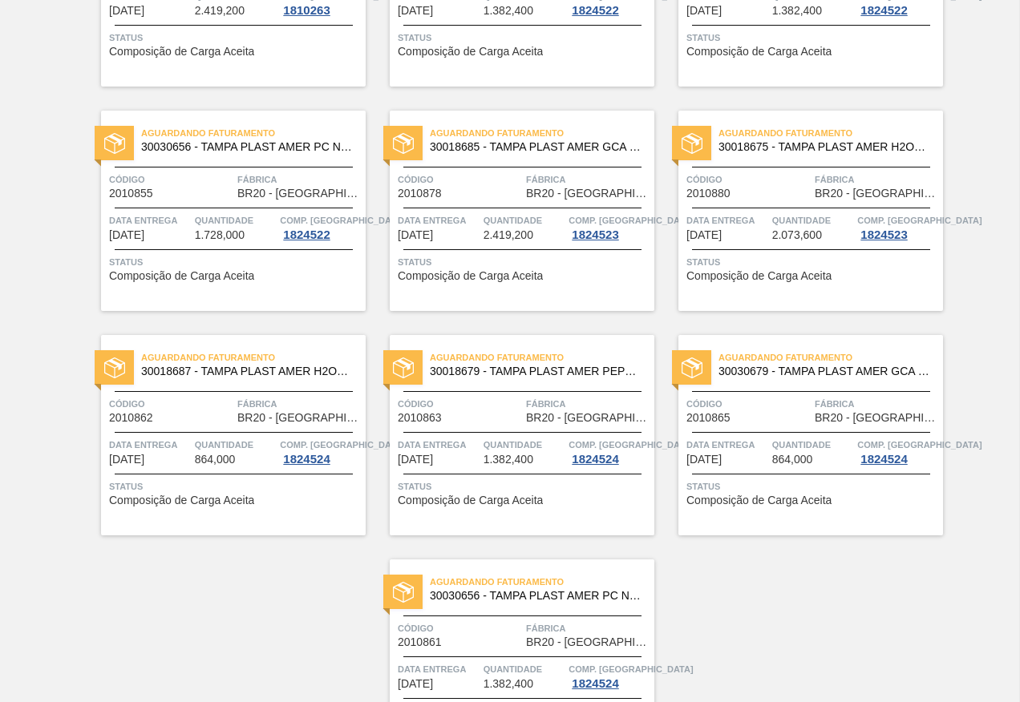
click at [826, 473] on div "Aguardando Faturamento 30030679 - TAMPA PLAST AMER GCA ZERO NIV24 Código 201086…" at bounding box center [810, 435] width 265 height 200
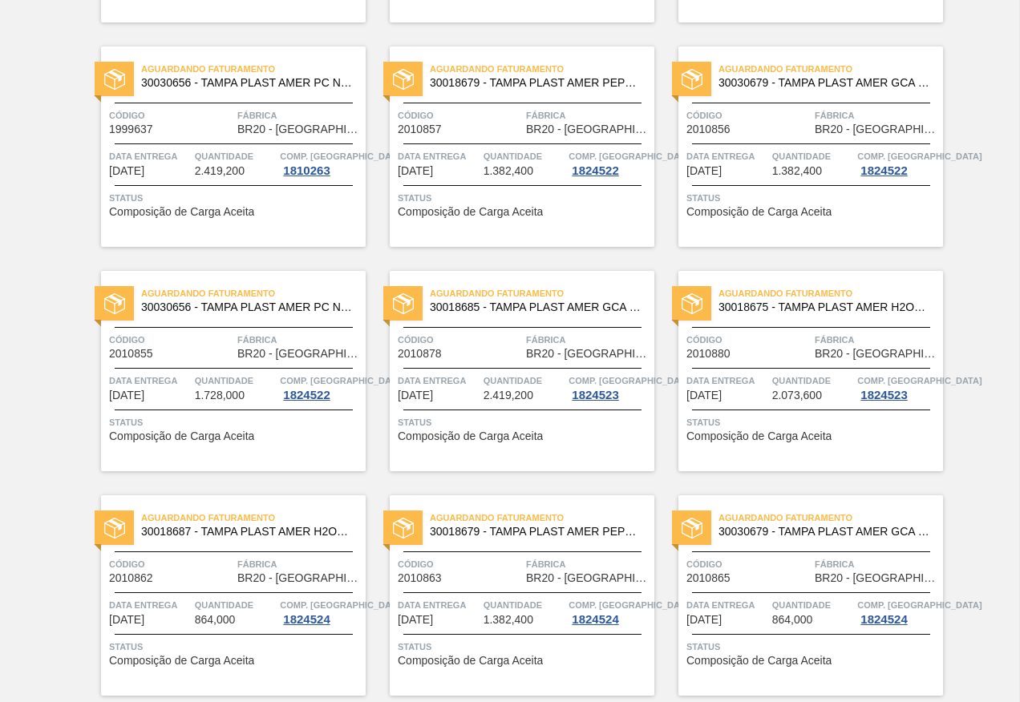
scroll to position [598, 0]
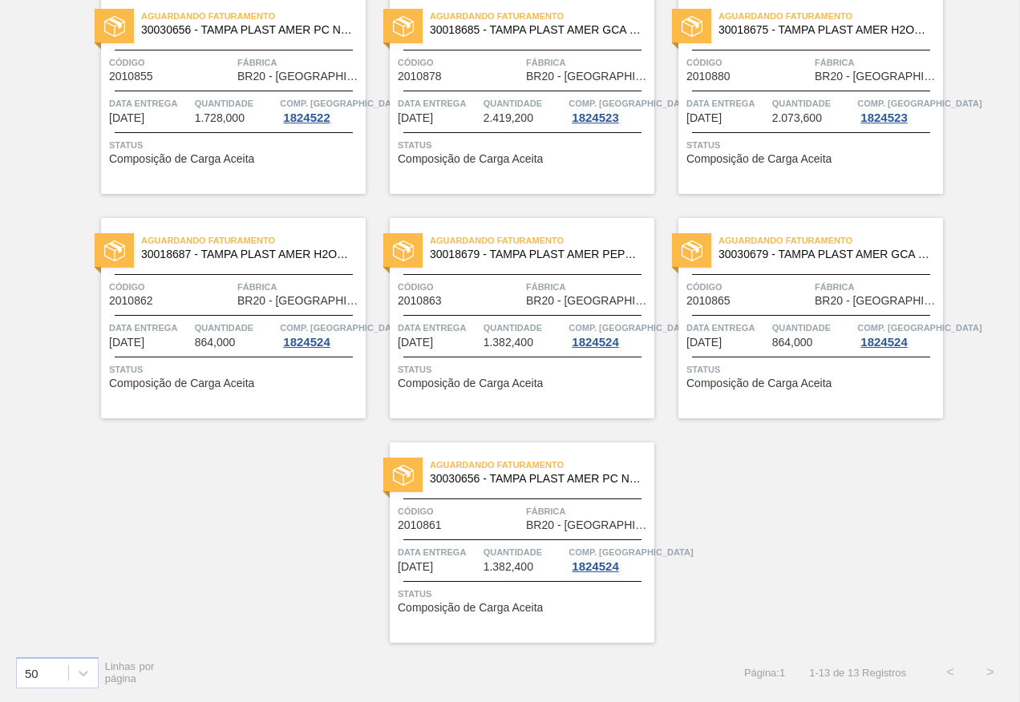
click at [532, 584] on div "Aguardando Faturamento 30030656 - TAMPA PLAST AMER PC NIV24 Código 2010861 Fábr…" at bounding box center [522, 542] width 265 height 200
